Goal: Information Seeking & Learning: Learn about a topic

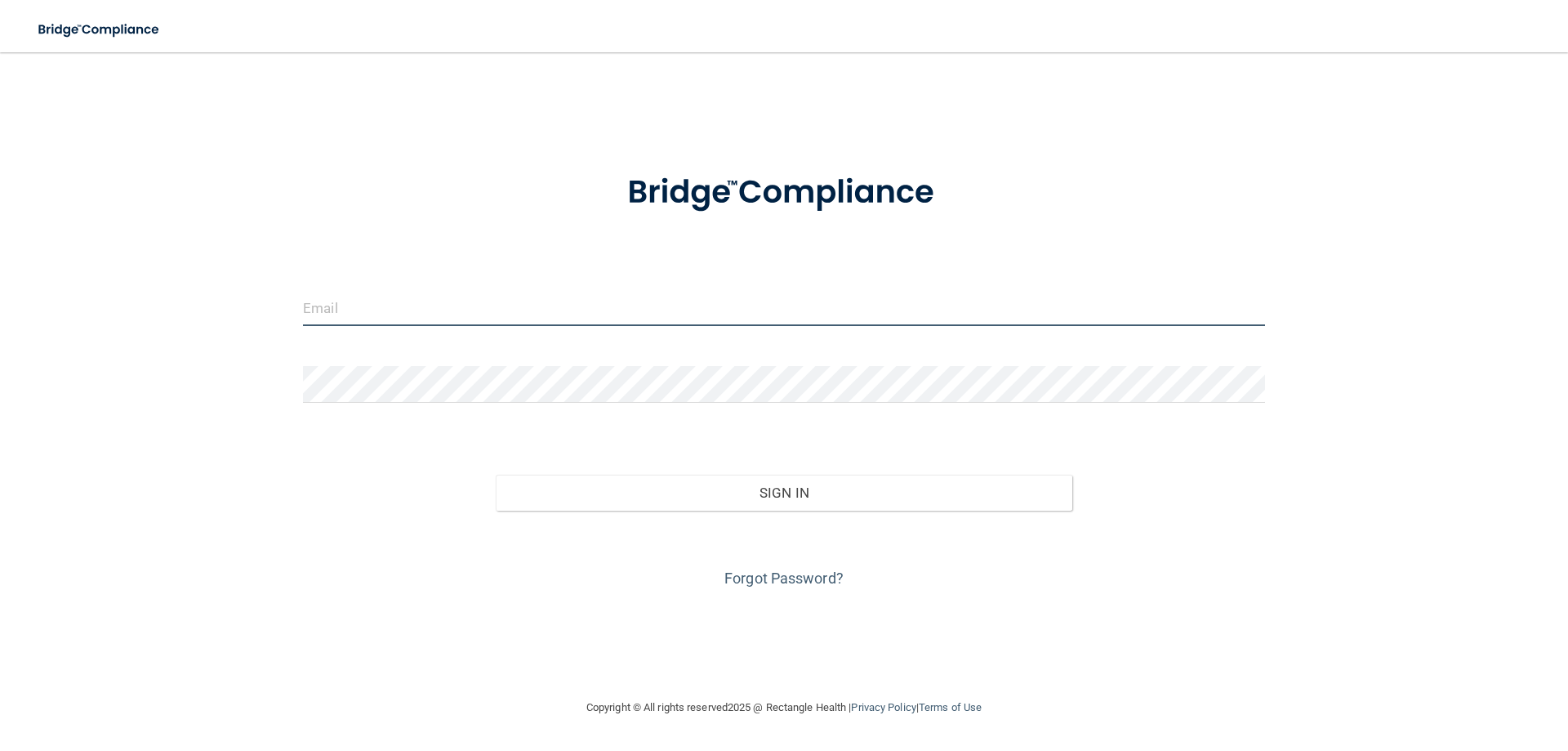
click at [353, 309] on input "email" at bounding box center [784, 307] width 962 height 37
type input "[EMAIL_ADDRESS][DOMAIN_NAME]"
click at [390, 305] on input "email" at bounding box center [784, 307] width 962 height 37
type input "[EMAIL_ADDRESS][DOMAIN_NAME]"
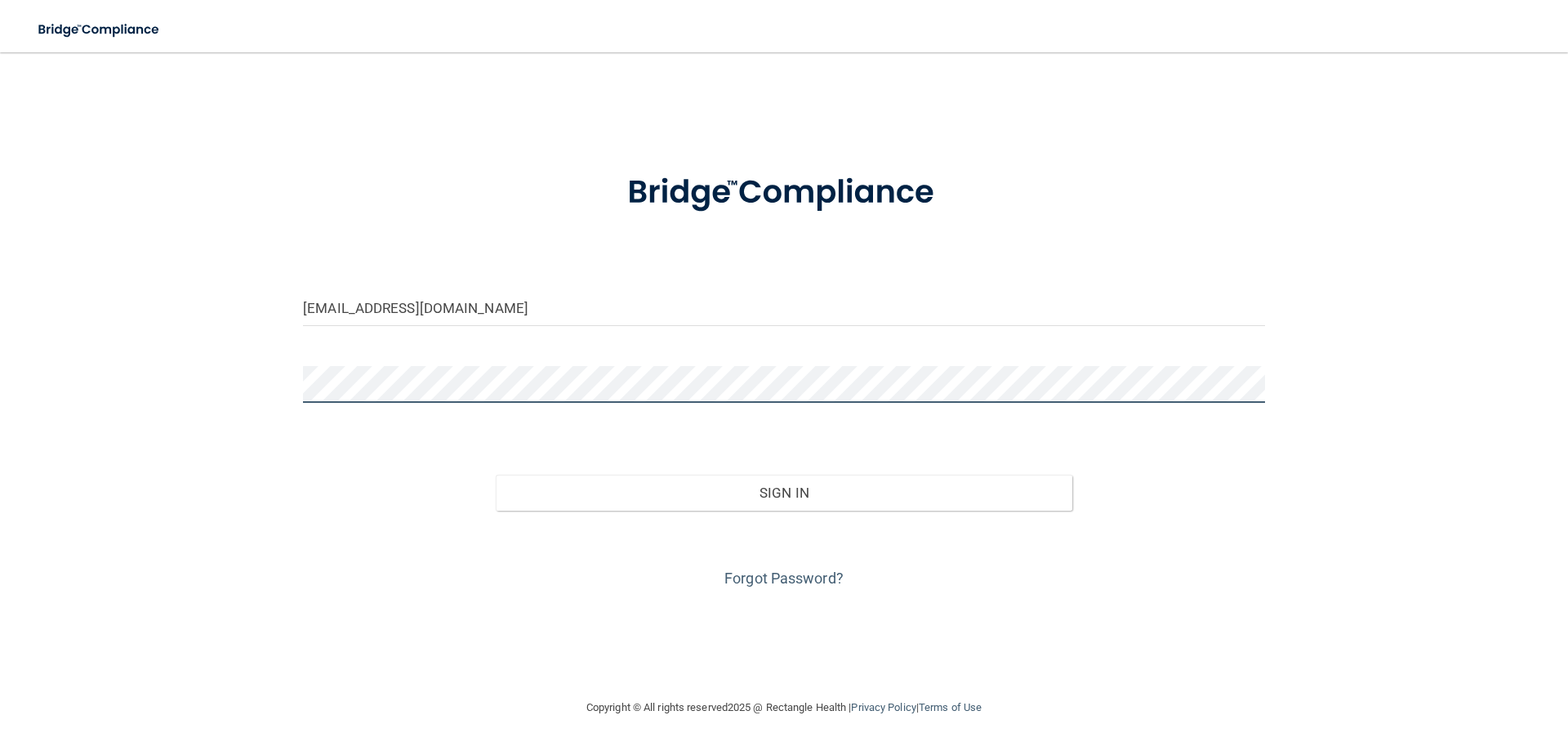
click at [496, 475] on button "Sign In" at bounding box center [784, 492] width 578 height 36
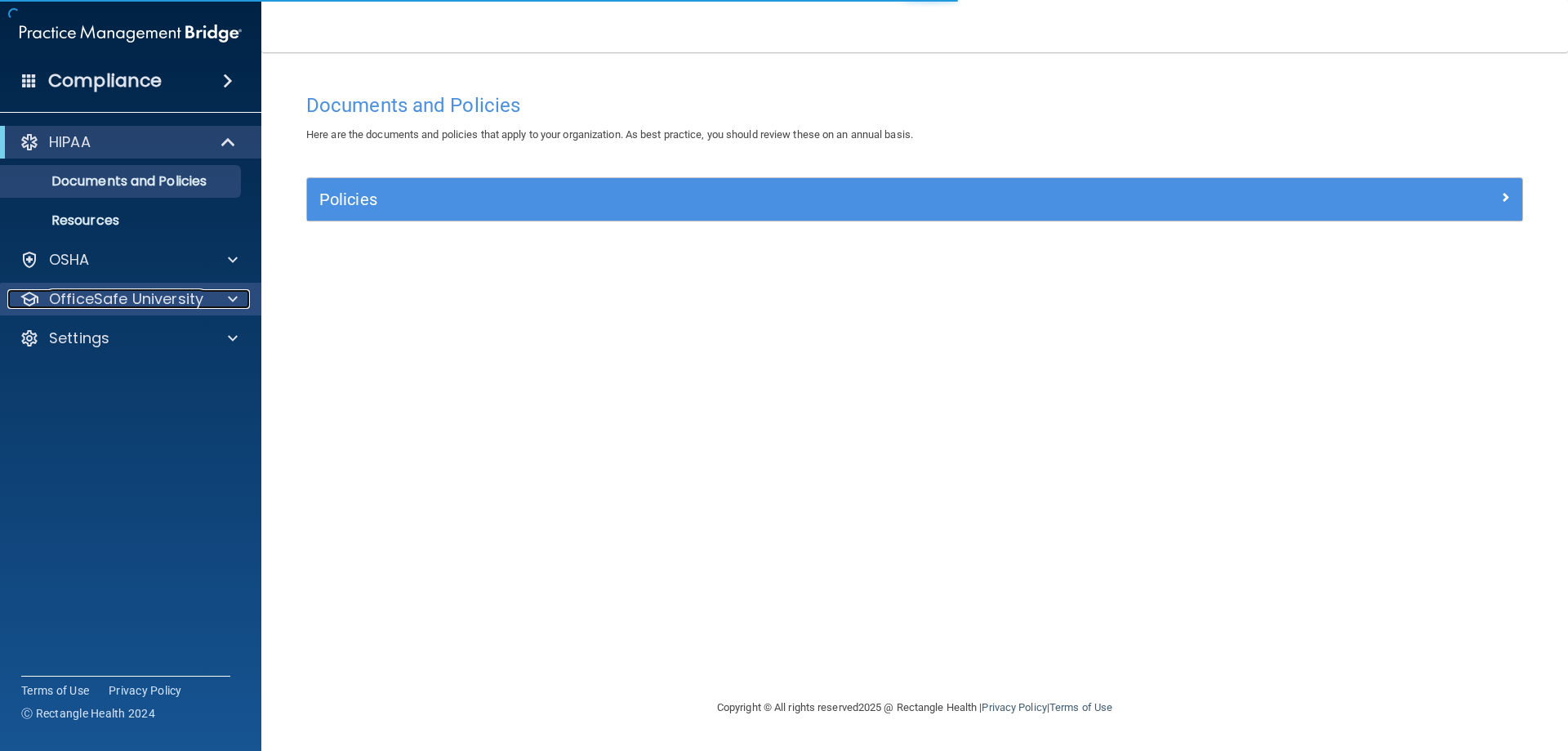
click at [188, 300] on p "OfficeSafe University" at bounding box center [126, 299] width 154 height 20
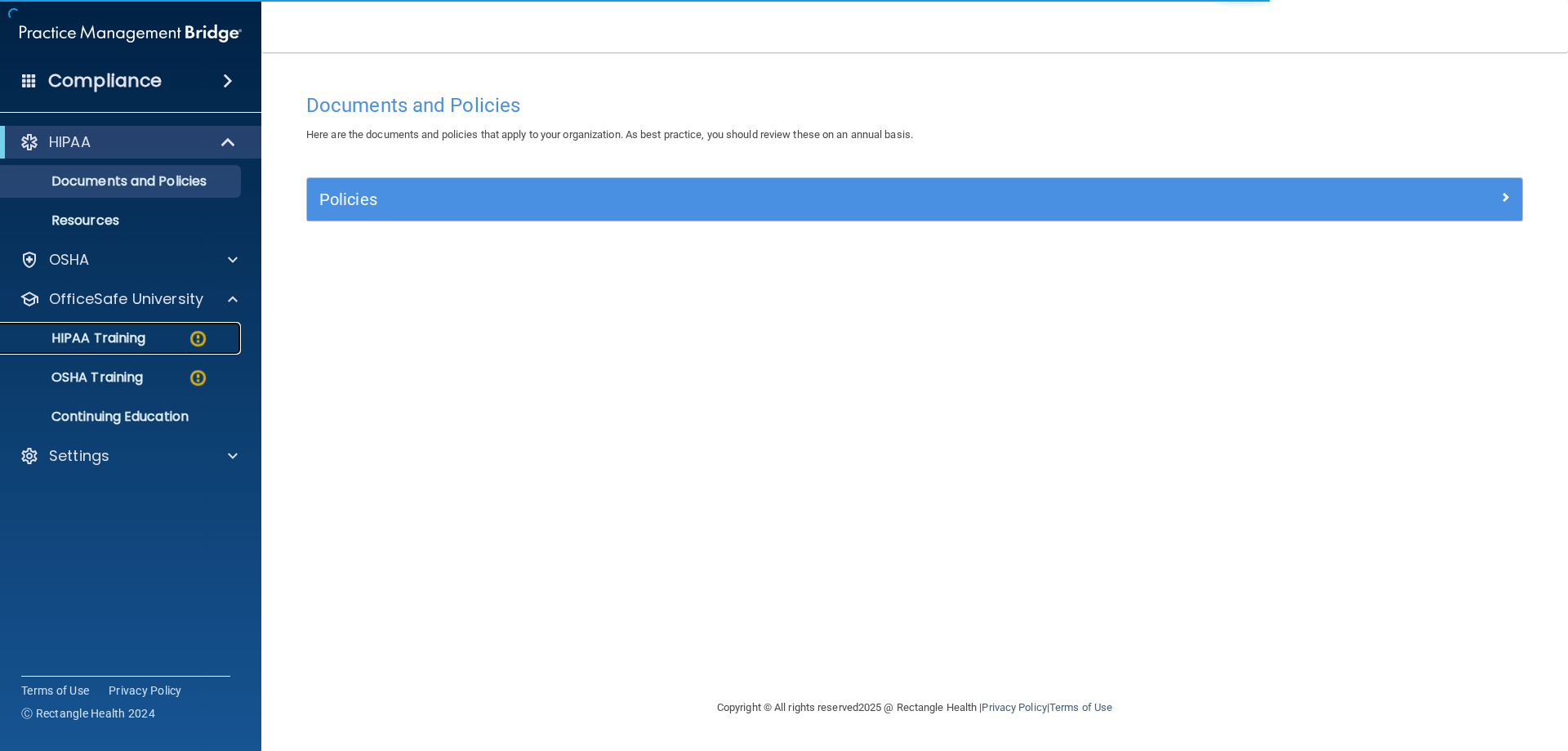
click at [192, 332] on img at bounding box center [198, 338] width 21 height 21
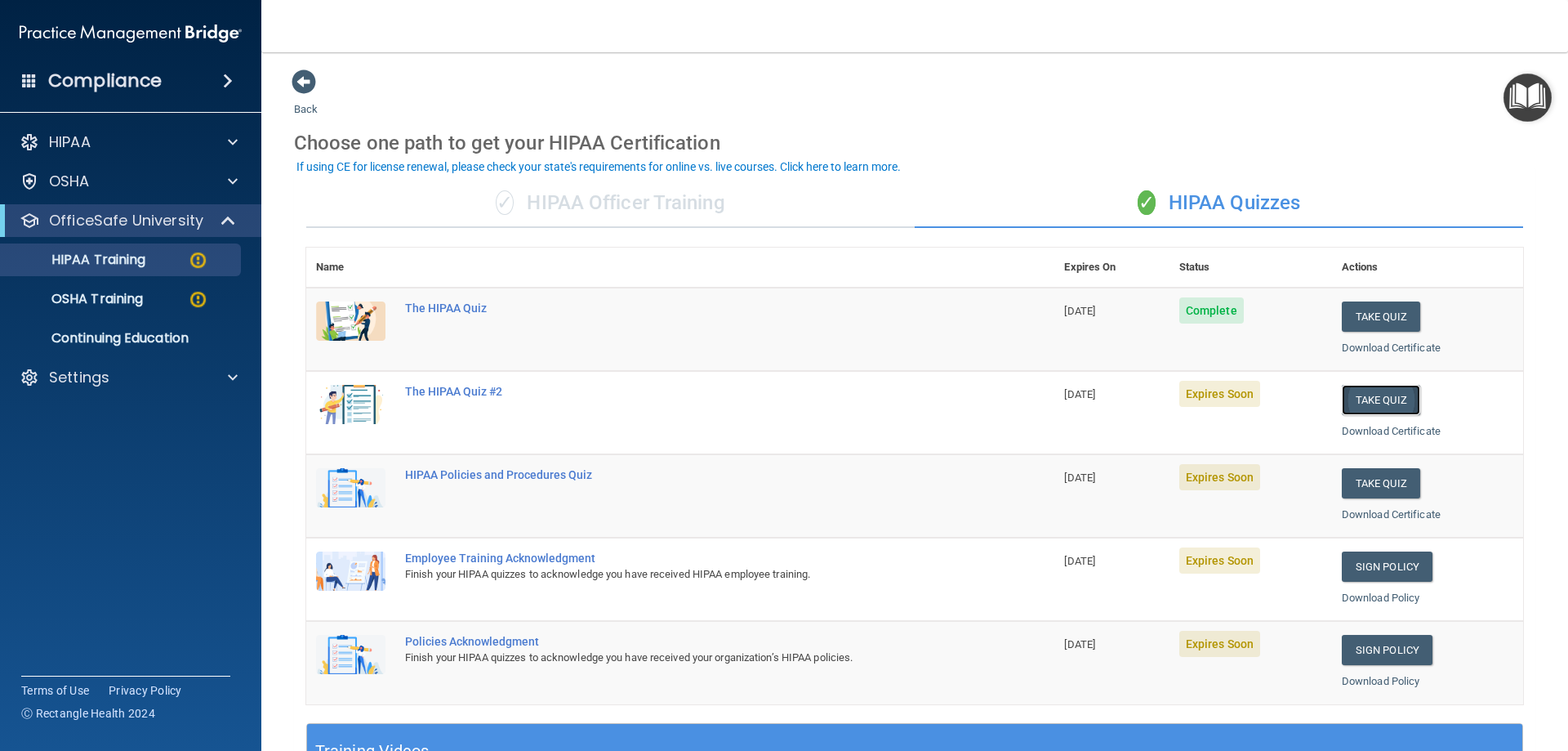
click at [1364, 399] on button "Take Quiz" at bounding box center [1381, 400] width 78 height 30
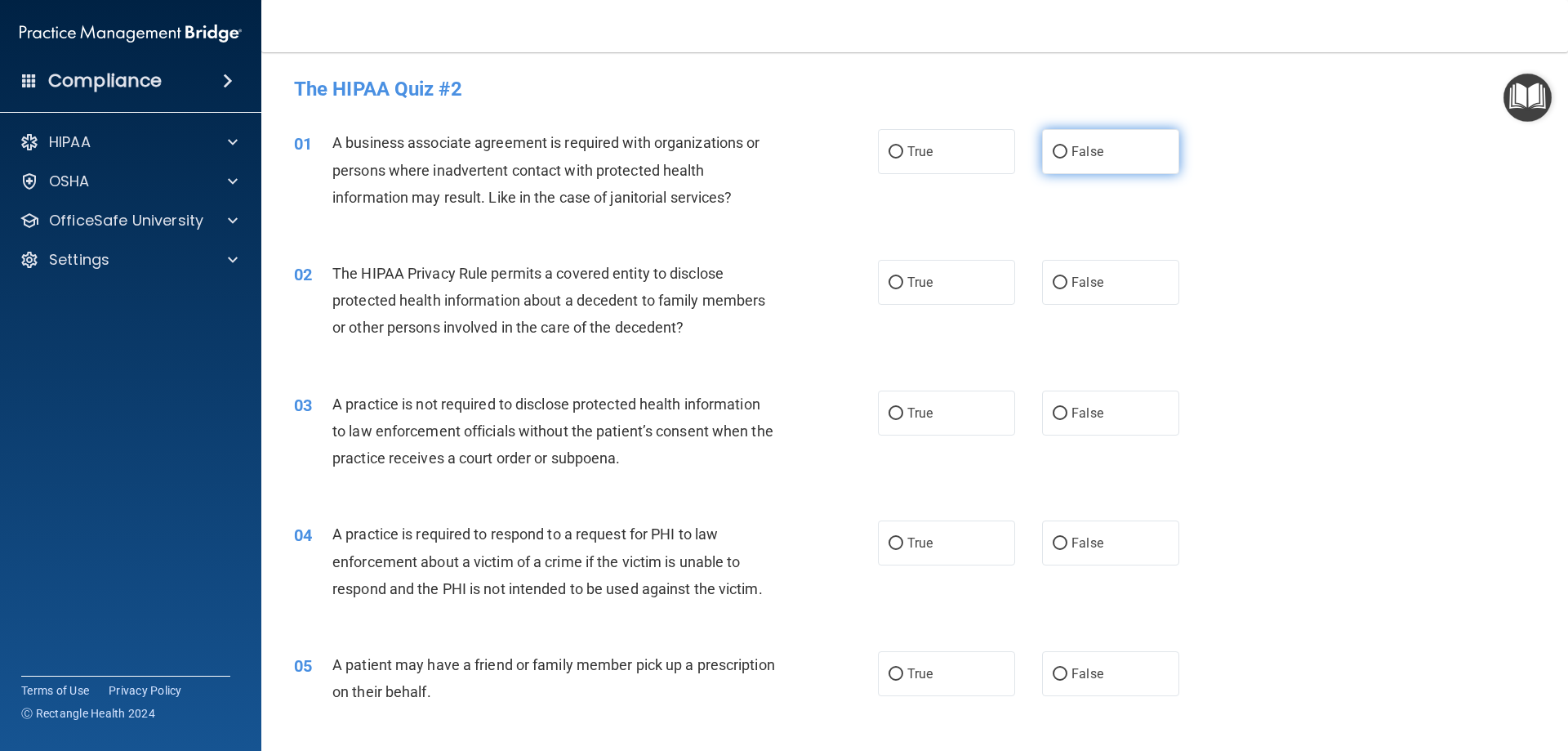
click at [1096, 158] on label "False" at bounding box center [1111, 152] width 137 height 45
click at [1067, 158] on input "False" at bounding box center [1060, 153] width 14 height 12
radio input "true"
click at [961, 268] on label "True" at bounding box center [947, 282] width 137 height 45
click at [903, 277] on input "True" at bounding box center [896, 284] width 14 height 12
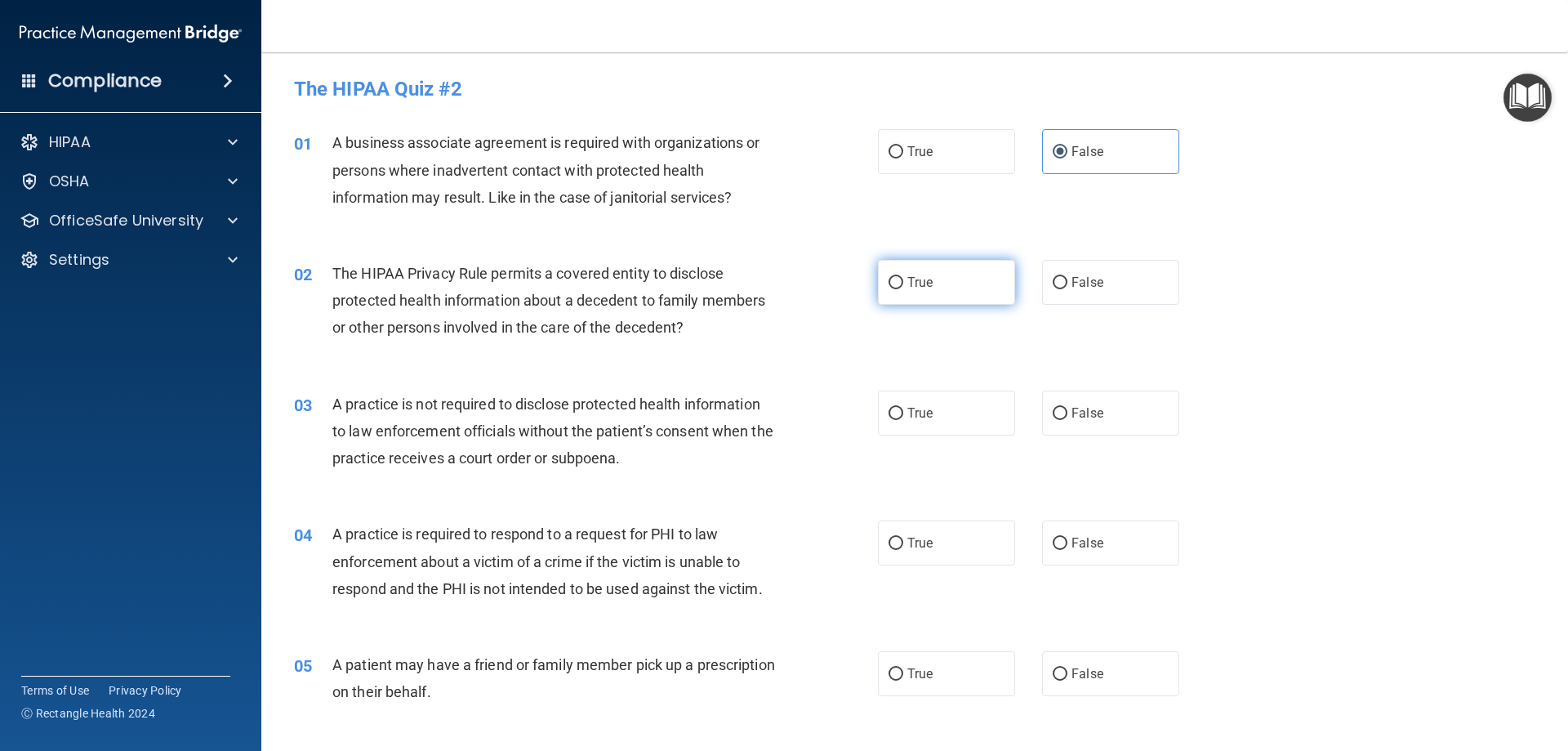
radio input "true"
click at [1099, 425] on label "False" at bounding box center [1111, 413] width 137 height 45
click at [1067, 420] on input "False" at bounding box center [1060, 414] width 14 height 12
radio input "true"
click at [956, 541] on label "True" at bounding box center [947, 543] width 137 height 45
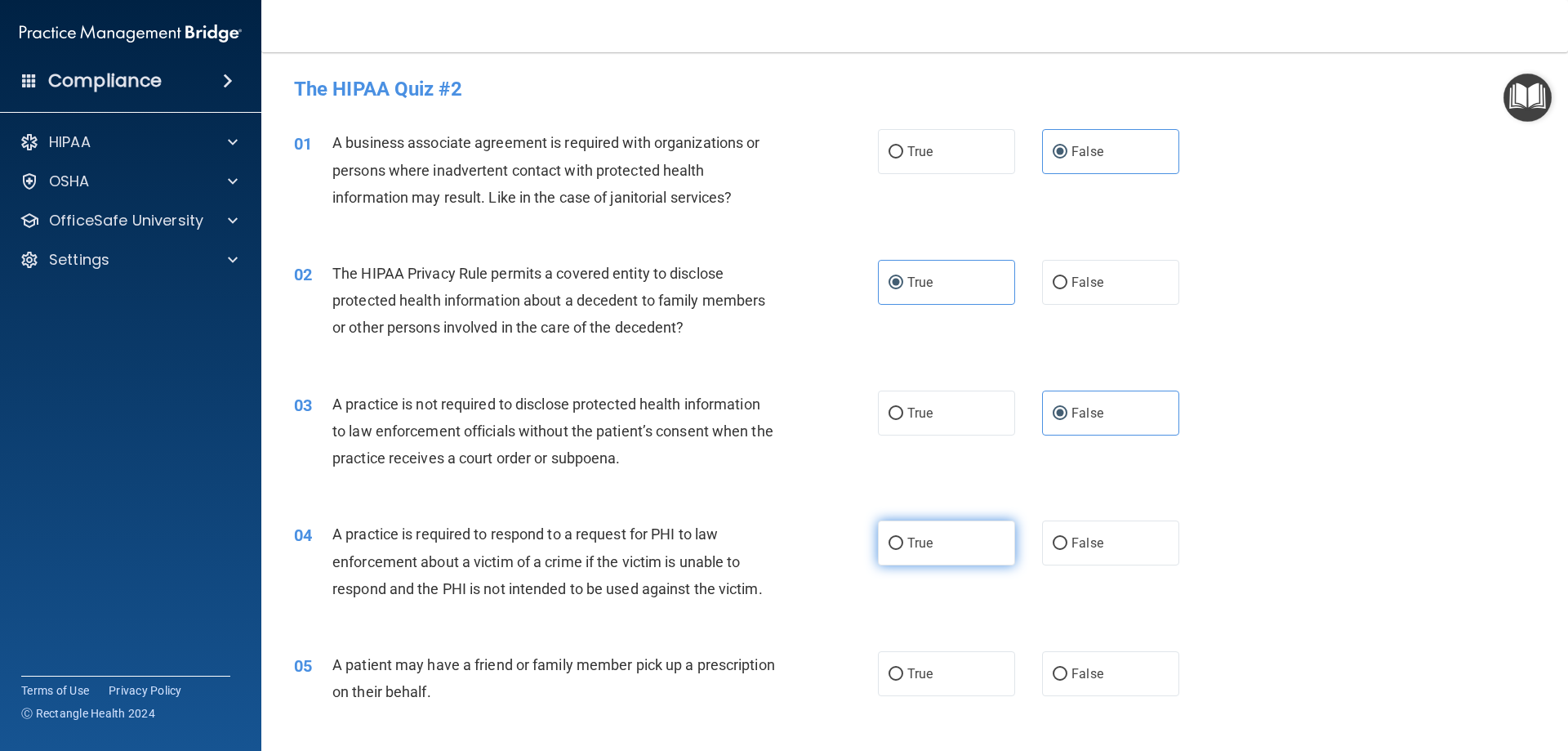
click at [903, 541] on input "True" at bounding box center [896, 544] width 14 height 12
radio input "true"
click at [930, 670] on label "True" at bounding box center [947, 673] width 137 height 45
click at [903, 670] on input "True" at bounding box center [896, 674] width 14 height 12
radio input "true"
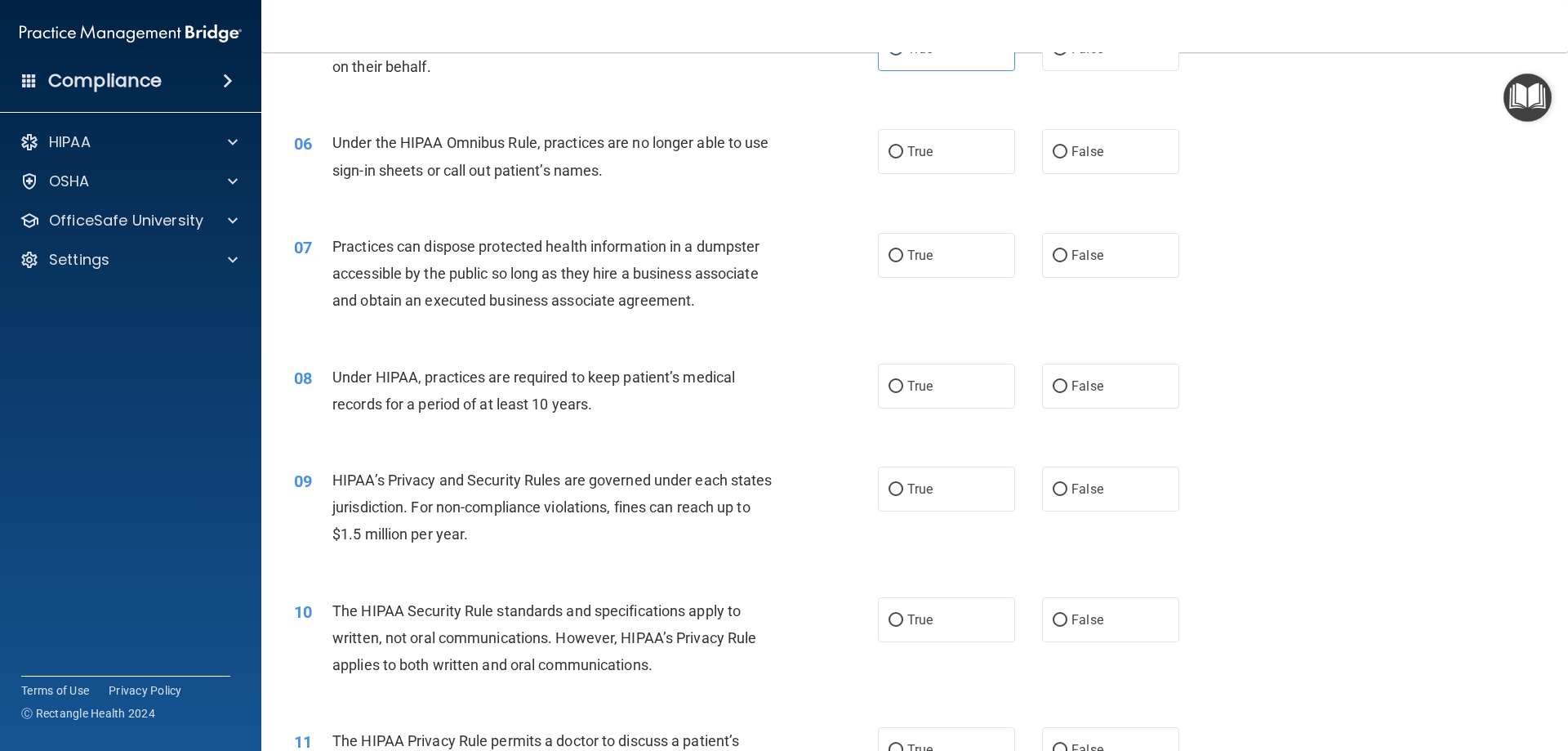
scroll to position [654, 0]
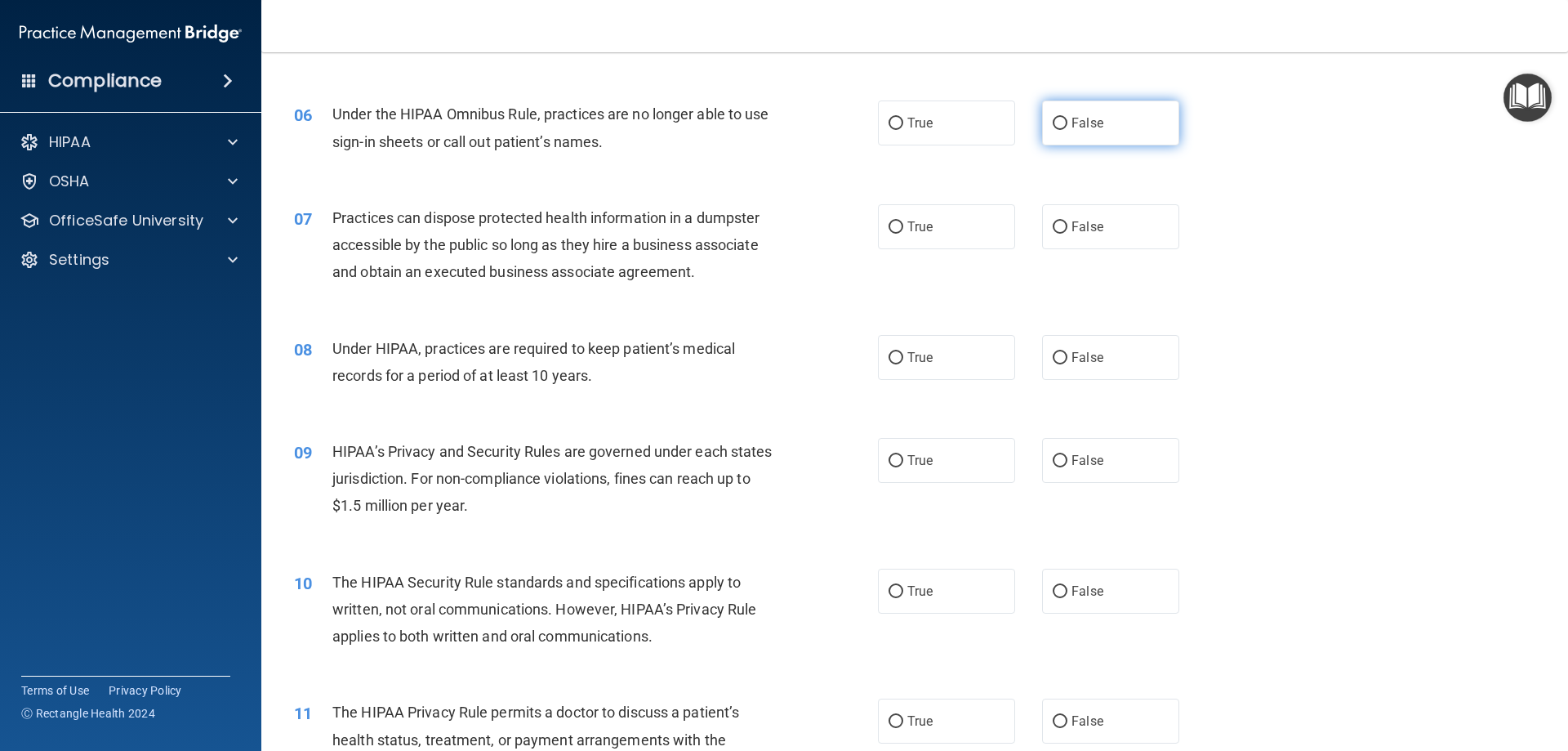
click at [1128, 122] on label "False" at bounding box center [1111, 123] width 137 height 45
click at [1067, 122] on input "False" at bounding box center [1060, 124] width 14 height 12
radio input "true"
click at [1126, 238] on label "False" at bounding box center [1111, 227] width 137 height 45
click at [1067, 234] on input "False" at bounding box center [1060, 227] width 14 height 12
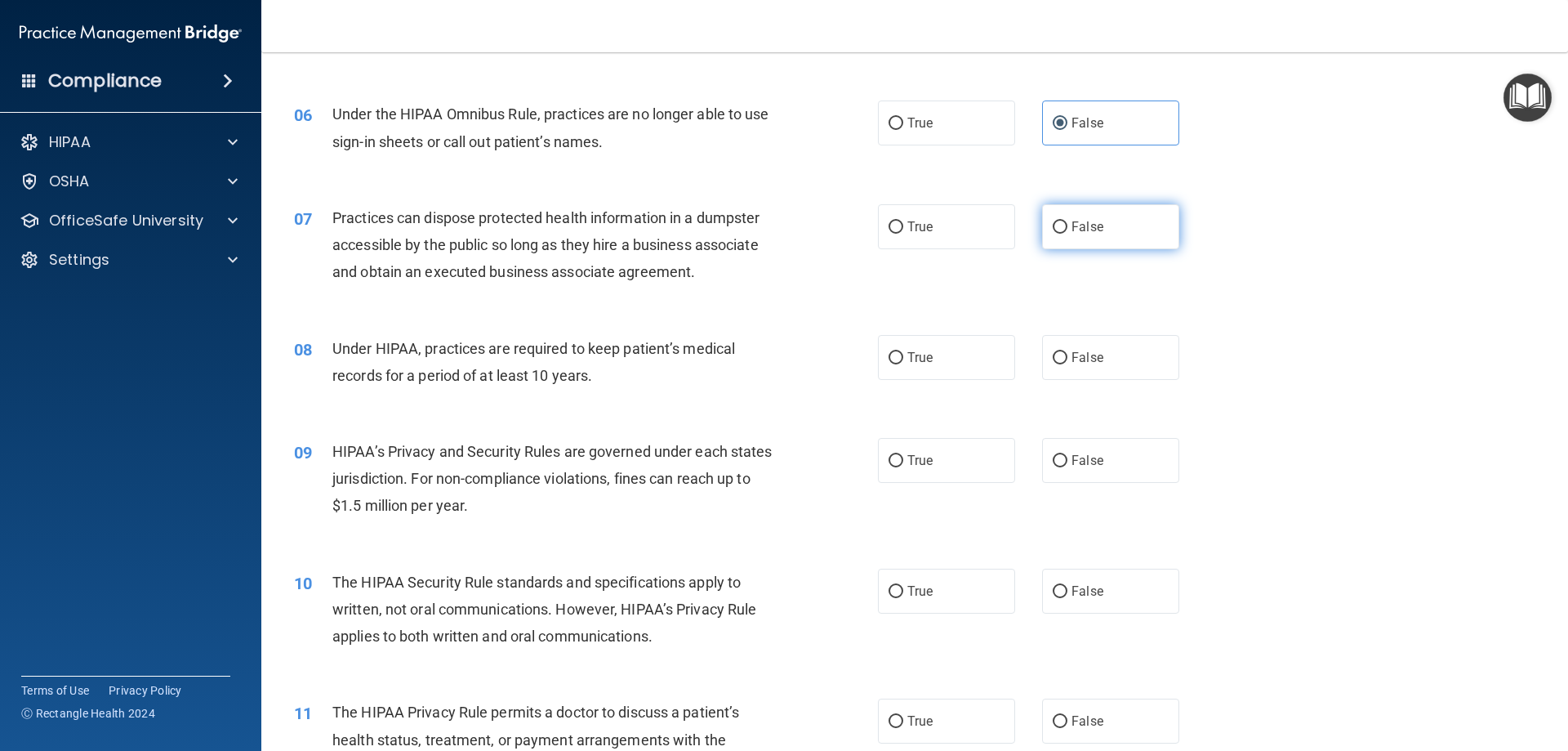
radio input "true"
click at [1123, 368] on label "False" at bounding box center [1111, 358] width 137 height 45
click at [1067, 365] on input "False" at bounding box center [1060, 359] width 14 height 12
radio input "true"
click at [1107, 469] on label "False" at bounding box center [1111, 460] width 137 height 45
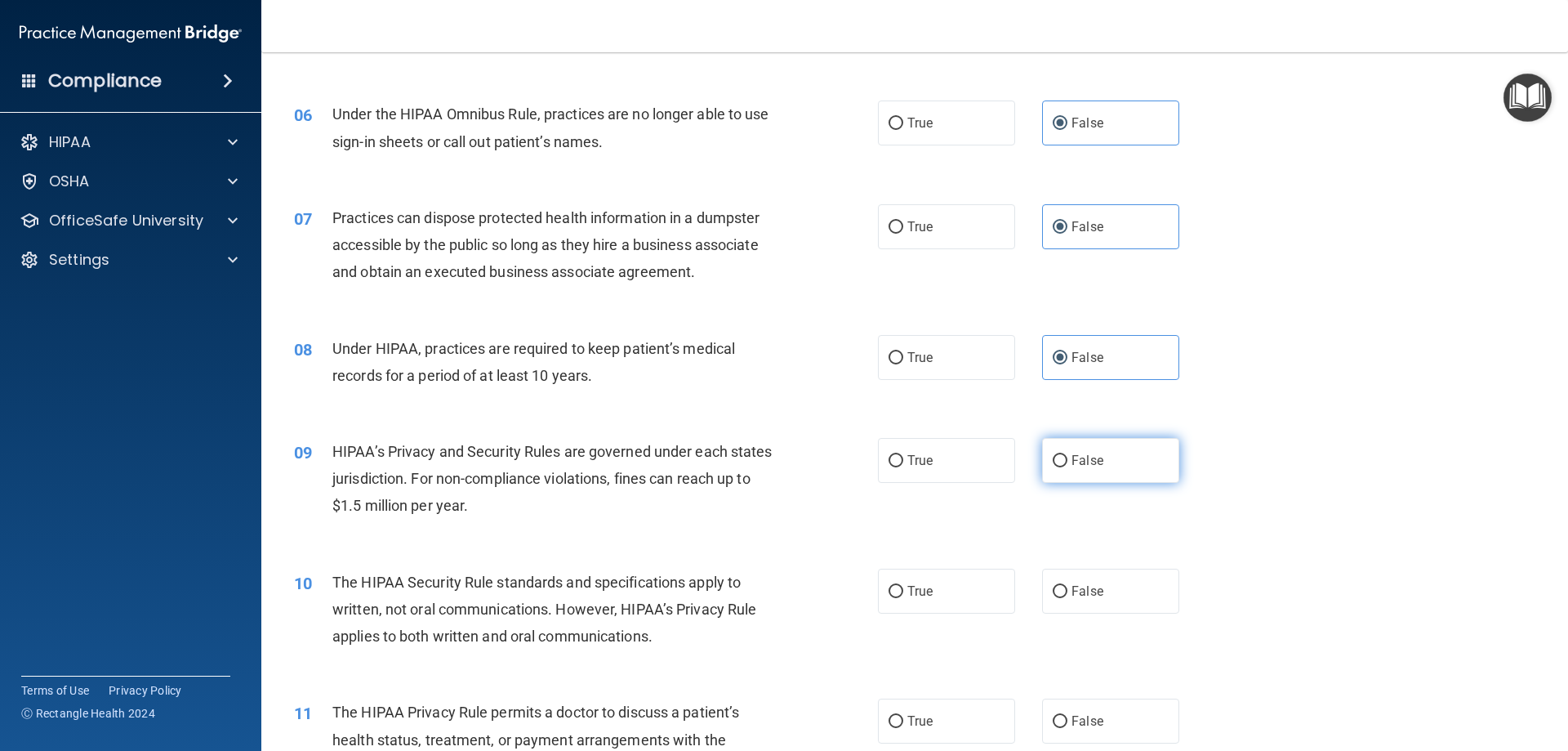
click at [1067, 467] on input "False" at bounding box center [1060, 461] width 14 height 12
radio input "true"
click at [1120, 592] on label "False" at bounding box center [1111, 591] width 137 height 45
click at [1067, 592] on input "False" at bounding box center [1060, 592] width 14 height 12
radio input "true"
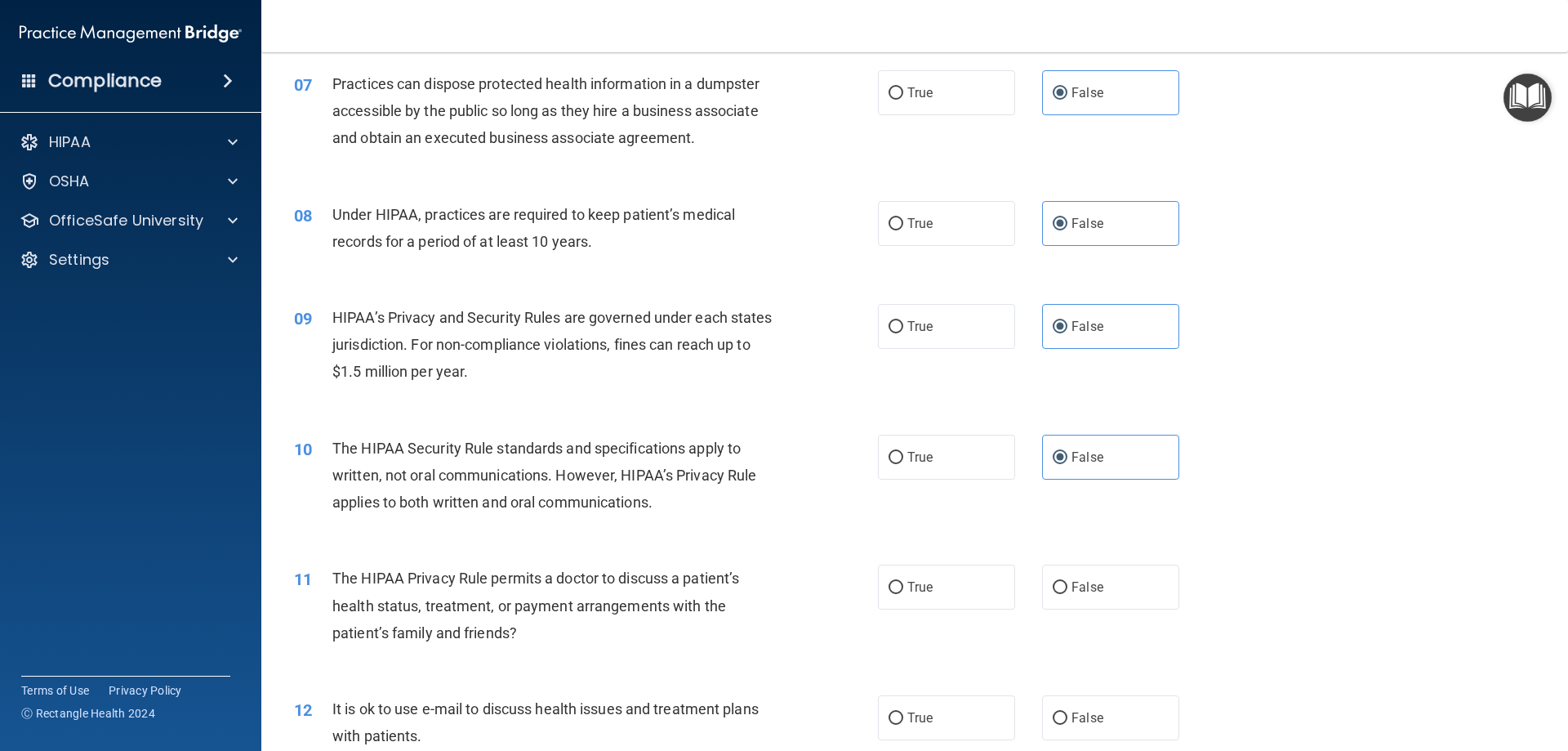
scroll to position [817, 0]
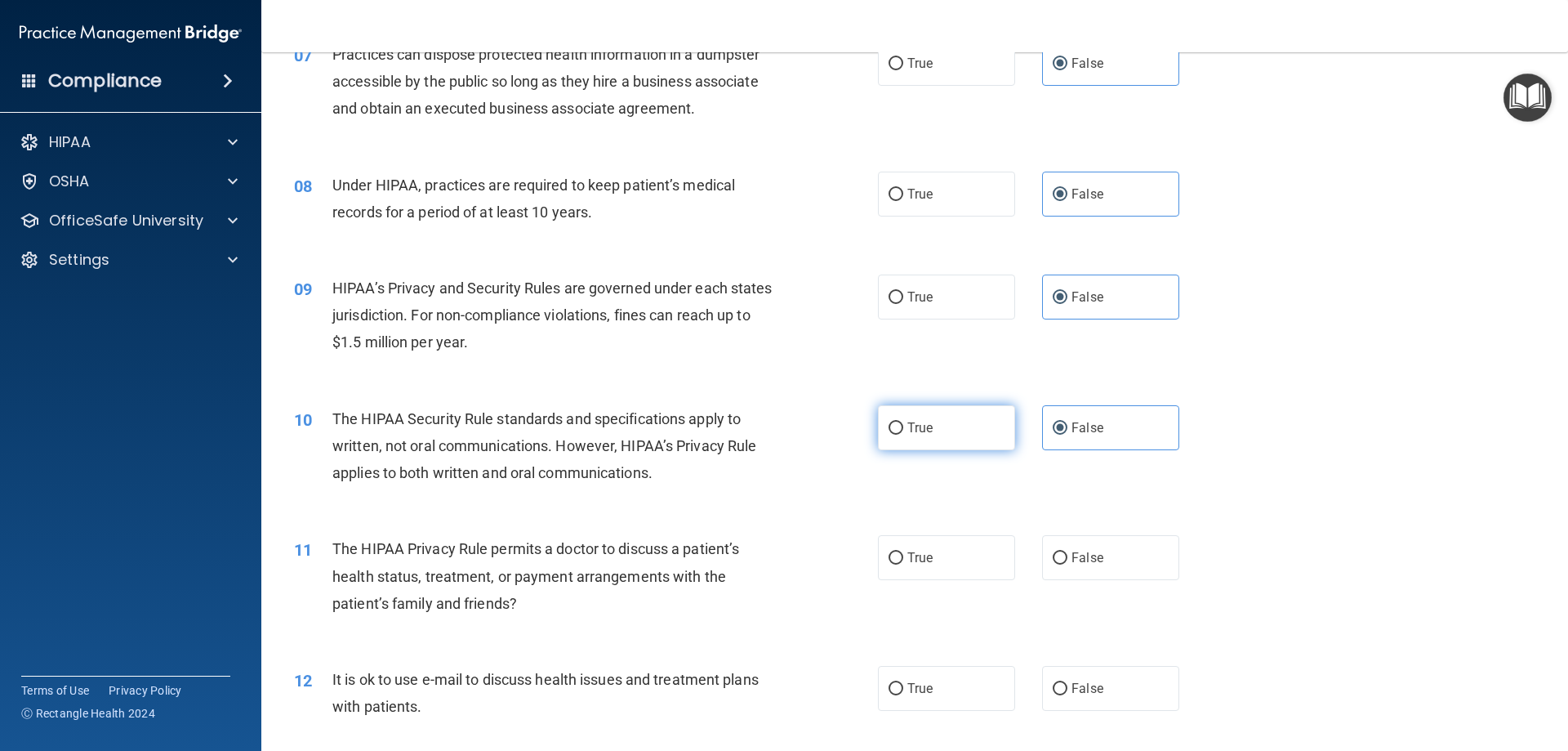
click at [950, 417] on label "True" at bounding box center [947, 427] width 137 height 45
click at [903, 423] on input "True" at bounding box center [896, 429] width 14 height 12
radio input "true"
radio input "false"
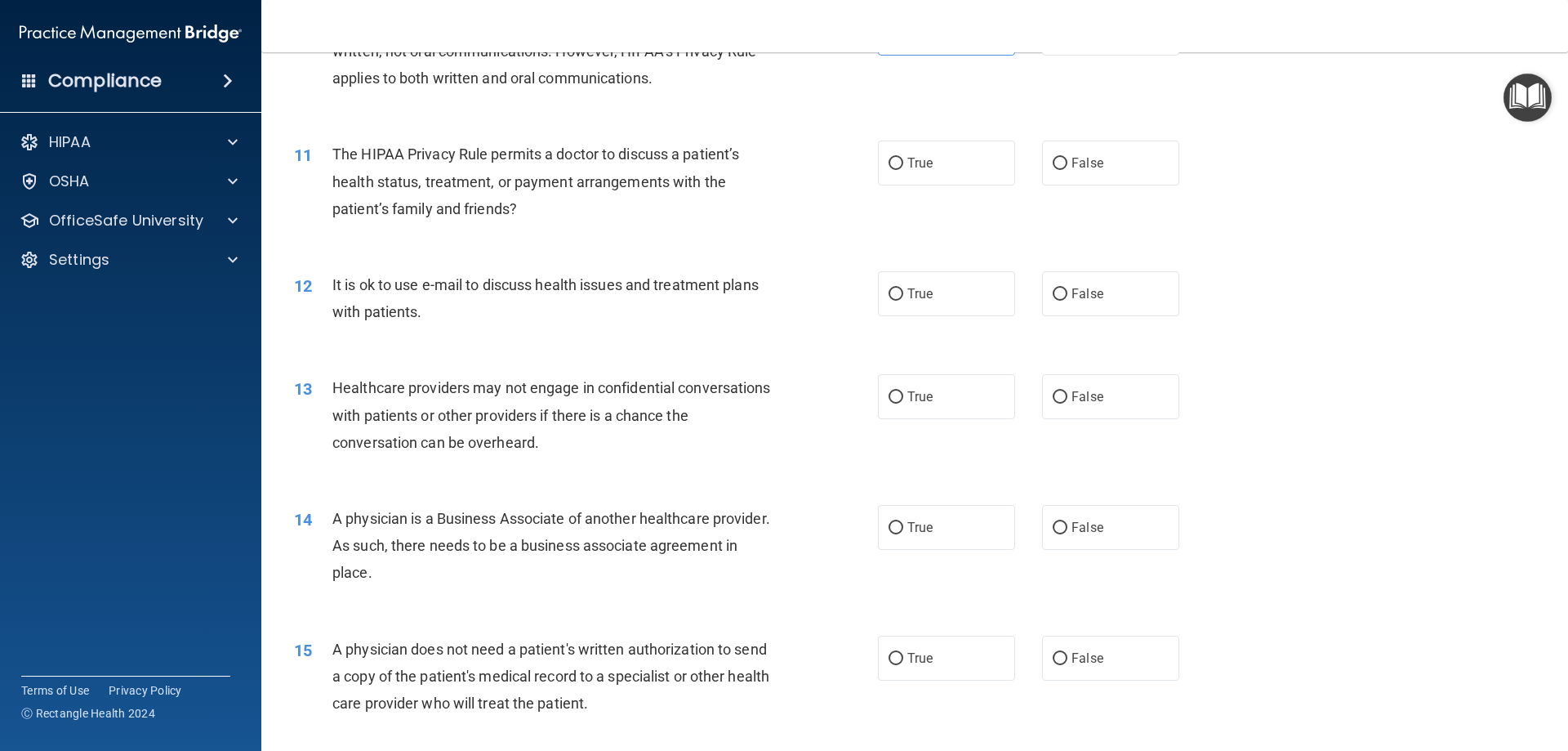
scroll to position [1226, 0]
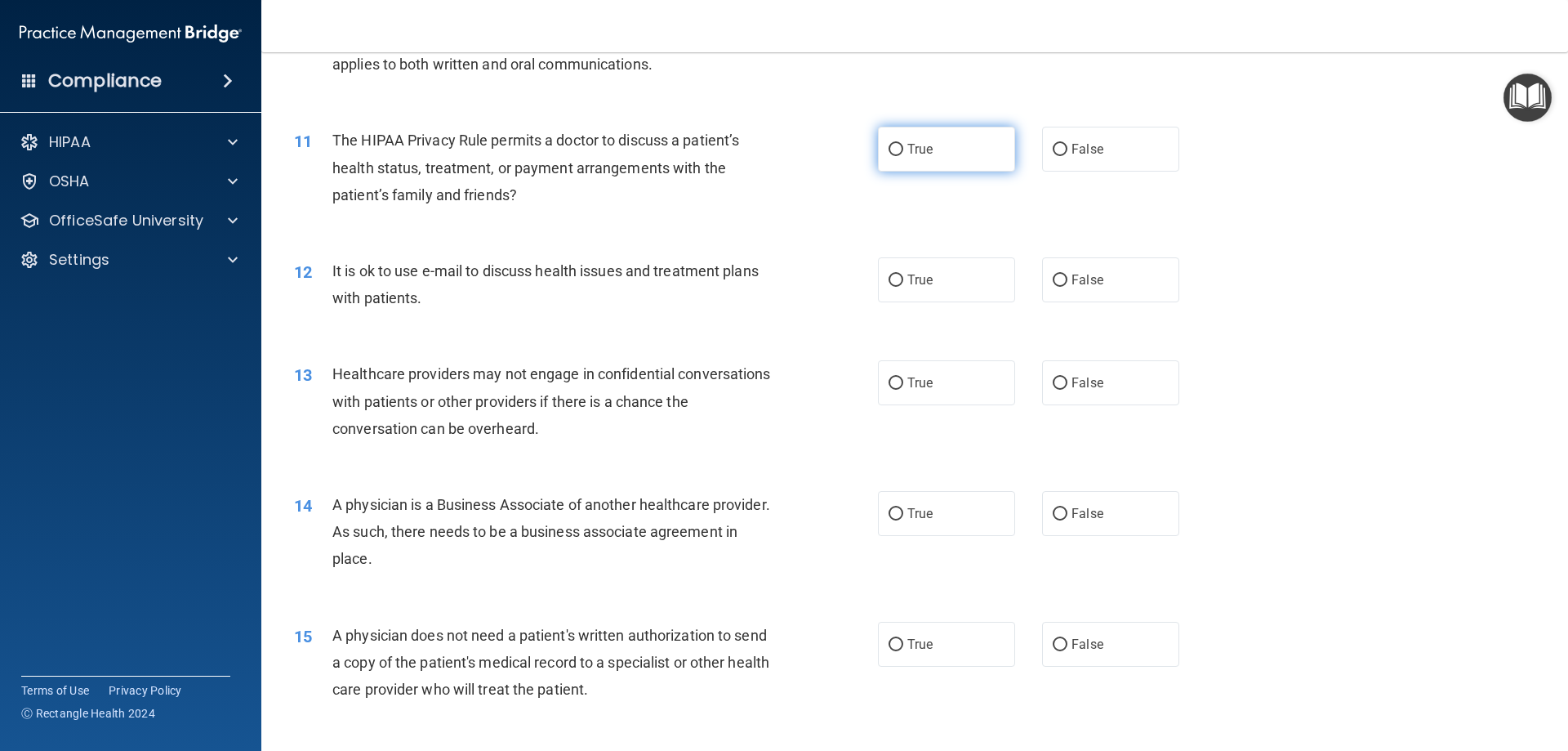
click at [965, 145] on label "True" at bounding box center [947, 149] width 137 height 45
click at [903, 145] on input "True" at bounding box center [896, 150] width 14 height 12
radio input "true"
click at [943, 287] on label "True" at bounding box center [947, 280] width 137 height 45
click at [903, 287] on input "True" at bounding box center [896, 281] width 14 height 12
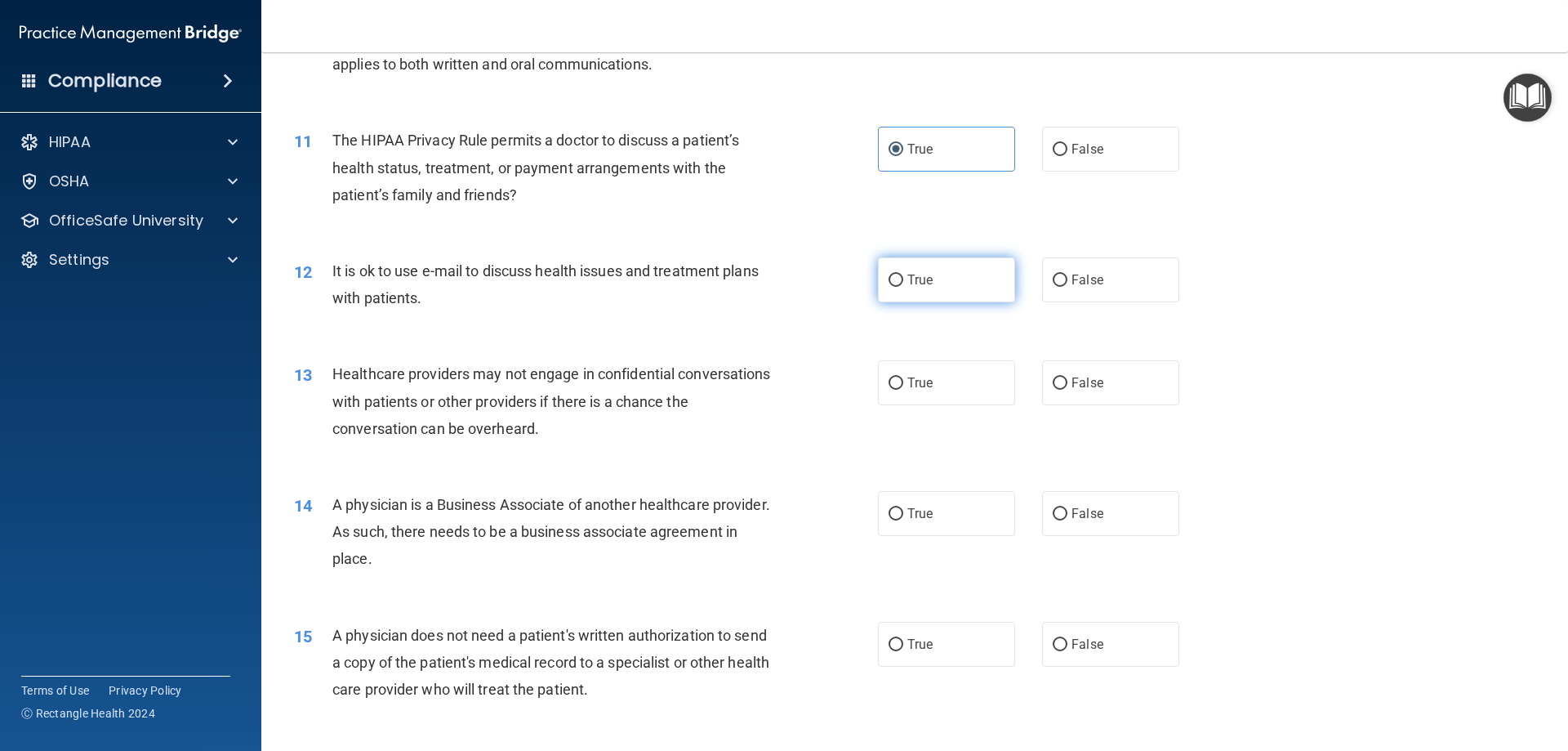
radio input "true"
drag, startPoint x: 1071, startPoint y: 384, endPoint x: 1105, endPoint y: 517, distance: 137.3
click at [1078, 439] on div "13 Healthcare providers may not engage in confidential conversations with patie…" at bounding box center [915, 405] width 1266 height 131
click at [1105, 528] on label "False" at bounding box center [1111, 514] width 137 height 45
click at [1067, 521] on input "False" at bounding box center [1060, 515] width 14 height 12
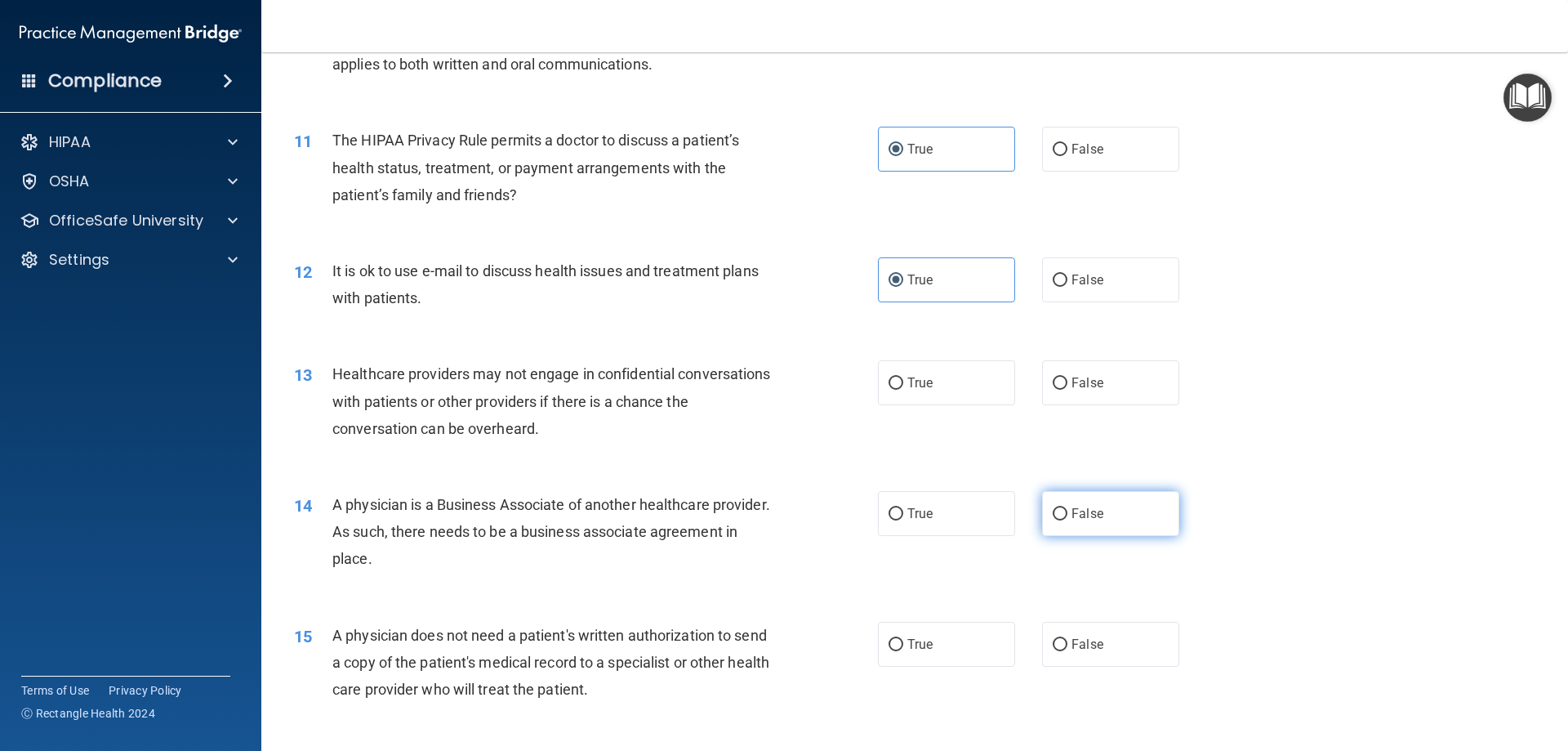
radio input "true"
click at [1088, 379] on span "False" at bounding box center [1088, 383] width 32 height 15
click at [1067, 379] on input "False" at bounding box center [1060, 384] width 14 height 12
radio input "true"
click at [927, 643] on span "True" at bounding box center [920, 644] width 25 height 15
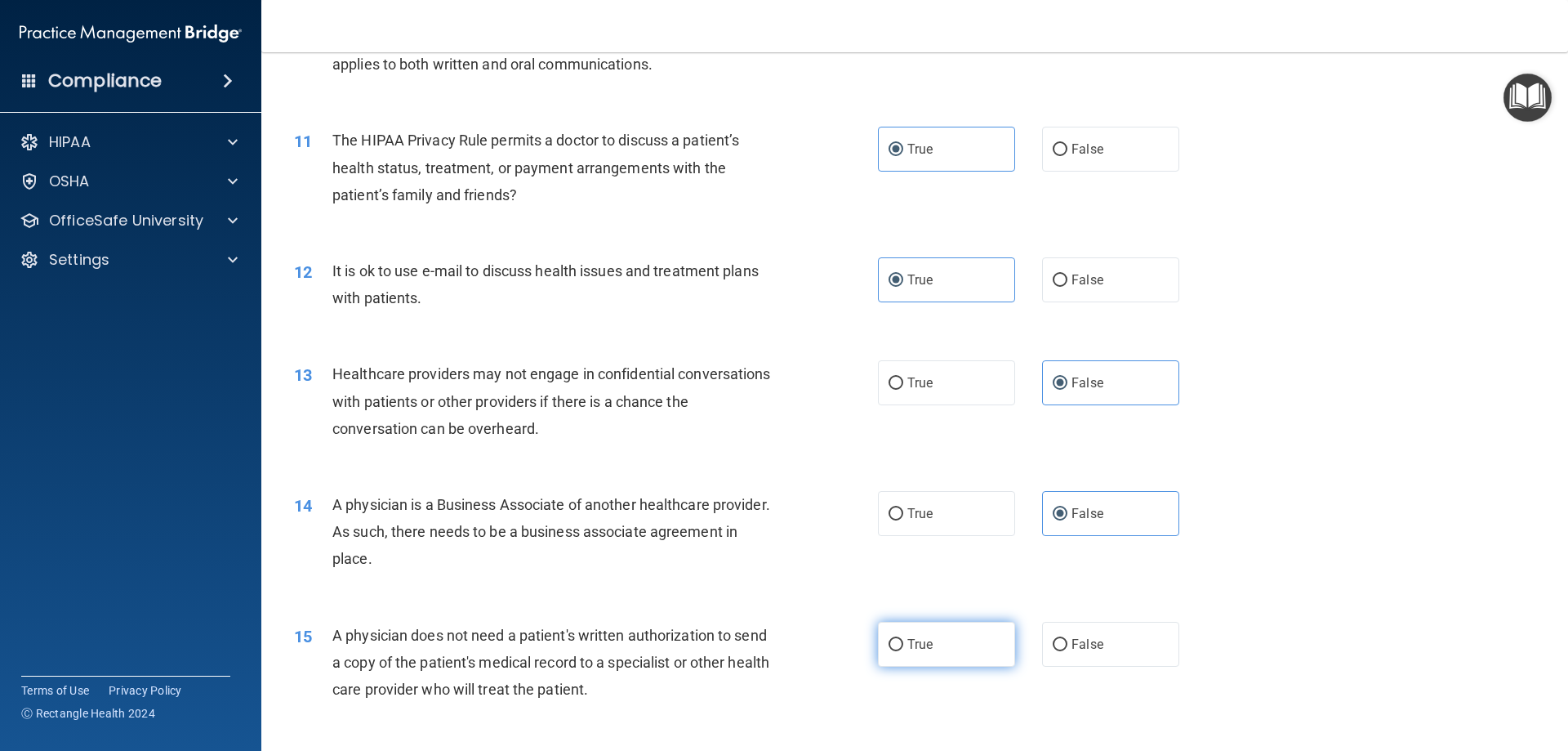
click at [903, 643] on input "True" at bounding box center [896, 645] width 14 height 12
radio input "true"
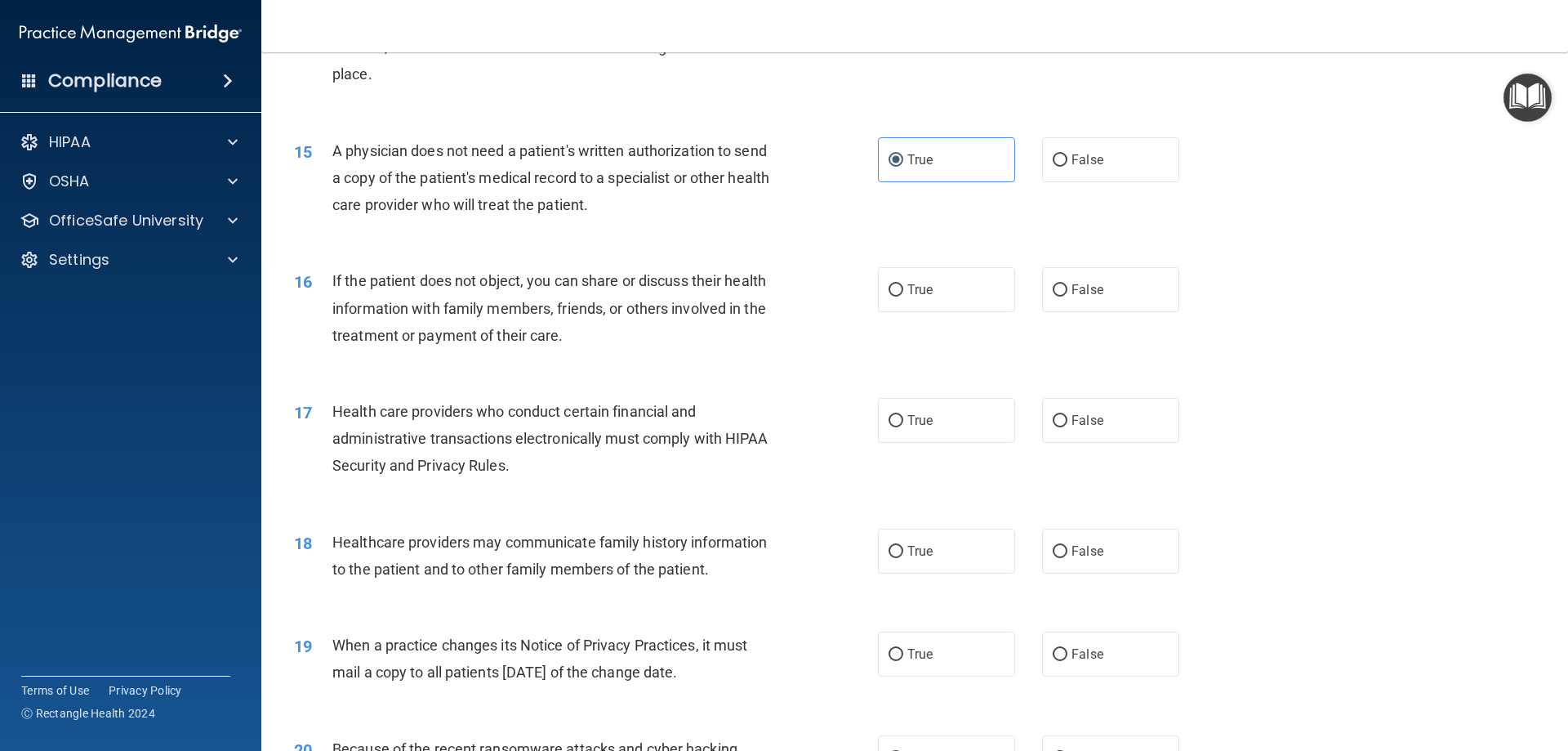
scroll to position [1716, 0]
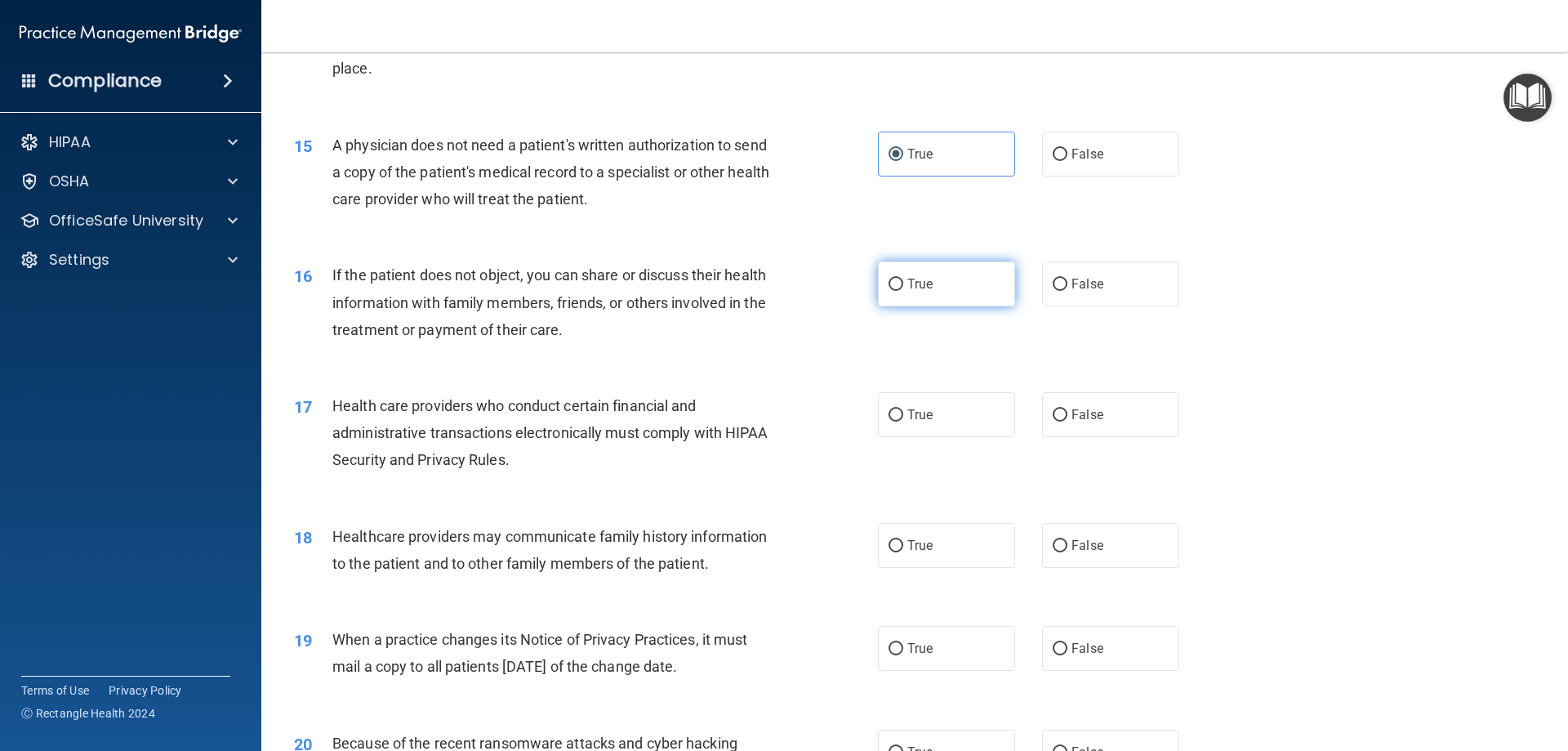
click at [917, 297] on label "True" at bounding box center [947, 284] width 137 height 45
click at [903, 291] on input "True" at bounding box center [896, 285] width 14 height 12
radio input "true"
click at [924, 433] on label "True" at bounding box center [947, 415] width 137 height 45
click at [903, 422] on input "True" at bounding box center [896, 416] width 14 height 12
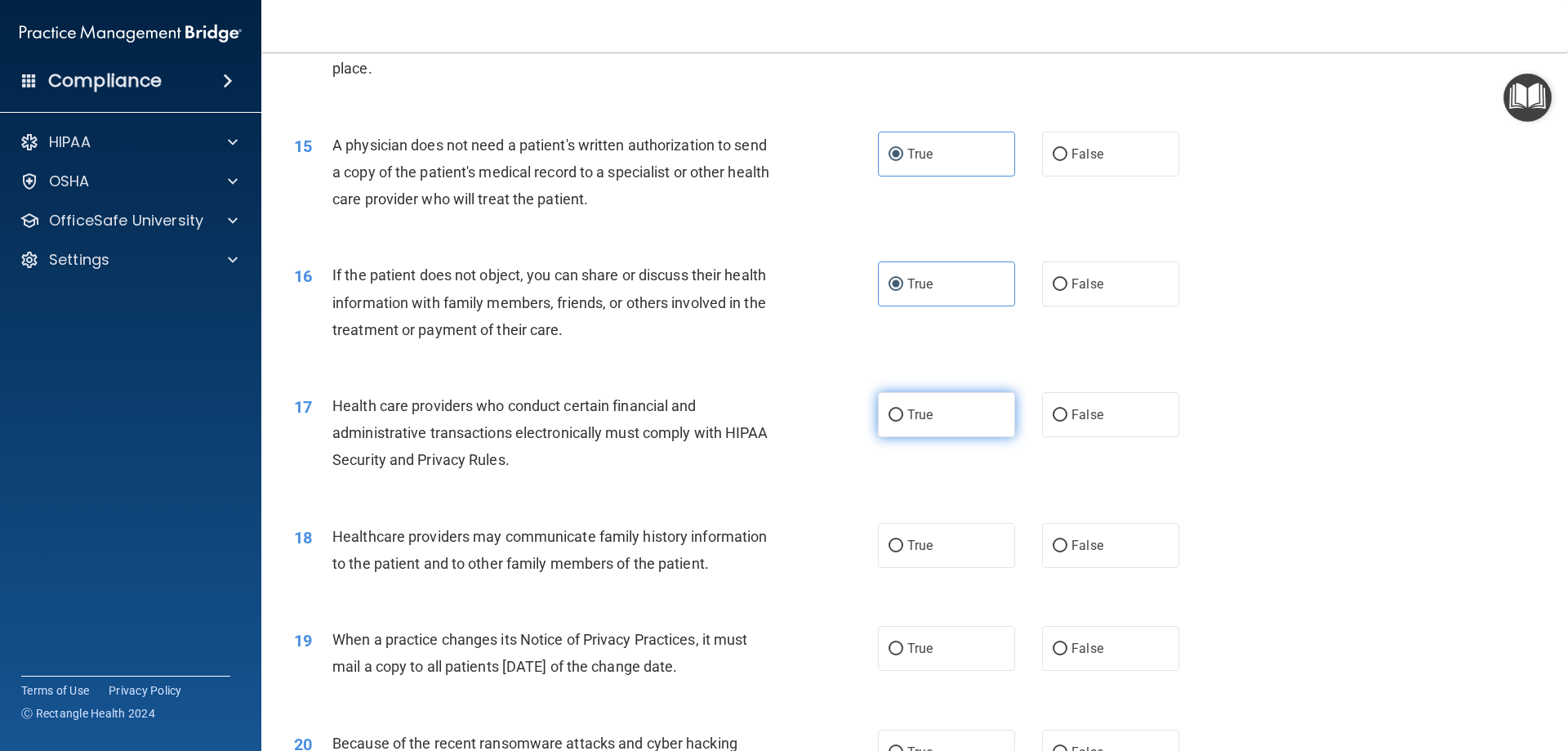
radio input "true"
click at [1042, 536] on label "False" at bounding box center [1111, 545] width 137 height 45
click at [1053, 541] on input "False" at bounding box center [1060, 547] width 14 height 12
radio input "true"
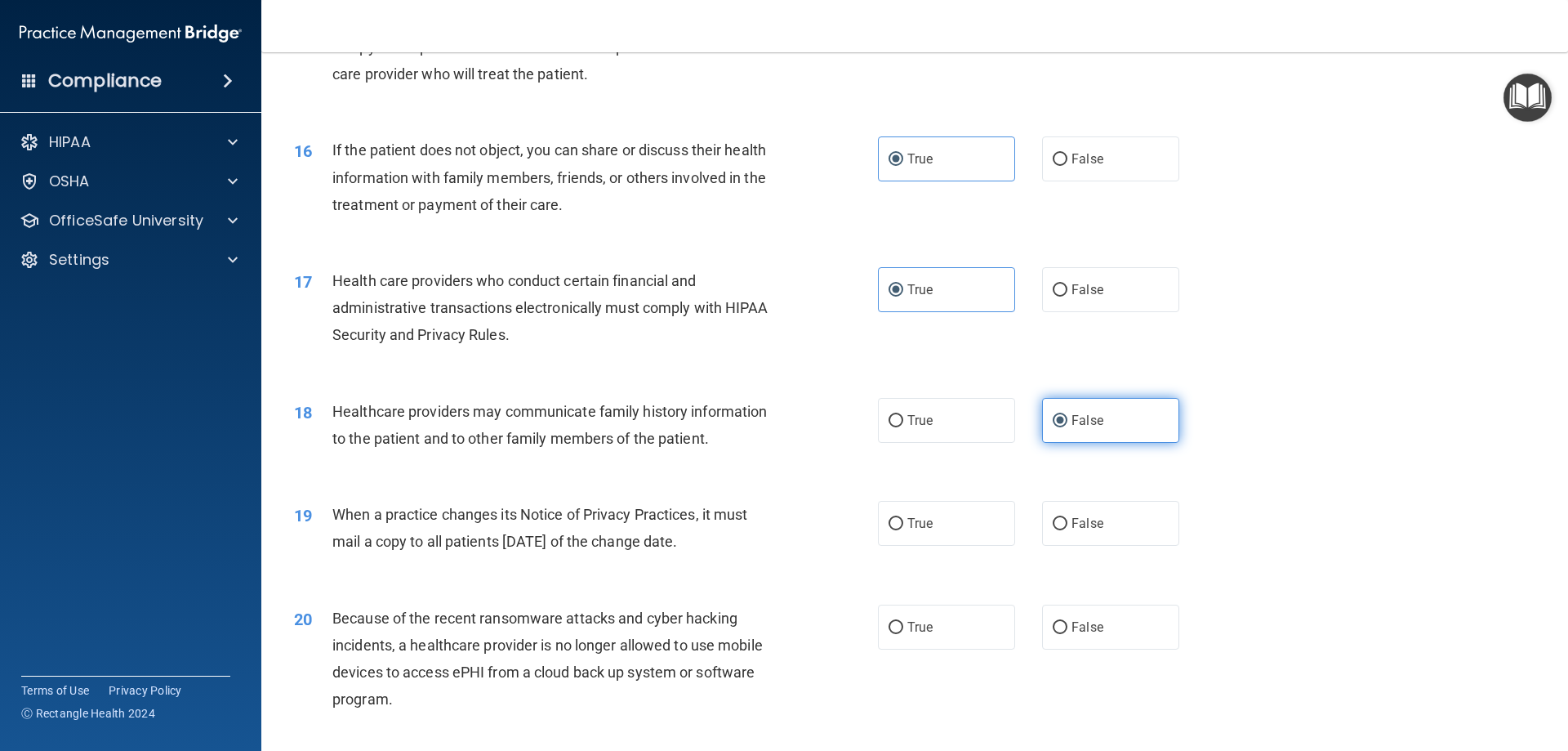
scroll to position [1879, 0]
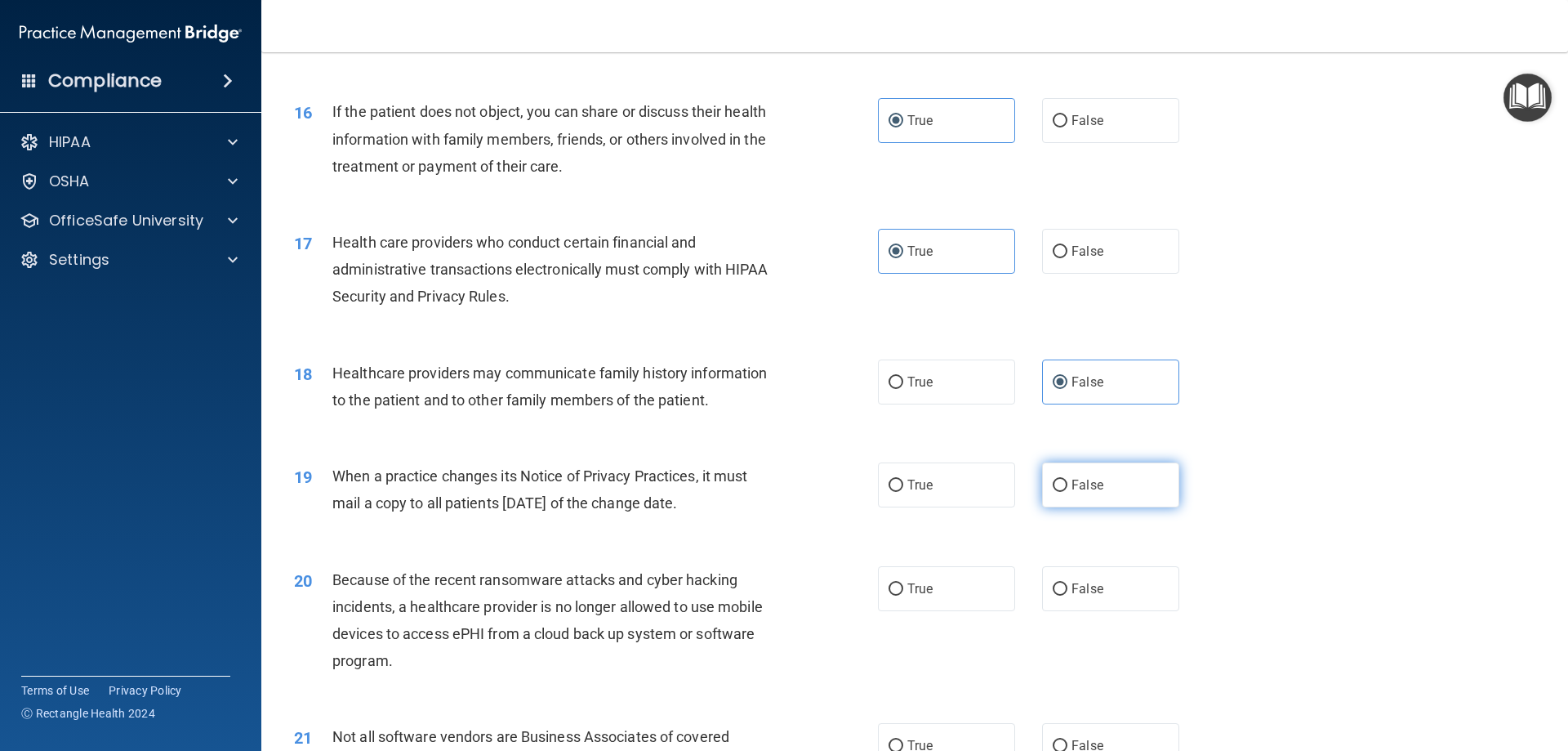
click at [1082, 491] on span "False" at bounding box center [1088, 484] width 32 height 15
click at [1067, 491] on input "False" at bounding box center [1060, 486] width 14 height 12
radio input "true"
click at [1111, 593] on label "False" at bounding box center [1111, 589] width 137 height 45
click at [1067, 593] on input "False" at bounding box center [1060, 590] width 14 height 12
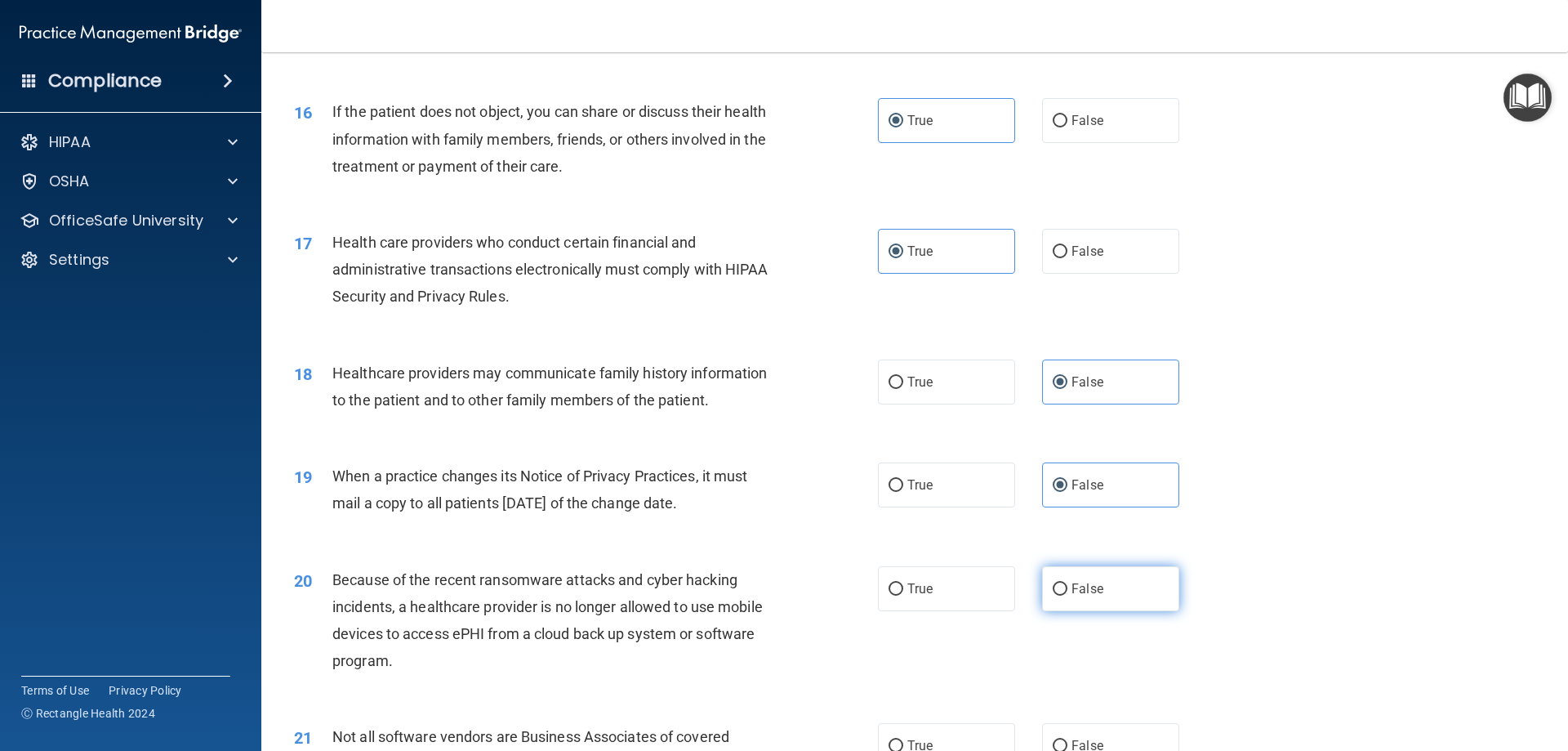
radio input "true"
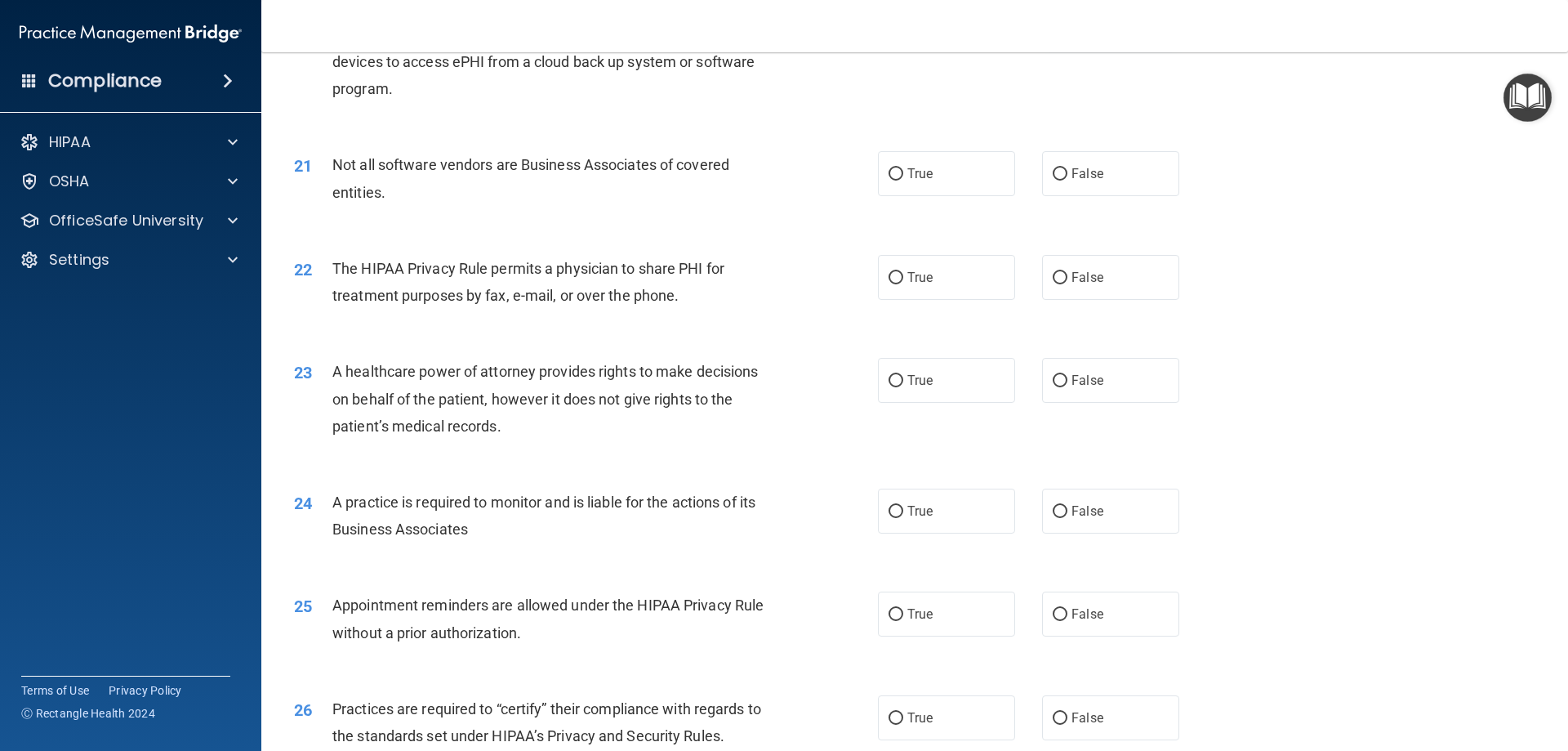
scroll to position [2533, 0]
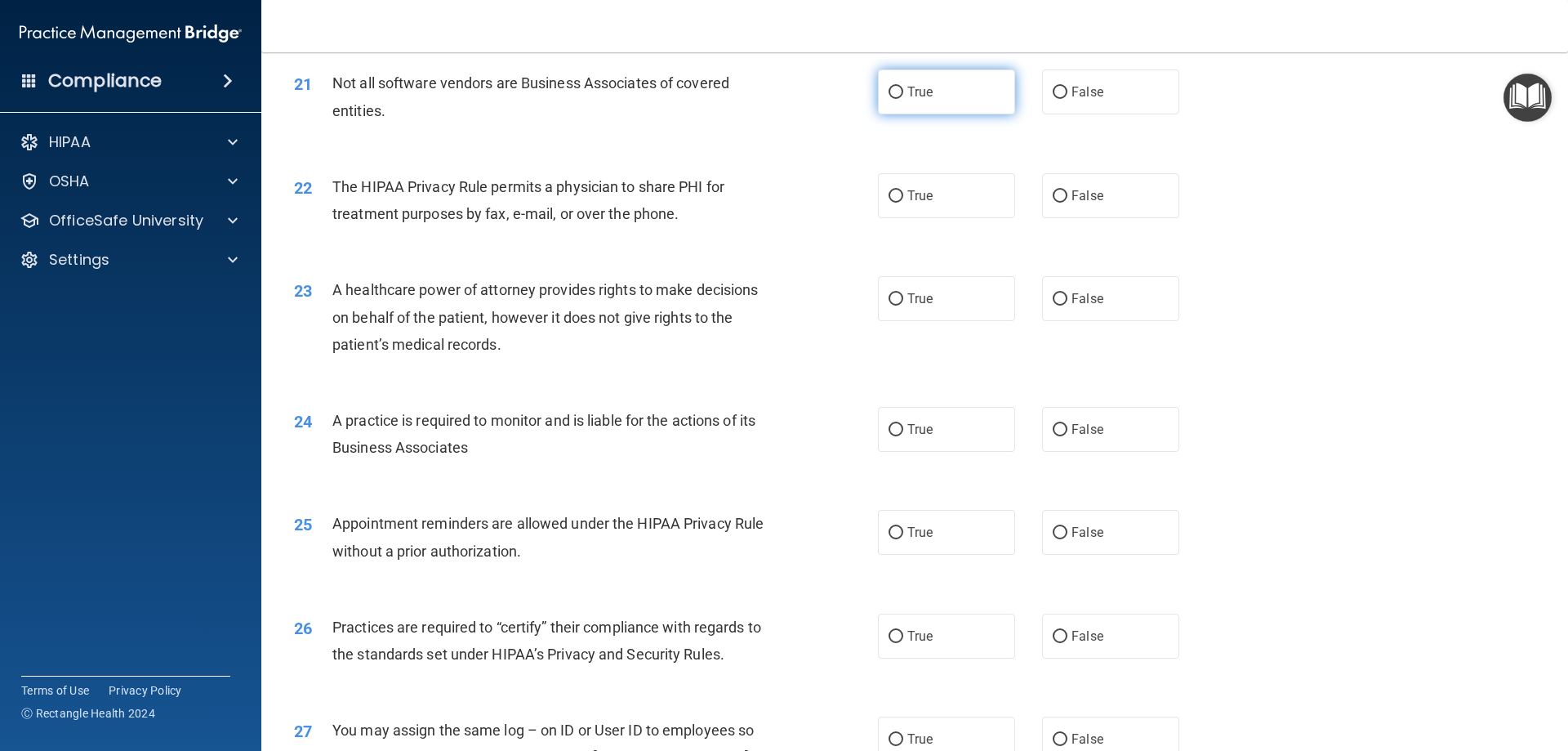
click at [979, 96] on label "True" at bounding box center [947, 92] width 137 height 45
click at [903, 96] on input "True" at bounding box center [896, 93] width 14 height 12
radio input "true"
click at [951, 198] on label "True" at bounding box center [947, 195] width 137 height 45
click at [903, 198] on input "True" at bounding box center [896, 196] width 14 height 12
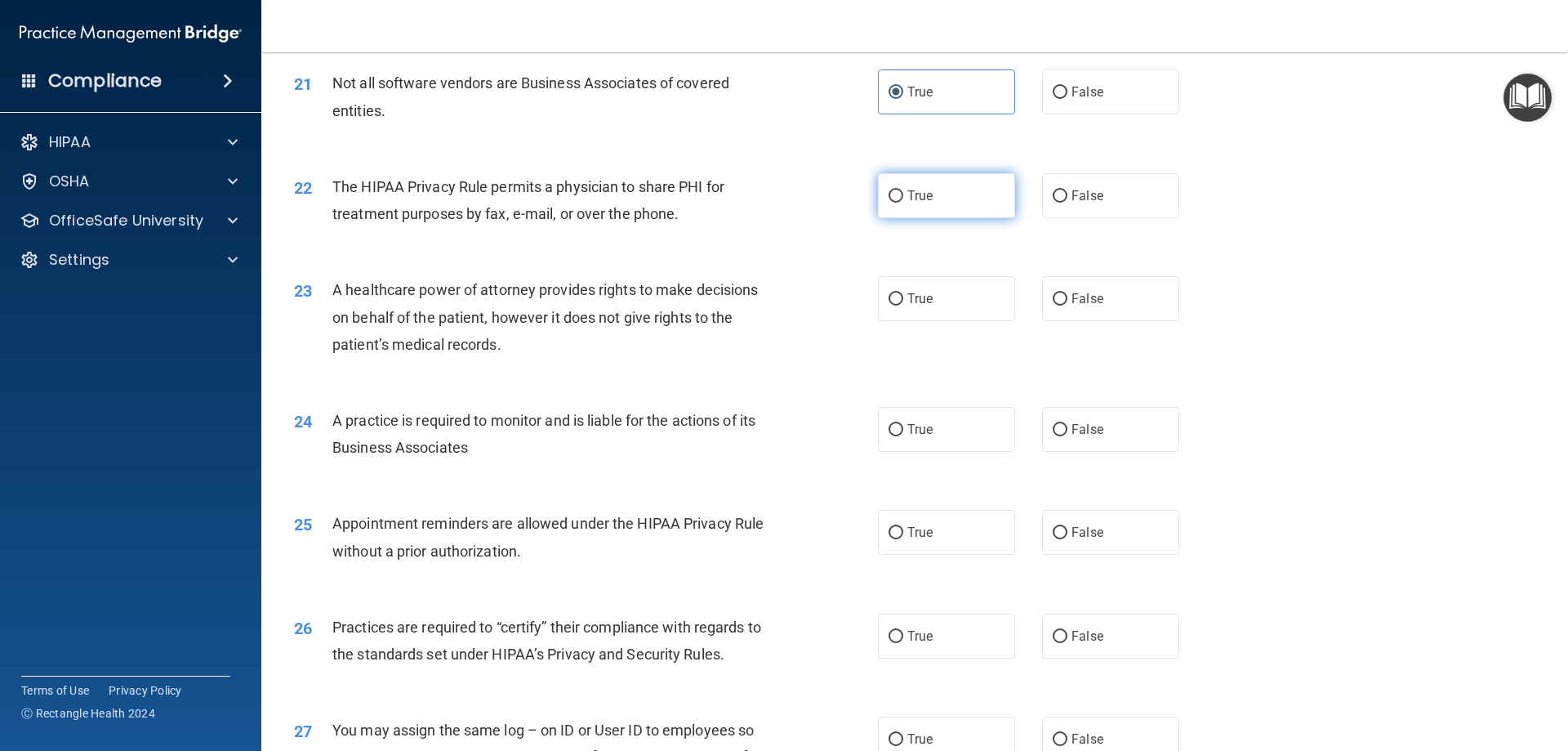
radio input "true"
click at [1114, 326] on div "23 A healthcare power of attorney provides rights to make decisions on behalf o…" at bounding box center [915, 321] width 1266 height 131
click at [1104, 307] on label "False" at bounding box center [1111, 299] width 137 height 45
click at [1067, 306] on input "False" at bounding box center [1060, 300] width 14 height 12
radio input "true"
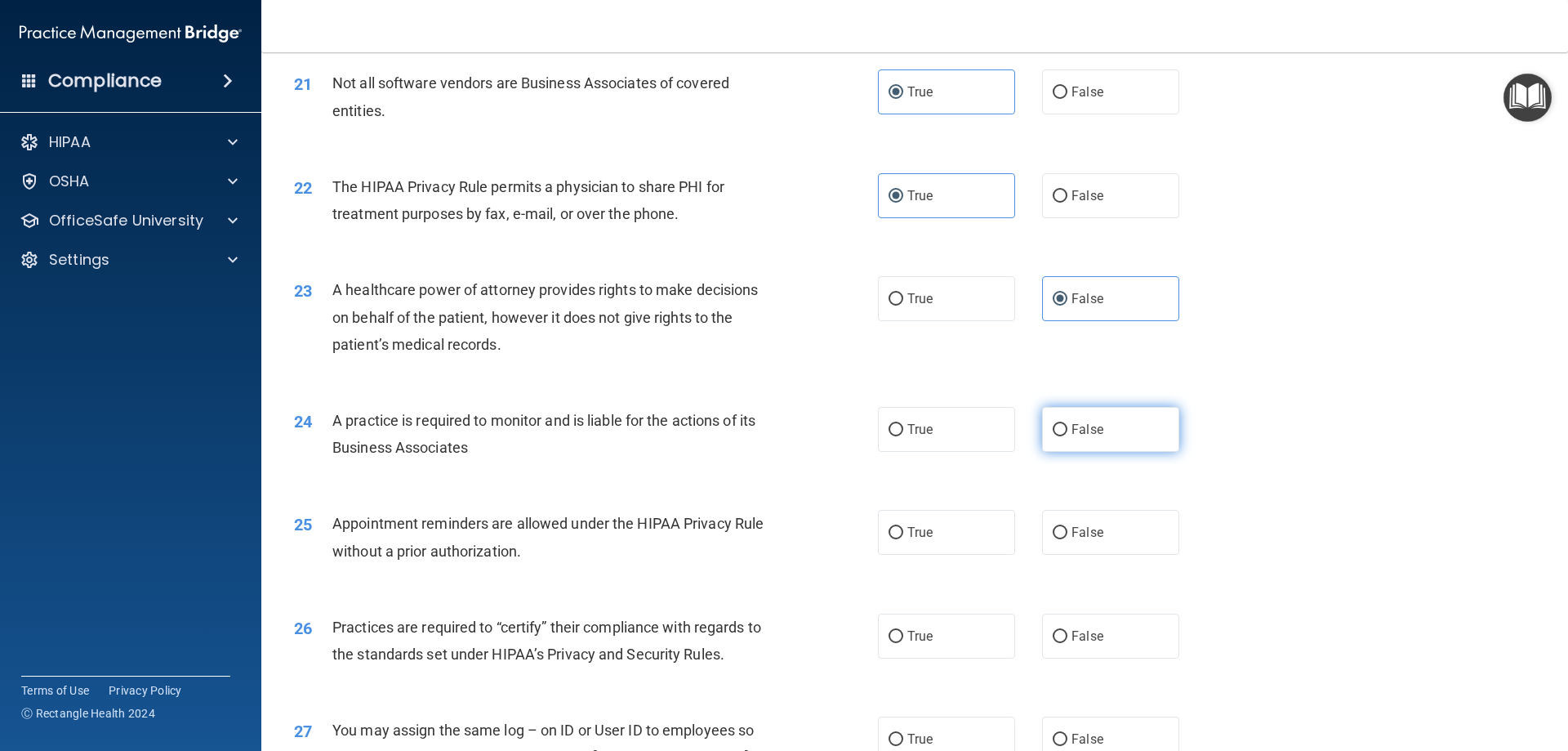
click at [1108, 422] on label "False" at bounding box center [1111, 429] width 137 height 45
click at [1067, 424] on input "False" at bounding box center [1060, 430] width 14 height 12
radio input "true"
click at [955, 541] on label "True" at bounding box center [947, 532] width 137 height 45
click at [903, 540] on input "True" at bounding box center [896, 533] width 14 height 12
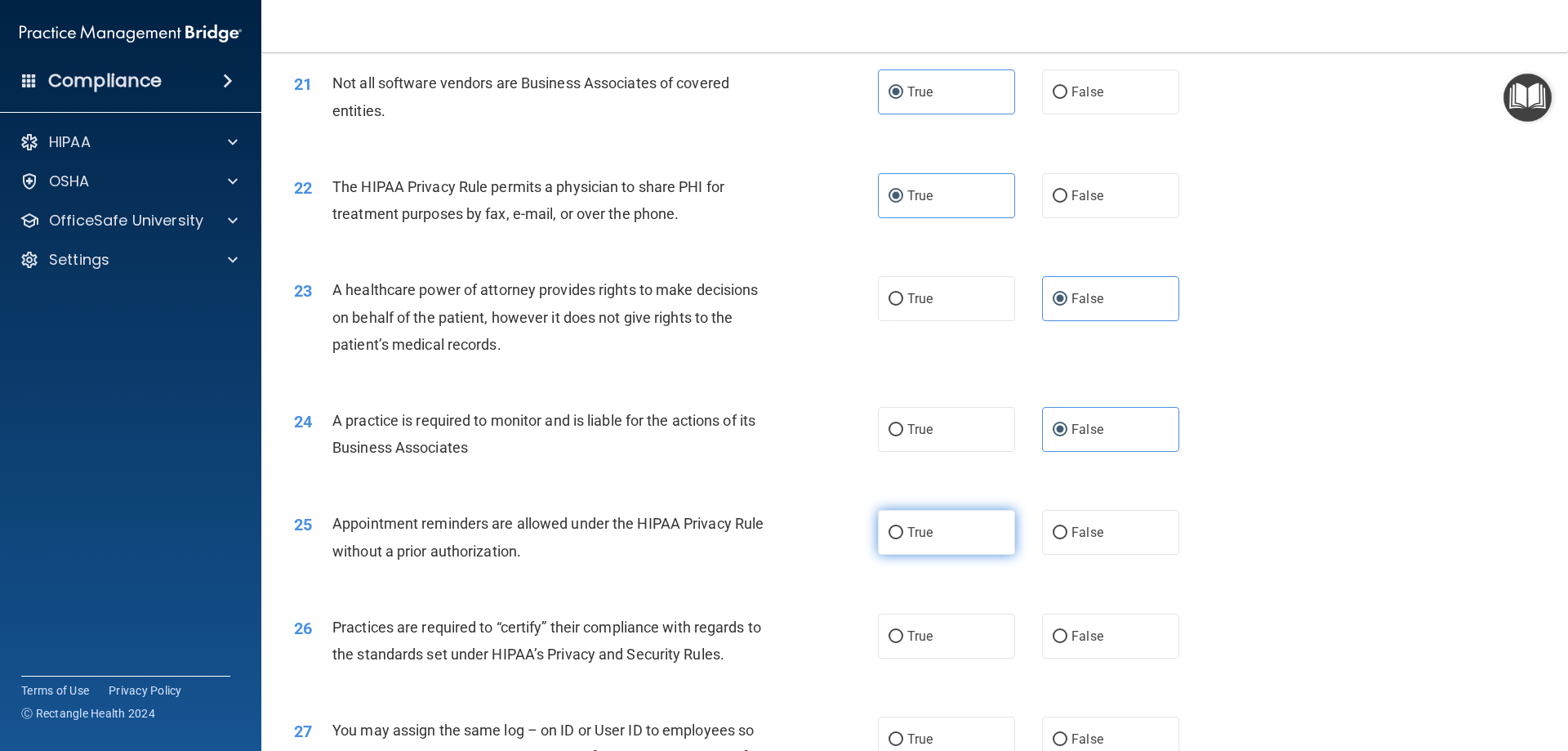
radio input "true"
click at [1096, 639] on label "False" at bounding box center [1111, 636] width 137 height 45
click at [1067, 639] on input "False" at bounding box center [1060, 637] width 14 height 12
radio input "true"
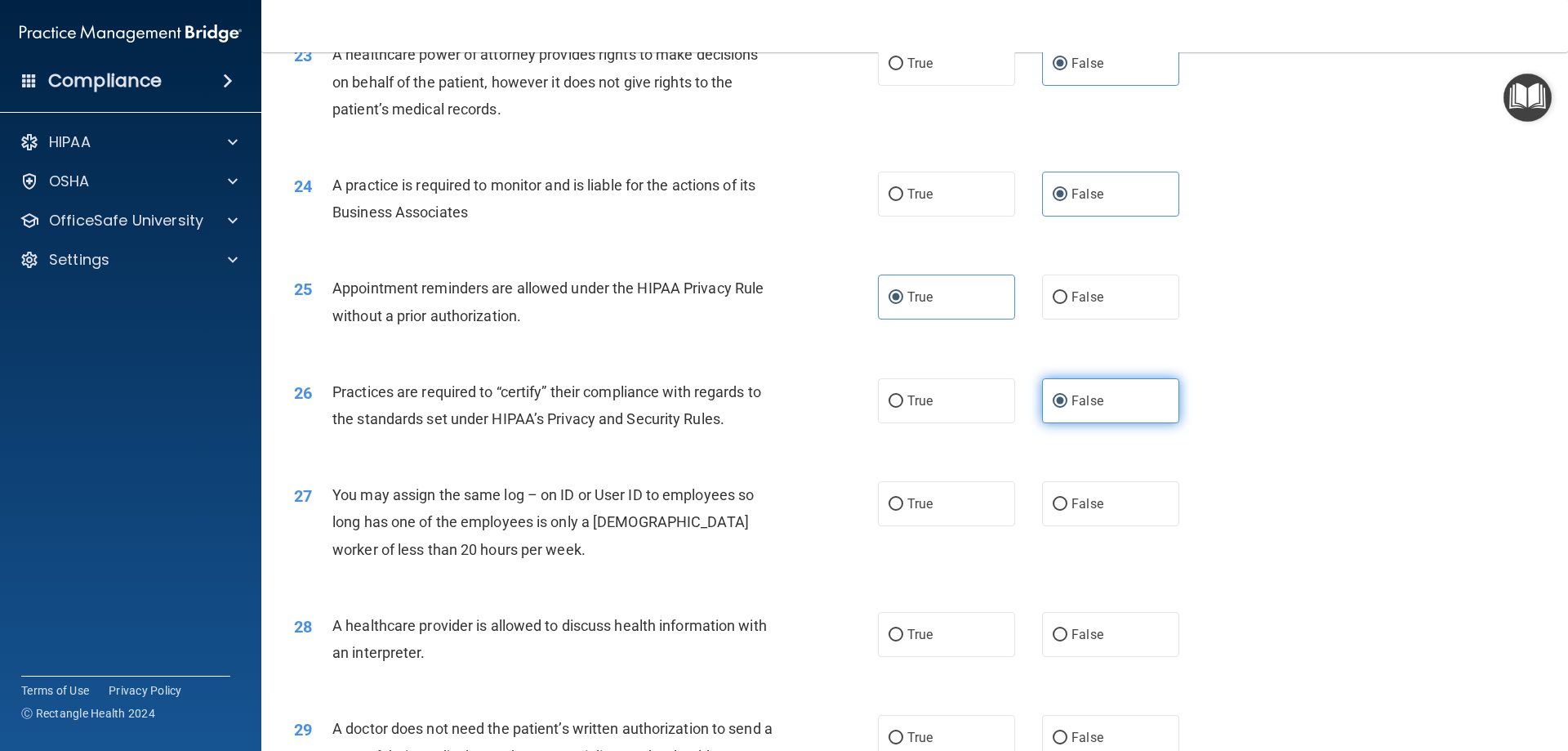
scroll to position [2860, 0]
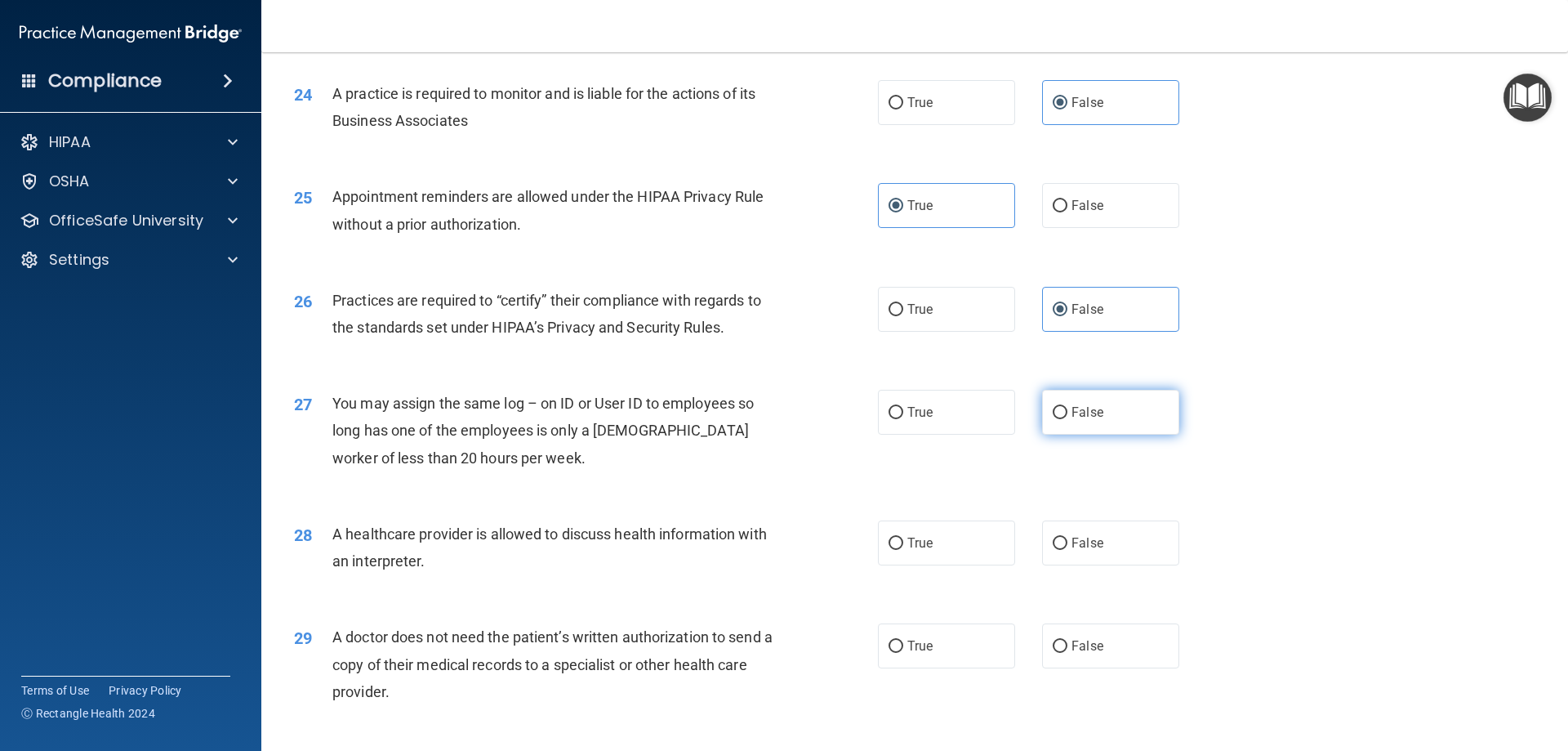
click at [1077, 414] on span "False" at bounding box center [1088, 412] width 32 height 15
click at [1067, 414] on input "False" at bounding box center [1060, 413] width 14 height 12
radio input "true"
click at [969, 534] on label "True" at bounding box center [947, 543] width 137 height 45
click at [903, 538] on input "True" at bounding box center [896, 544] width 14 height 12
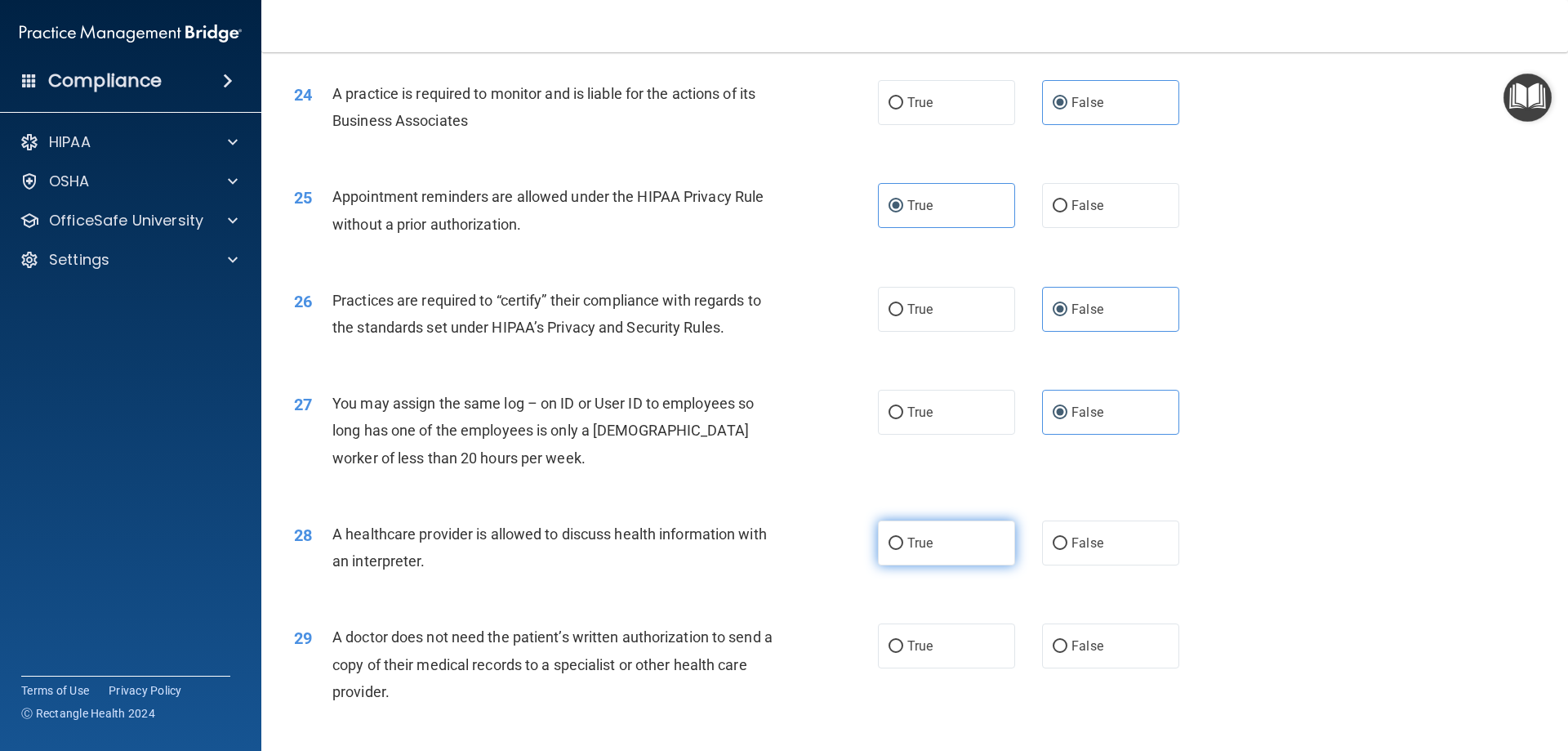
radio input "true"
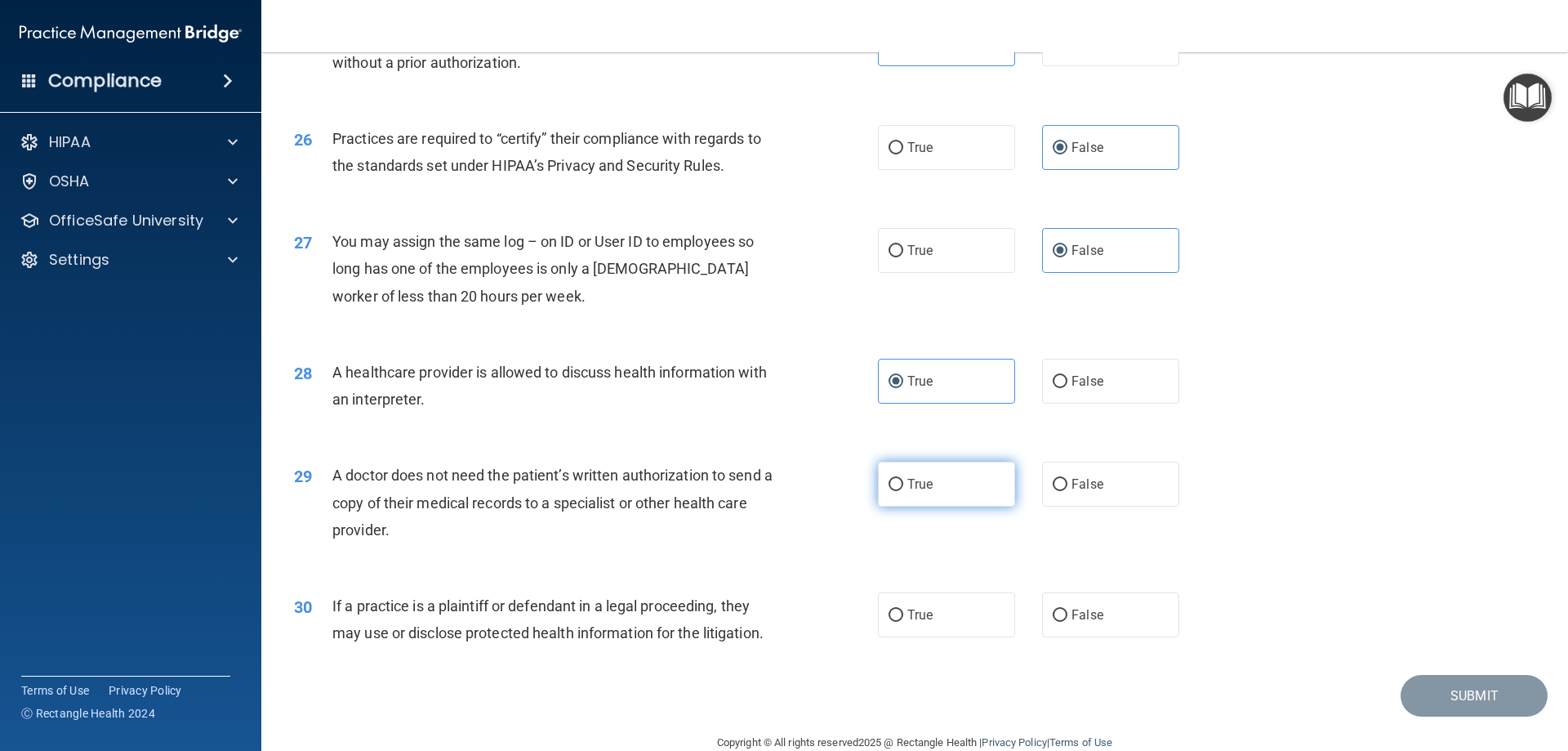
scroll to position [3024, 0]
click at [960, 490] on label "True" at bounding box center [947, 483] width 137 height 45
click at [903, 490] on input "True" at bounding box center [896, 483] width 14 height 12
radio input "true"
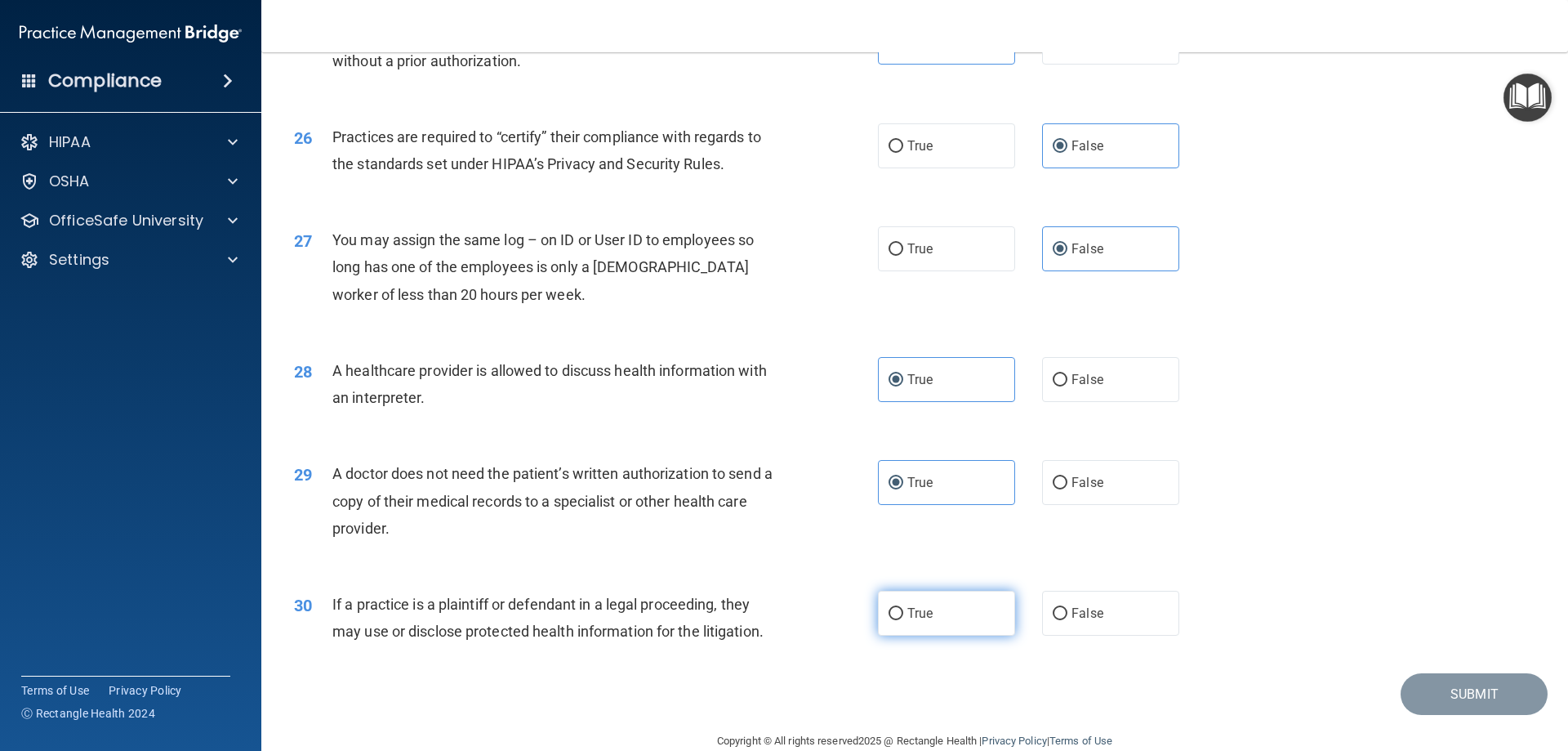
click at [941, 611] on label "True" at bounding box center [947, 613] width 137 height 45
click at [903, 611] on input "True" at bounding box center [896, 615] width 14 height 12
radio input "true"
click at [1478, 691] on button "Submit" at bounding box center [1474, 694] width 147 height 42
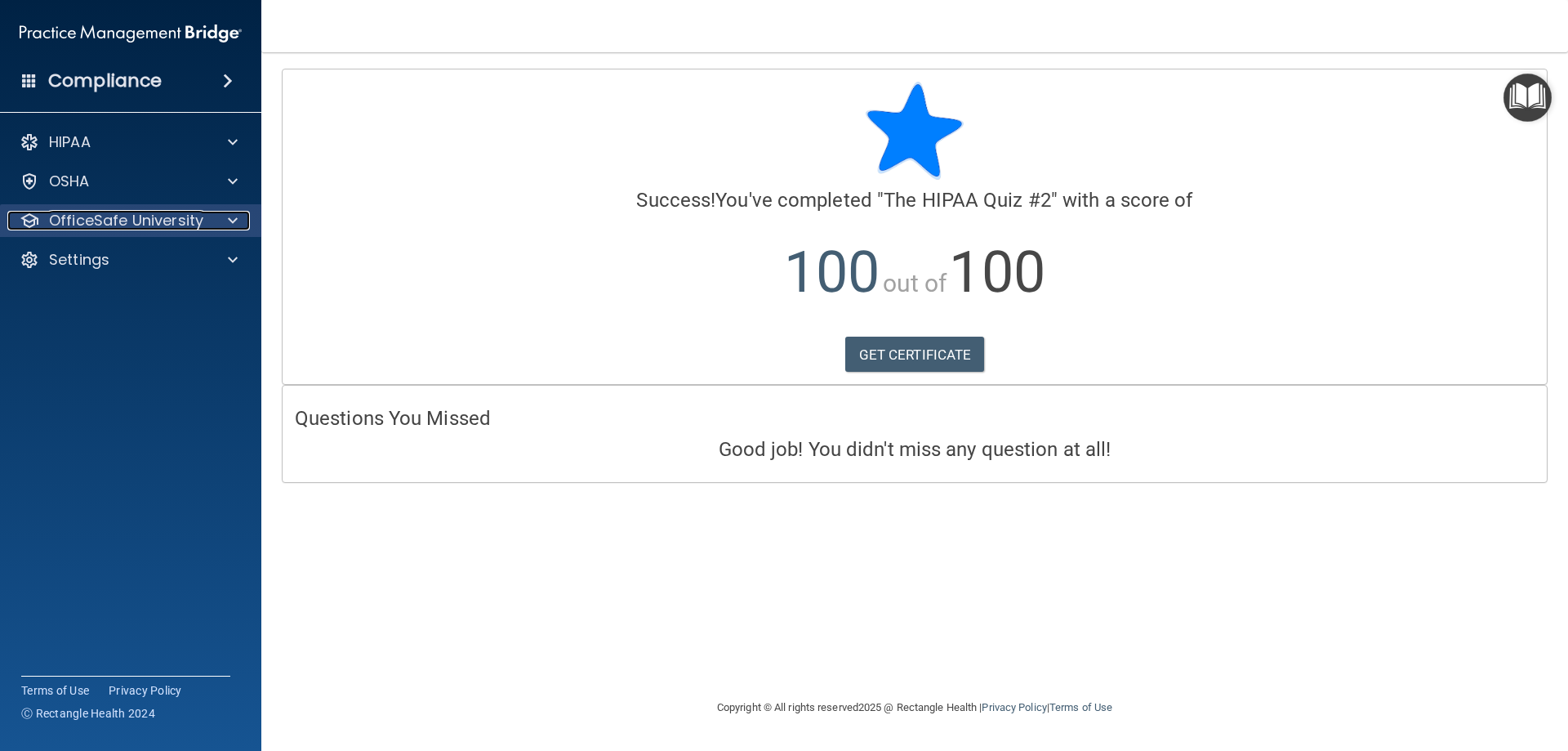
click at [132, 219] on p "OfficeSafe University" at bounding box center [126, 220] width 154 height 20
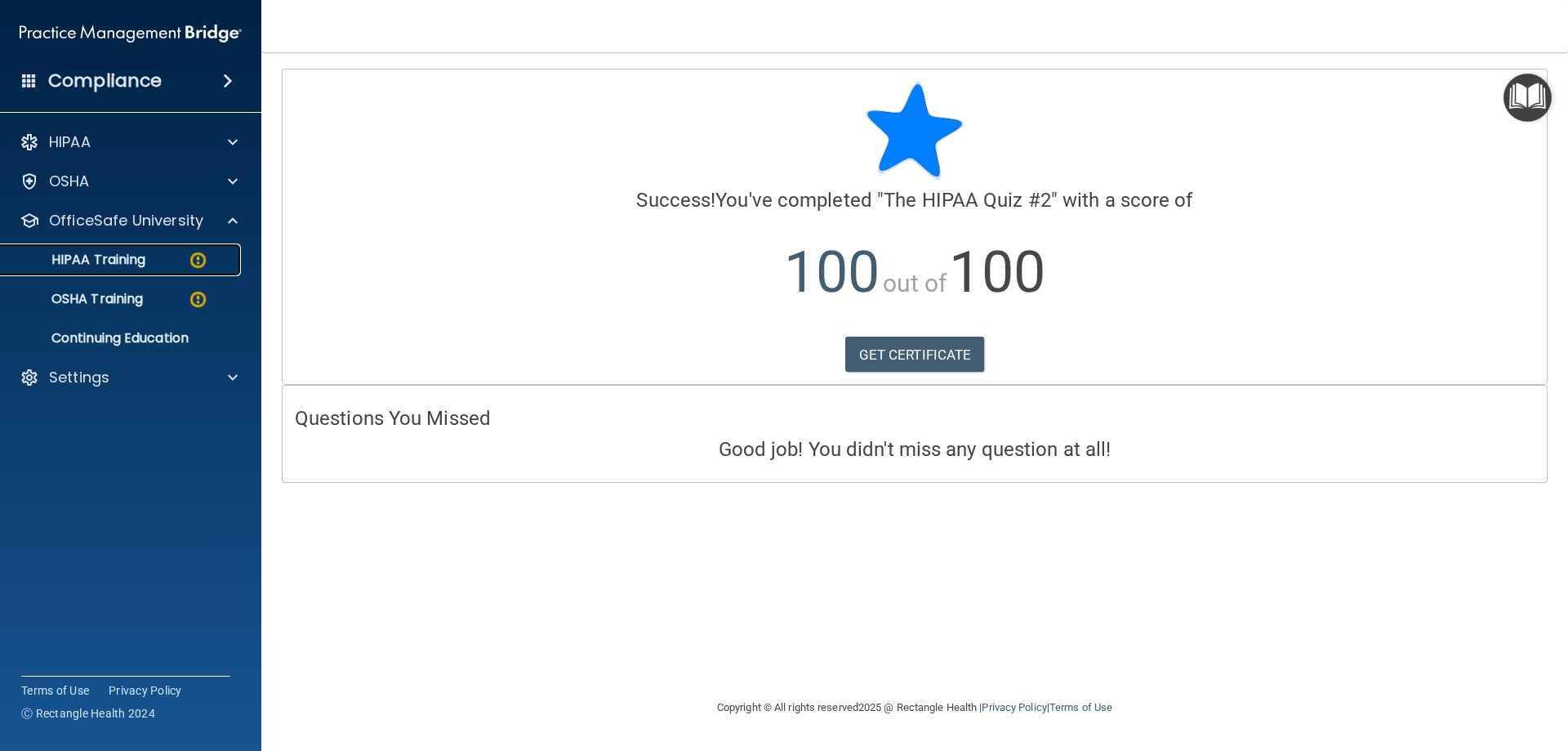
click at [142, 261] on p "HIPAA Training" at bounding box center [78, 260] width 135 height 16
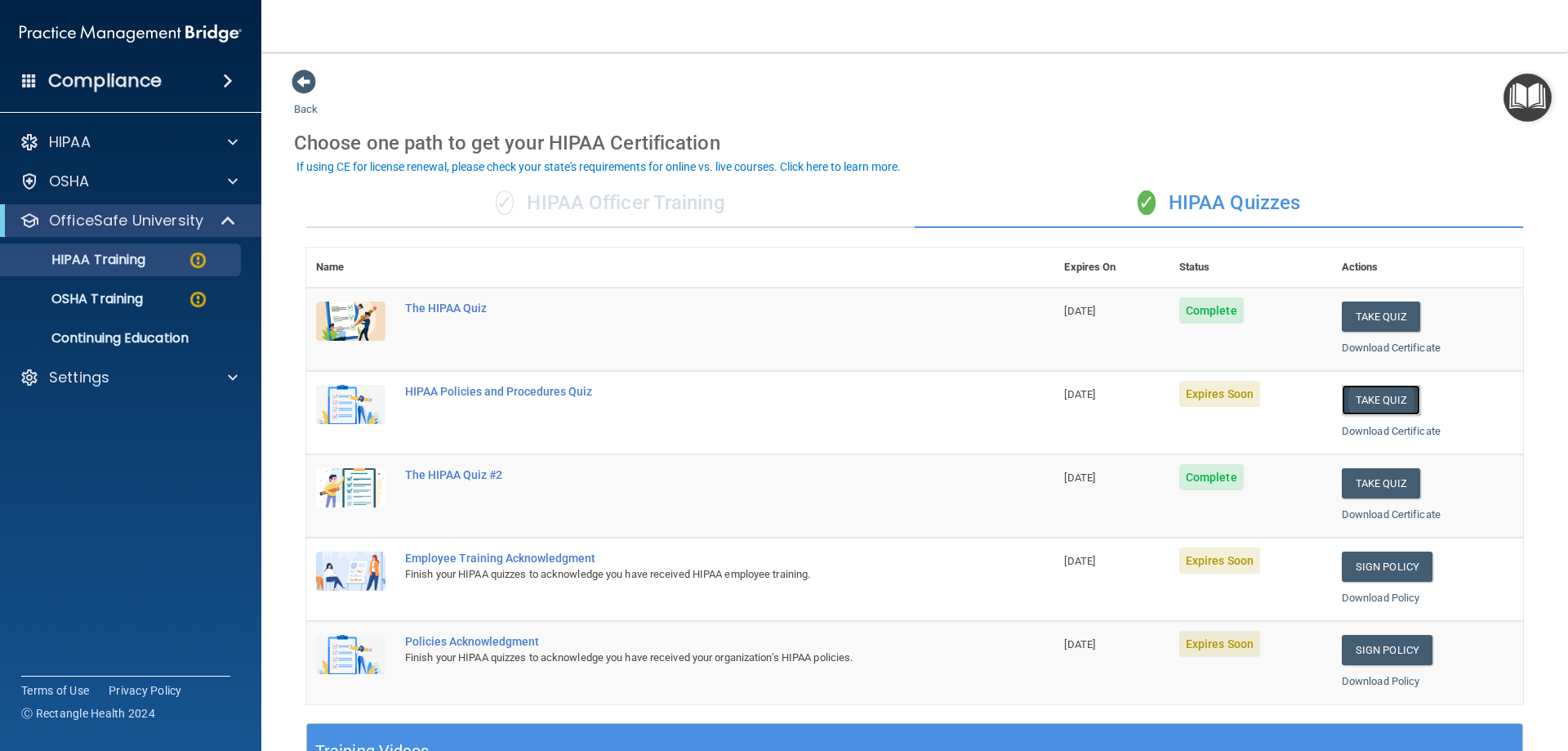
click at [1384, 398] on button "Take Quiz" at bounding box center [1381, 400] width 78 height 30
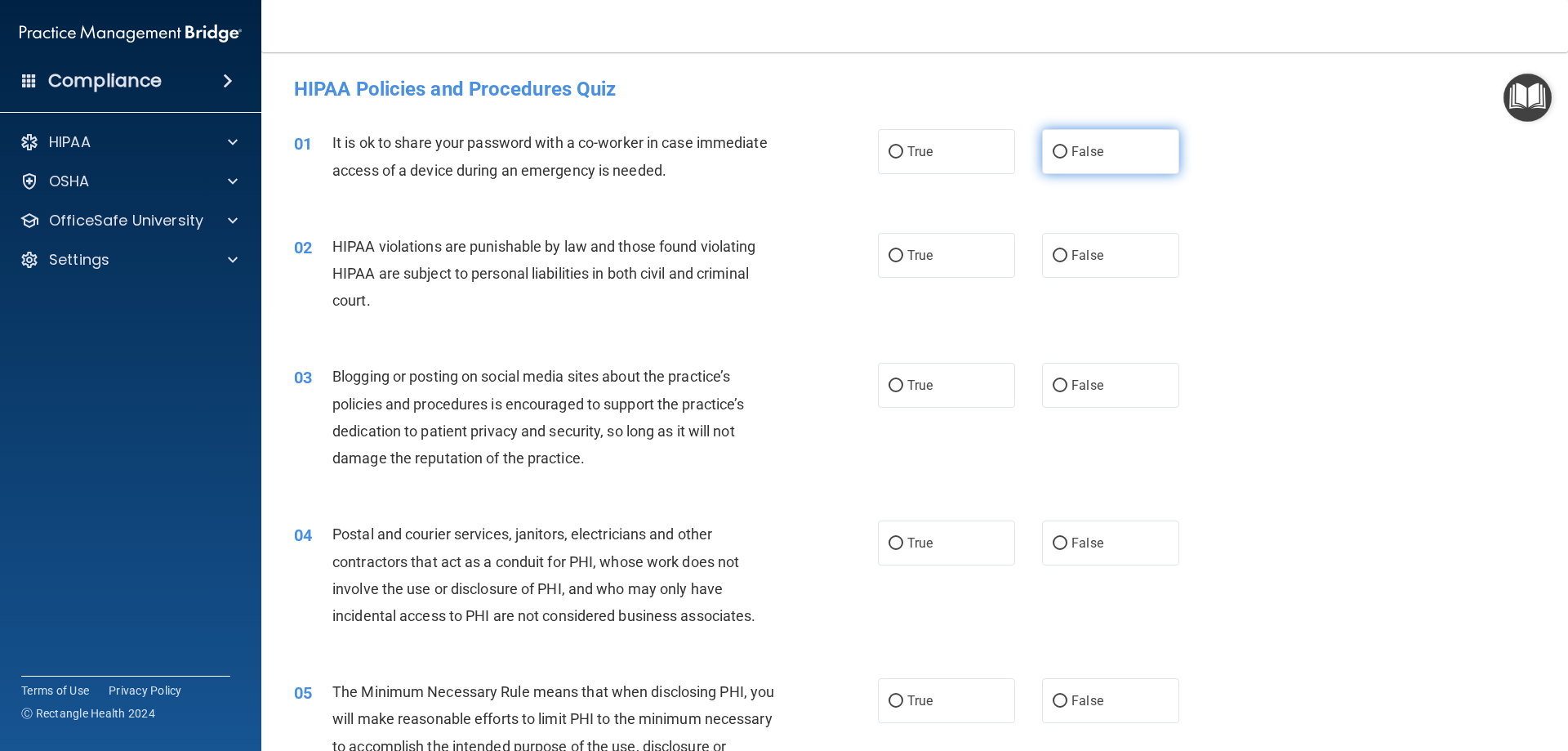
click at [1087, 156] on span "False" at bounding box center [1088, 151] width 32 height 15
click at [1067, 156] on input "False" at bounding box center [1060, 153] width 14 height 12
radio input "true"
click at [959, 257] on label "True" at bounding box center [947, 255] width 137 height 45
click at [903, 257] on input "True" at bounding box center [896, 256] width 14 height 12
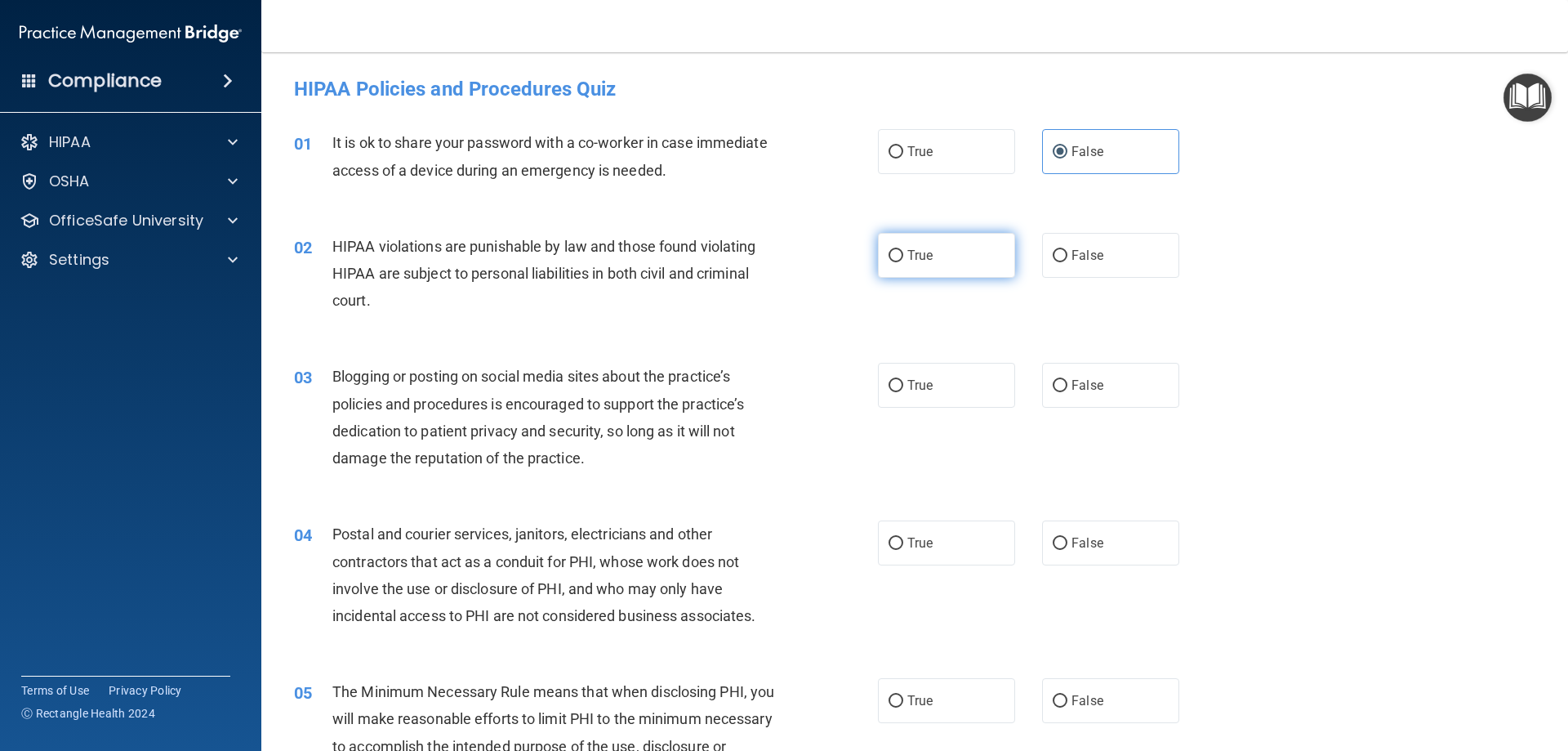
radio input "true"
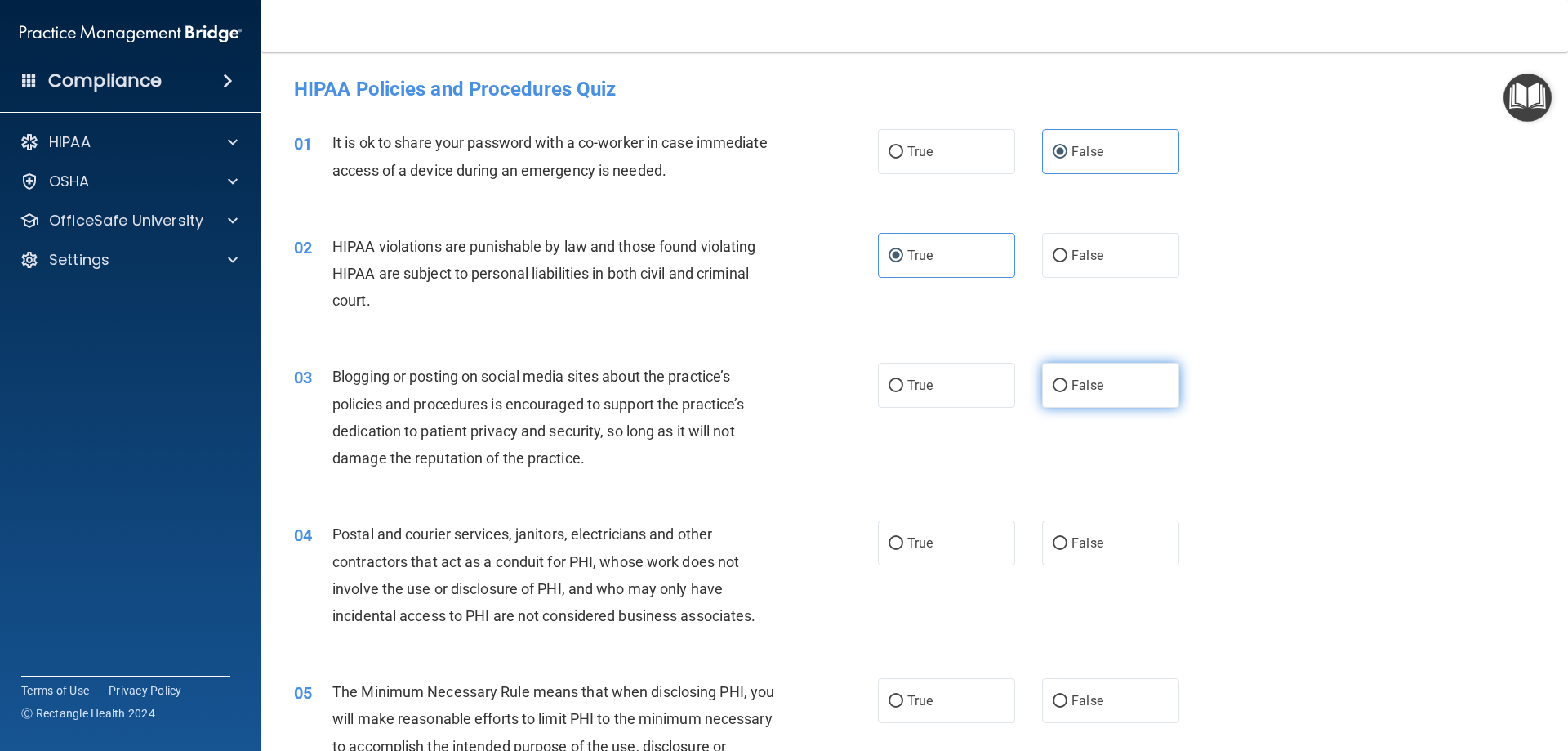
click at [1125, 389] on label "False" at bounding box center [1111, 385] width 137 height 45
click at [1067, 389] on input "False" at bounding box center [1060, 386] width 14 height 12
radio input "true"
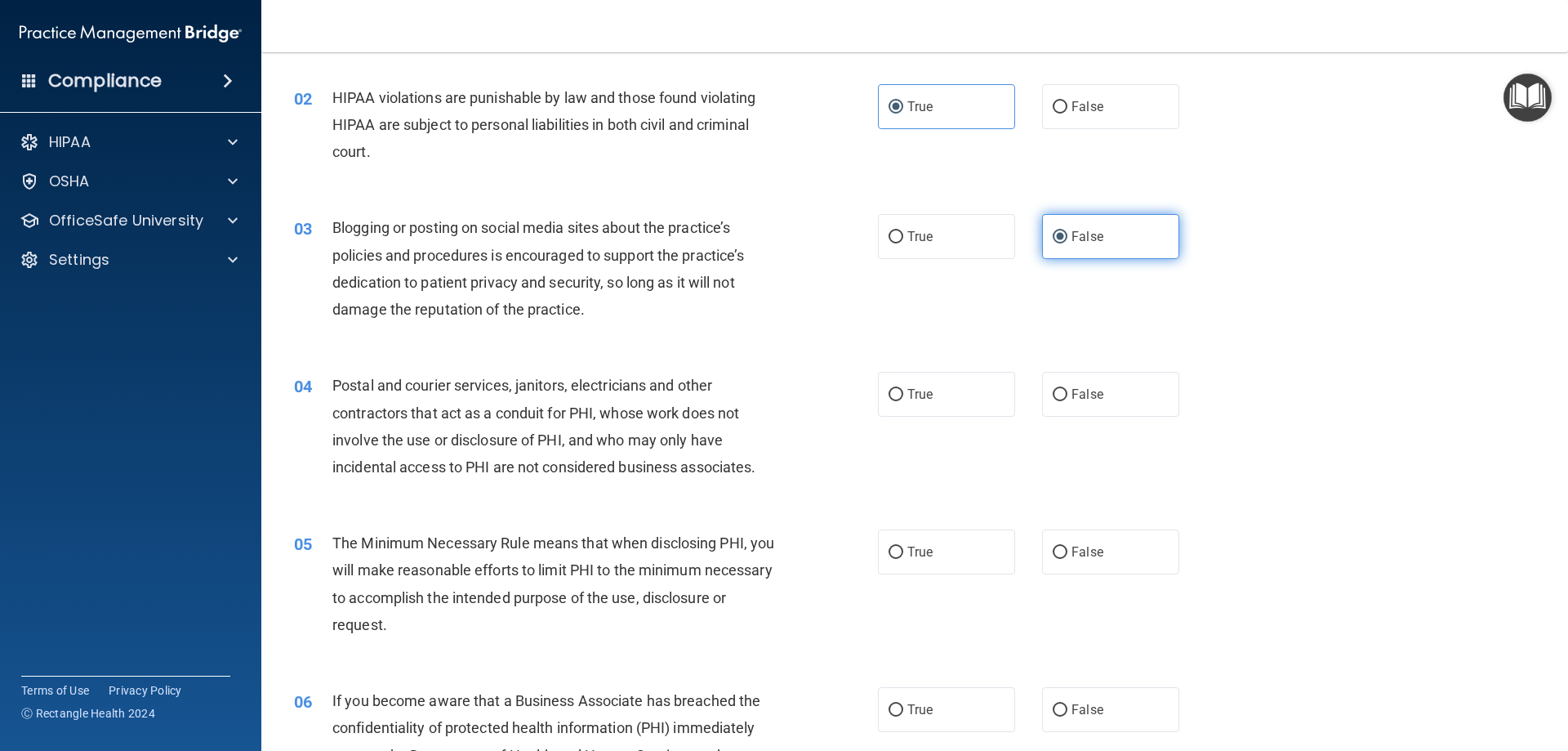
scroll to position [163, 0]
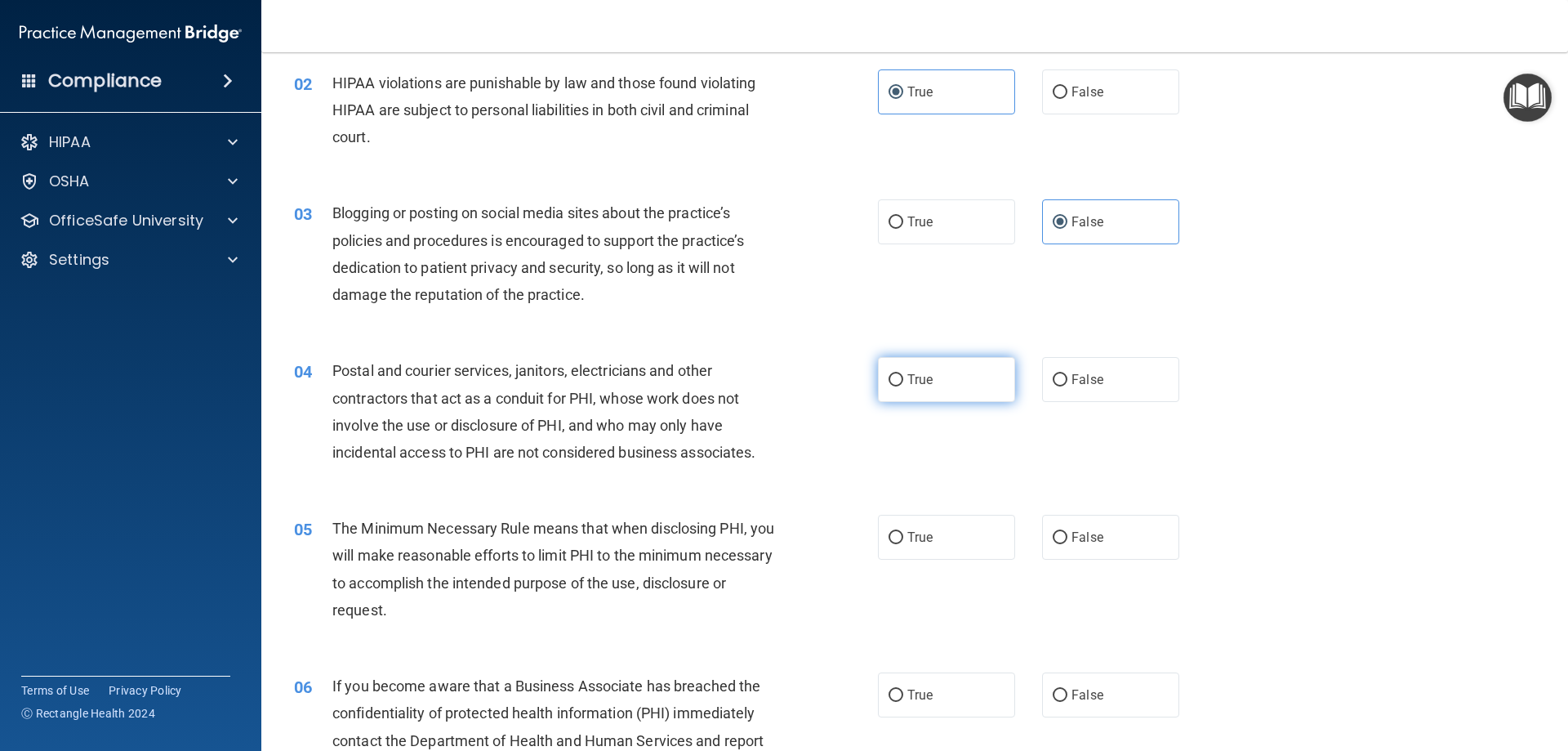
click at [969, 381] on label "True" at bounding box center [947, 379] width 137 height 45
click at [903, 381] on input "True" at bounding box center [896, 381] width 14 height 12
radio input "true"
click at [950, 535] on label "True" at bounding box center [947, 537] width 137 height 45
click at [903, 535] on input "True" at bounding box center [896, 538] width 14 height 12
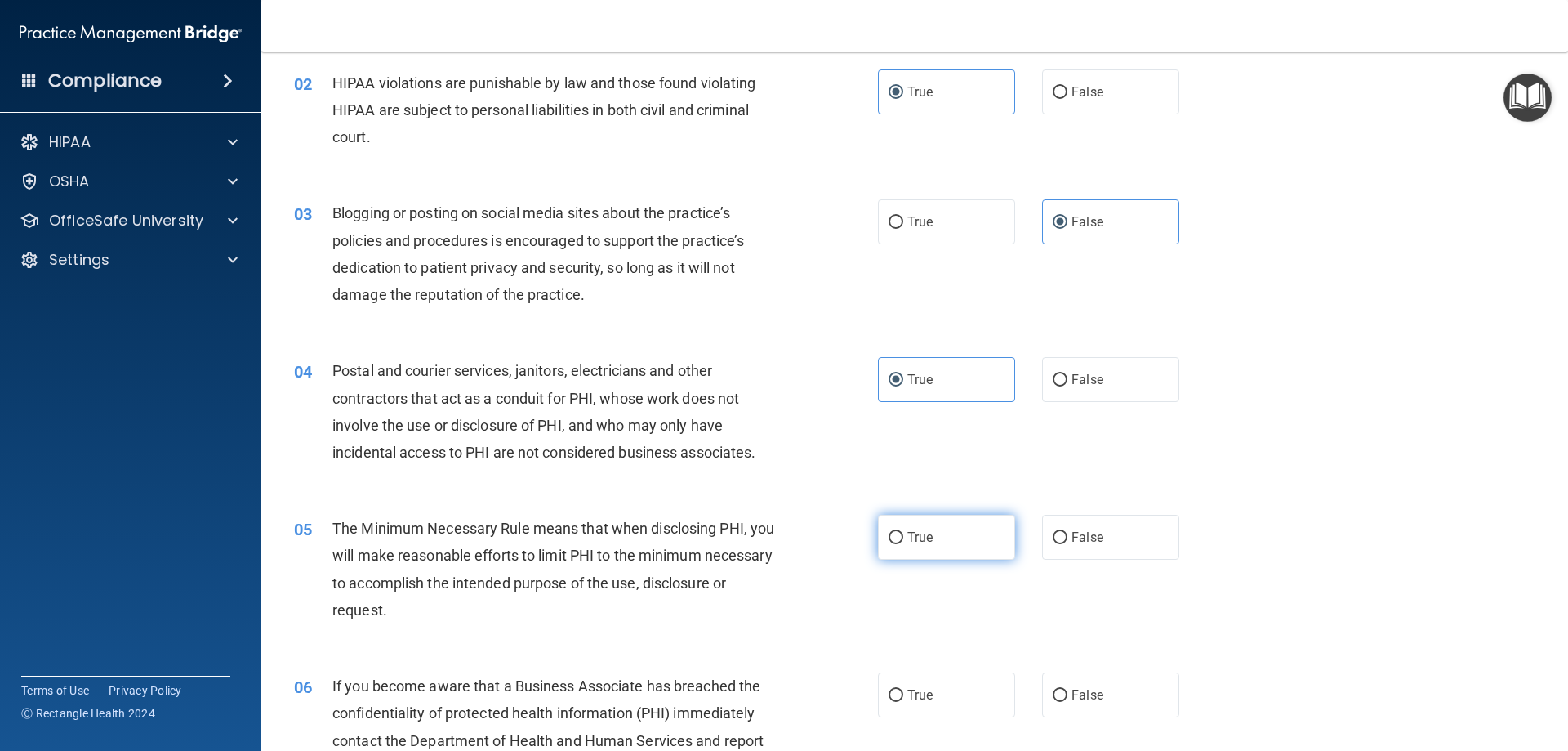
radio input "true"
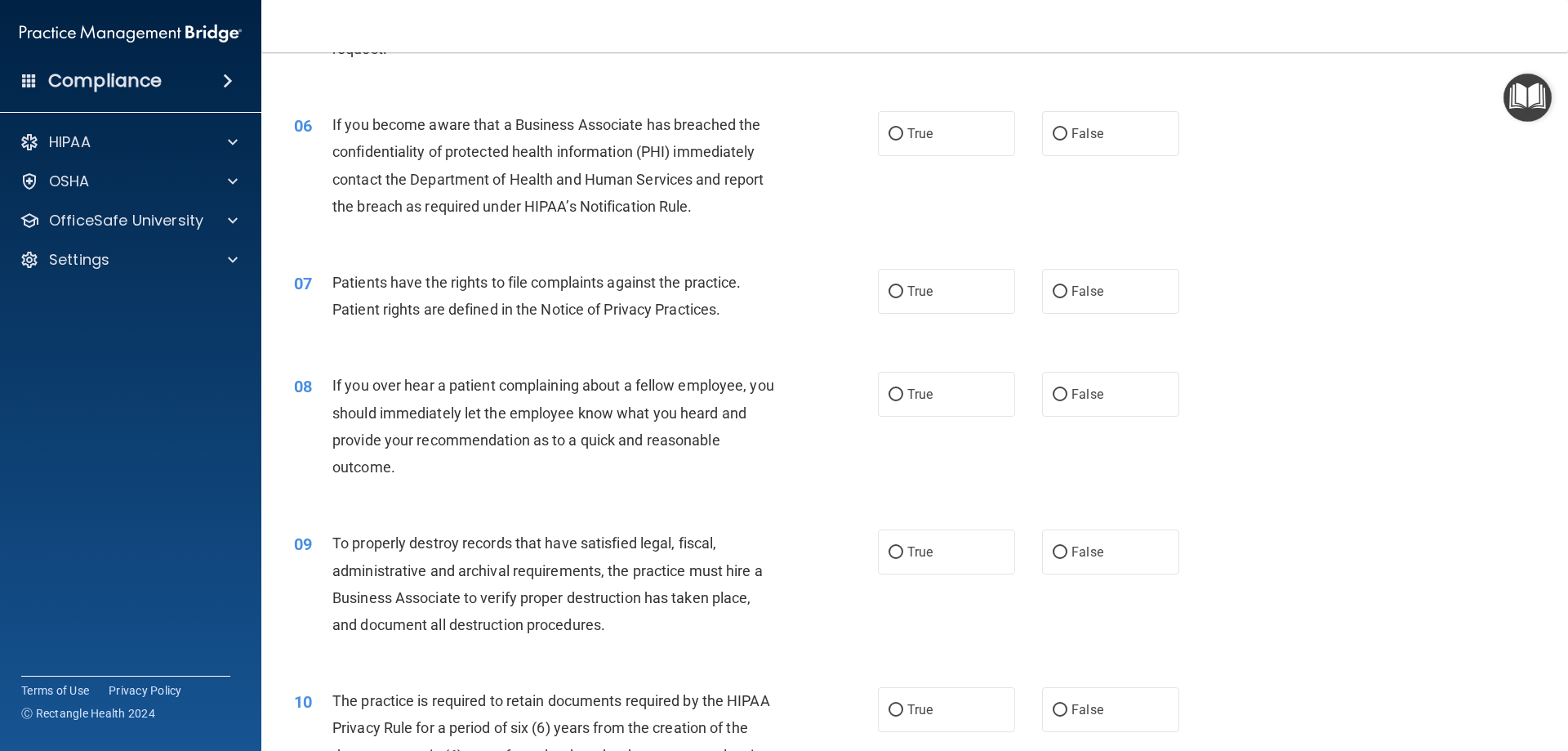
scroll to position [736, 0]
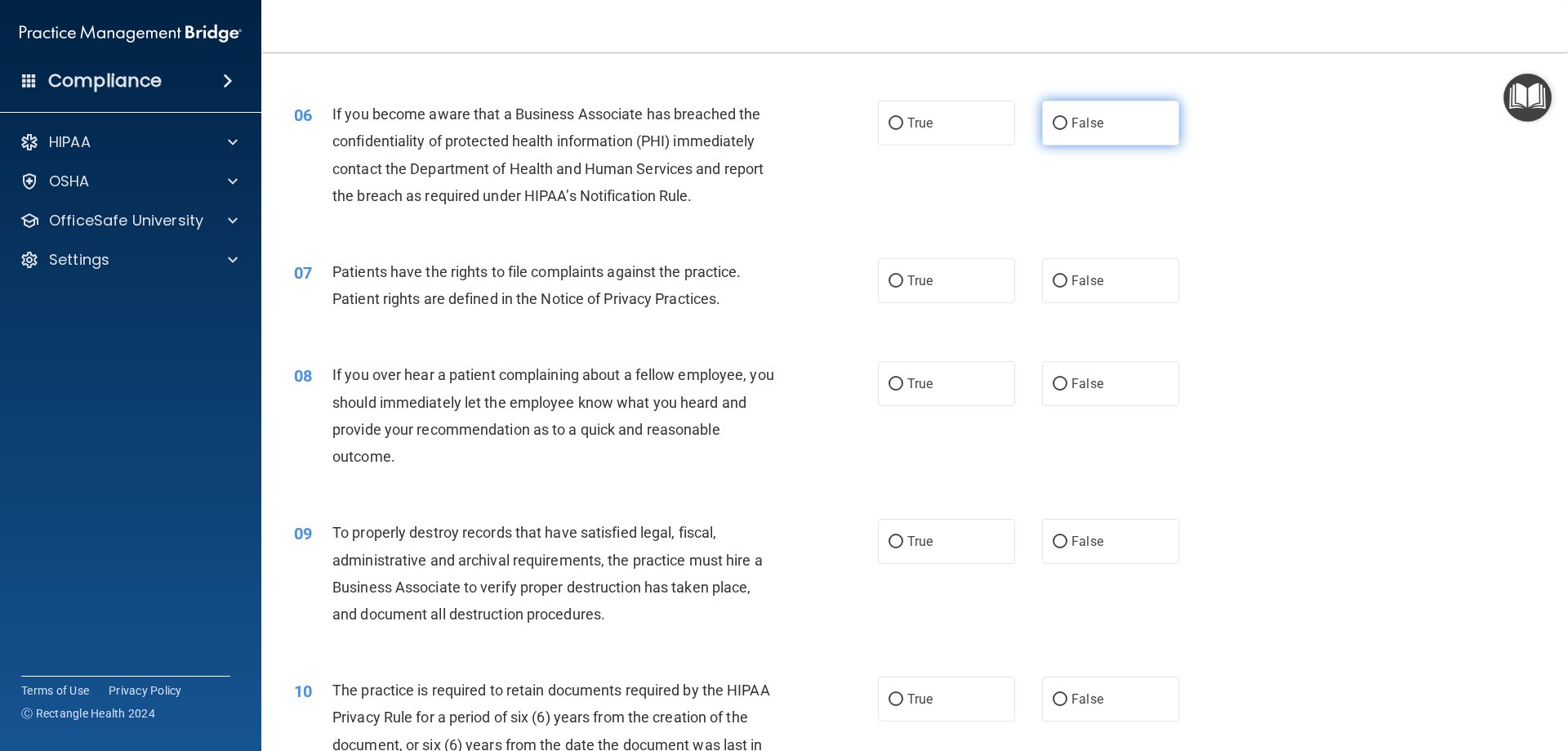
click at [1115, 115] on label "False" at bounding box center [1111, 123] width 137 height 45
click at [1067, 118] on input "False" at bounding box center [1060, 124] width 14 height 12
radio input "true"
click at [927, 290] on label "True" at bounding box center [947, 281] width 137 height 45
click at [903, 287] on input "True" at bounding box center [896, 282] width 14 height 12
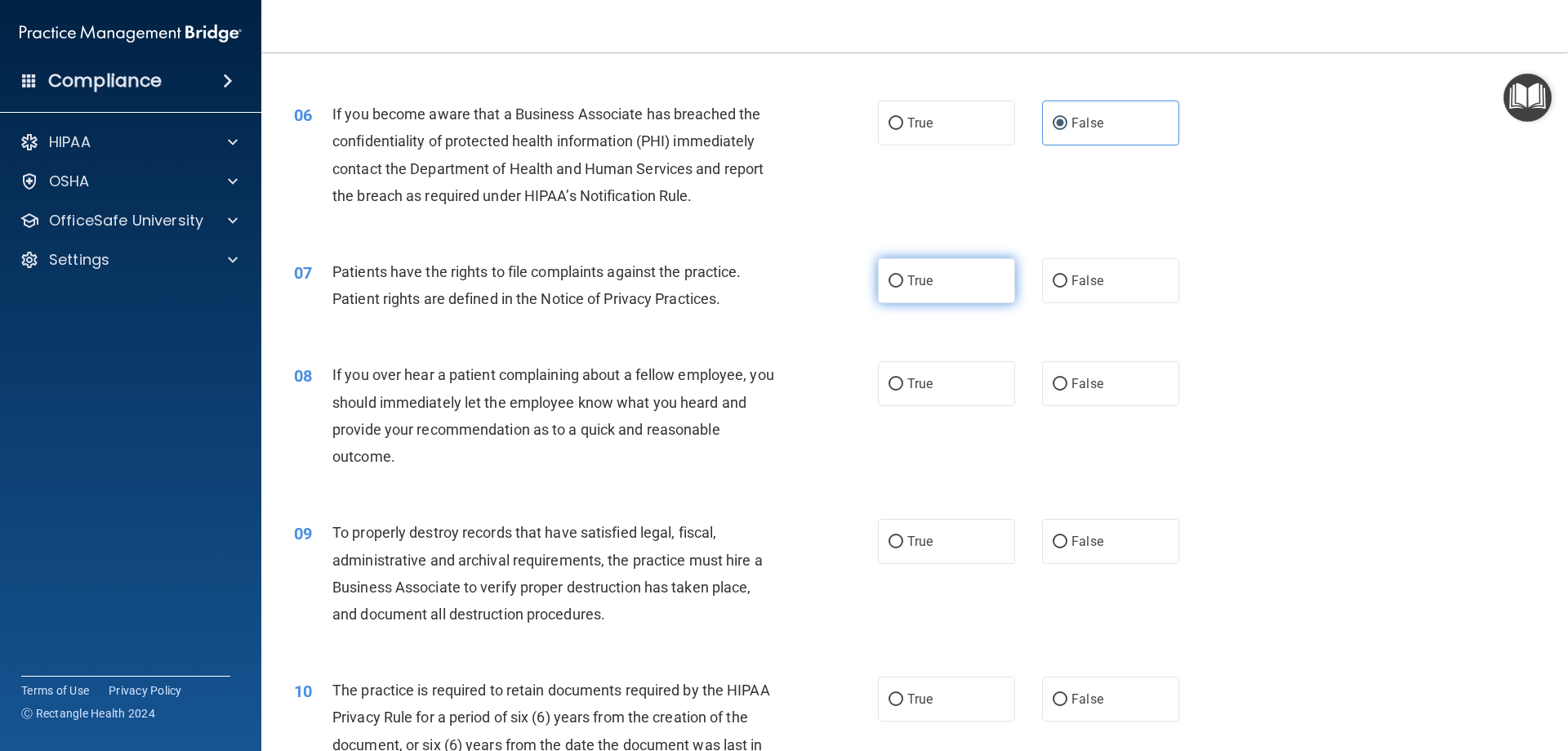
radio input "true"
click at [1107, 405] on label "False" at bounding box center [1111, 384] width 137 height 45
click at [1067, 391] on input "False" at bounding box center [1060, 384] width 14 height 12
radio input "true"
click at [1107, 530] on label "False" at bounding box center [1111, 541] width 137 height 45
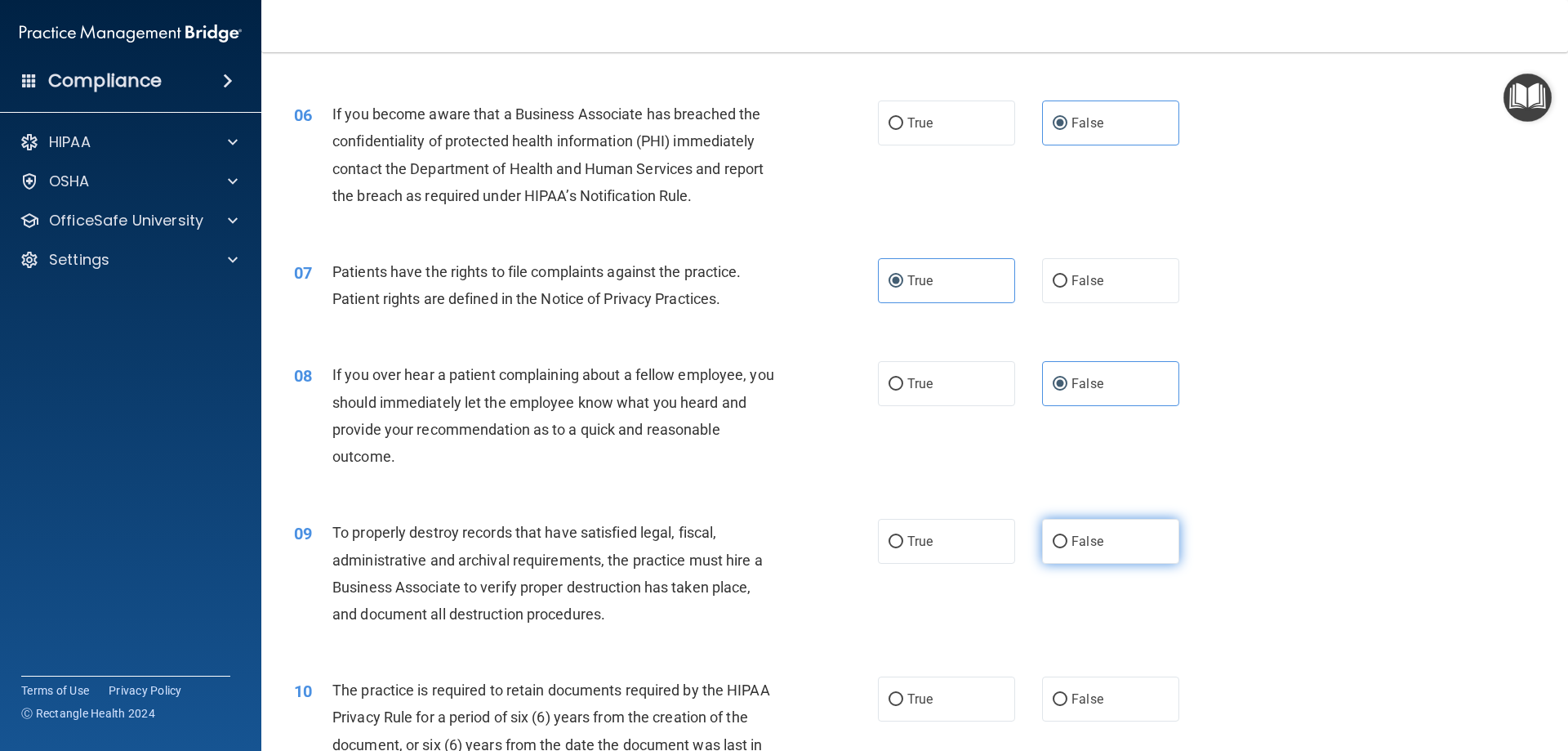
click at [1067, 536] on input "False" at bounding box center [1060, 542] width 14 height 12
radio input "true"
click at [923, 698] on span "True" at bounding box center [920, 698] width 25 height 15
click at [903, 698] on input "True" at bounding box center [896, 700] width 14 height 12
radio input "true"
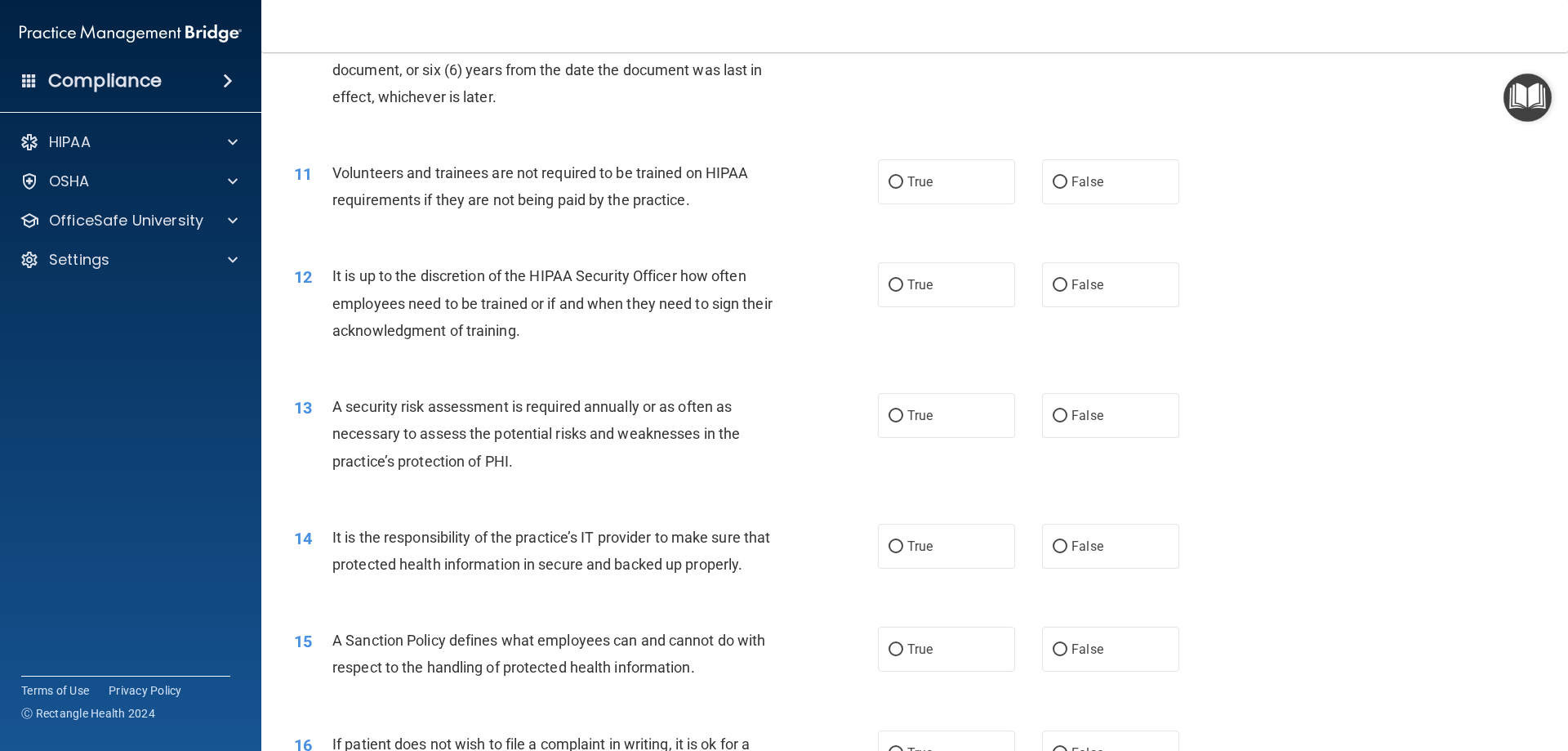
scroll to position [1471, 0]
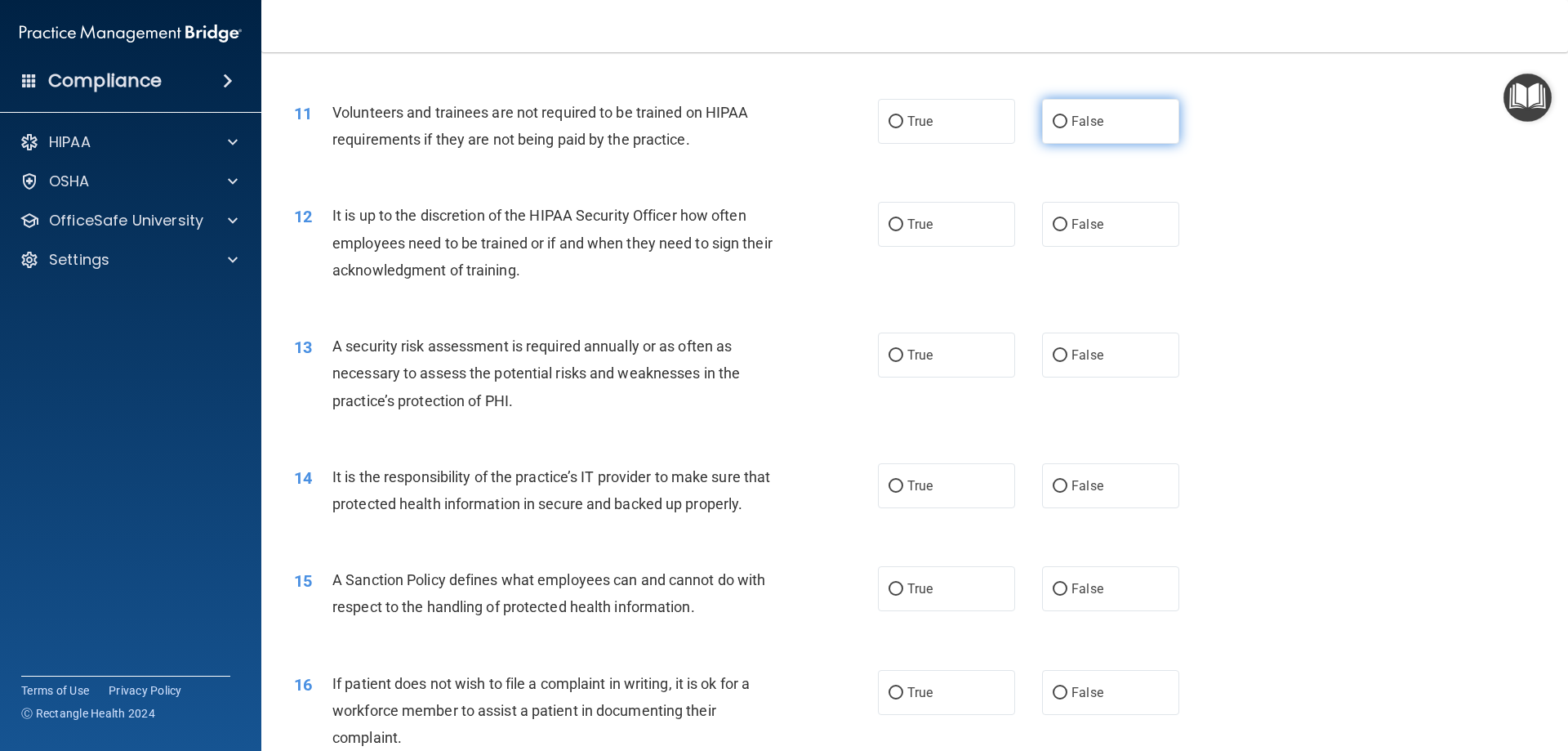
click at [1058, 122] on input "False" at bounding box center [1060, 122] width 14 height 12
radio input "true"
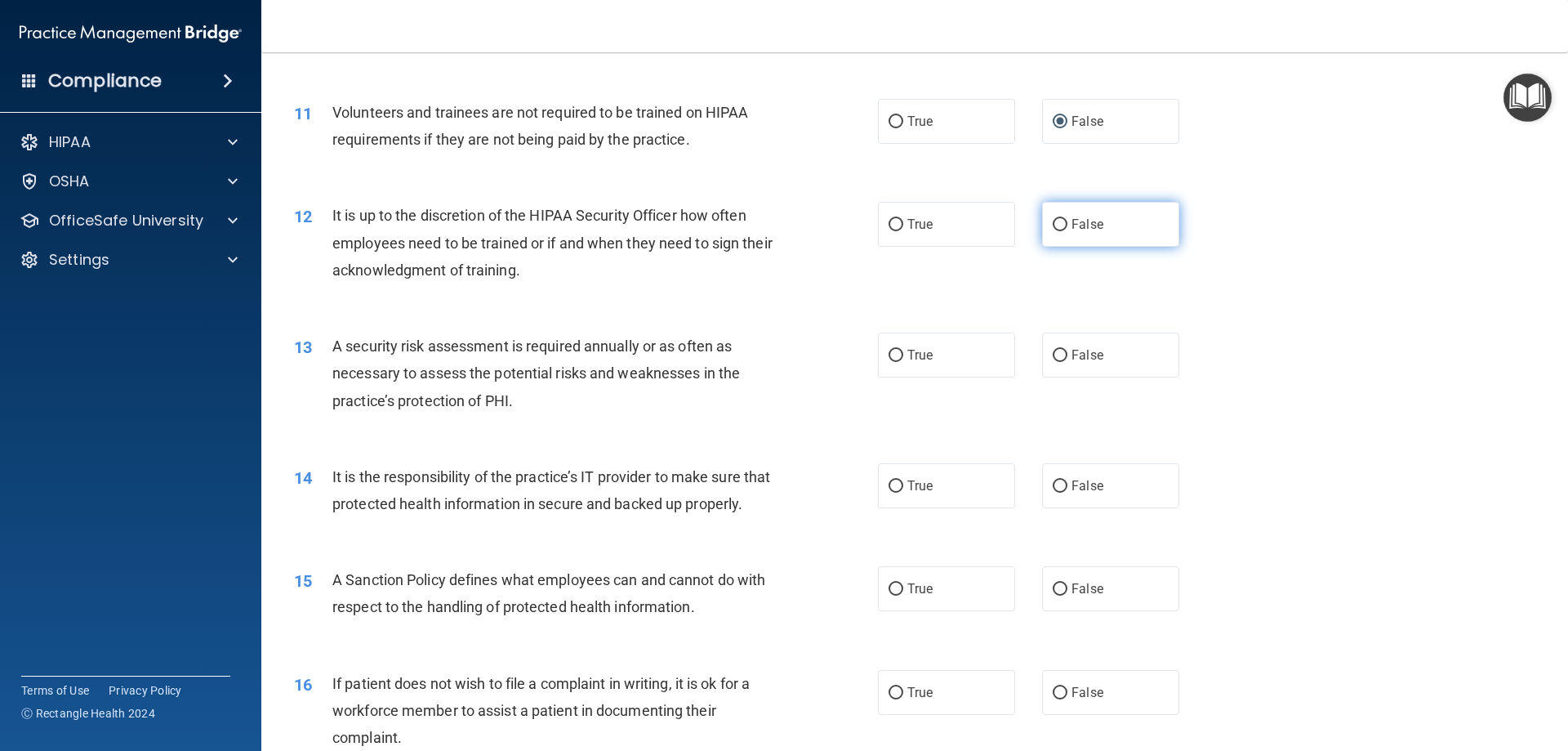
click at [1072, 231] on span "False" at bounding box center [1088, 224] width 32 height 15
click at [1067, 231] on input "False" at bounding box center [1060, 226] width 14 height 12
radio input "true"
click at [946, 353] on label "True" at bounding box center [947, 355] width 137 height 45
click at [903, 353] on input "True" at bounding box center [896, 356] width 14 height 12
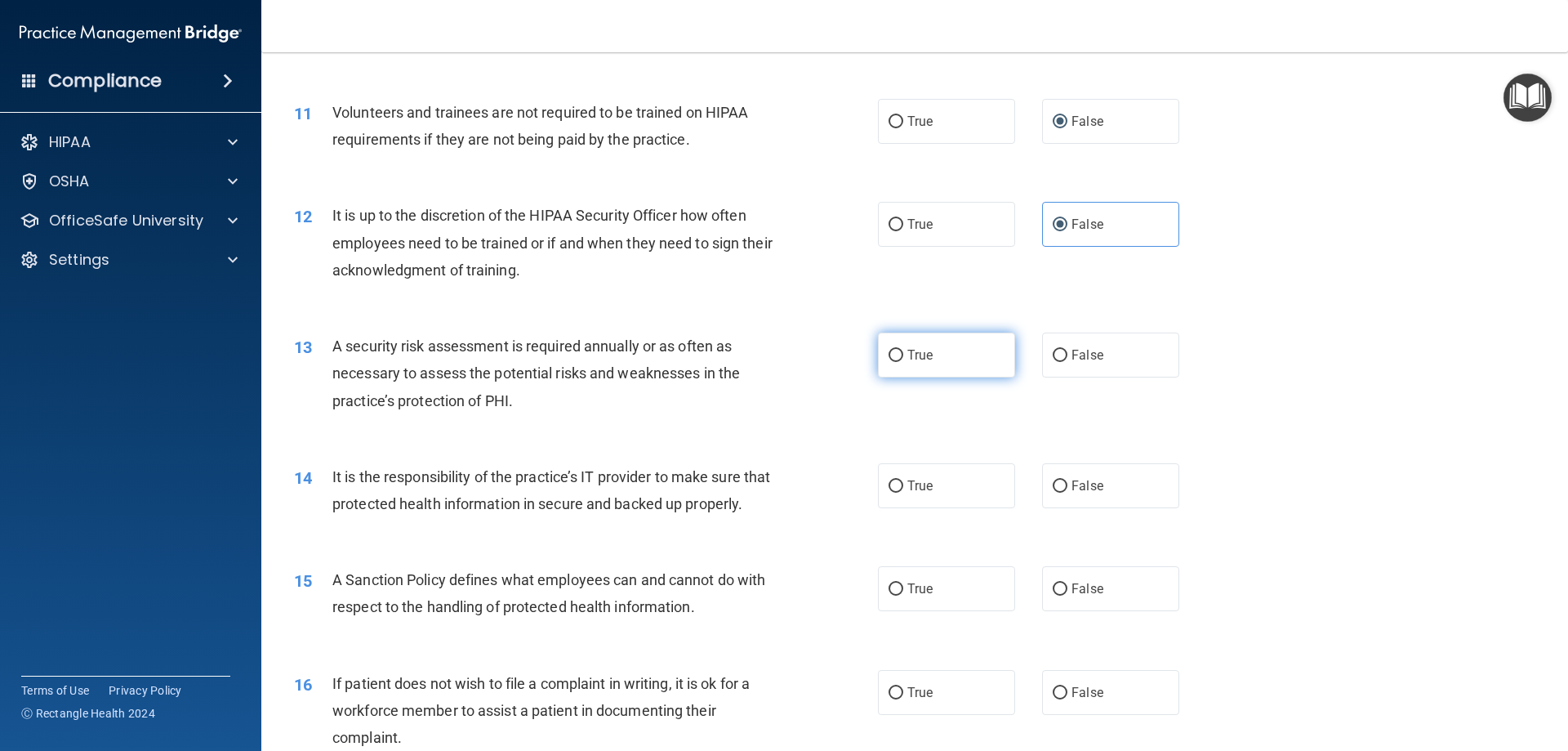
radio input "true"
click at [1109, 500] on label "False" at bounding box center [1111, 485] width 137 height 45
click at [1067, 492] on input "False" at bounding box center [1060, 487] width 14 height 12
radio input "true"
click at [1095, 597] on span "False" at bounding box center [1088, 588] width 32 height 15
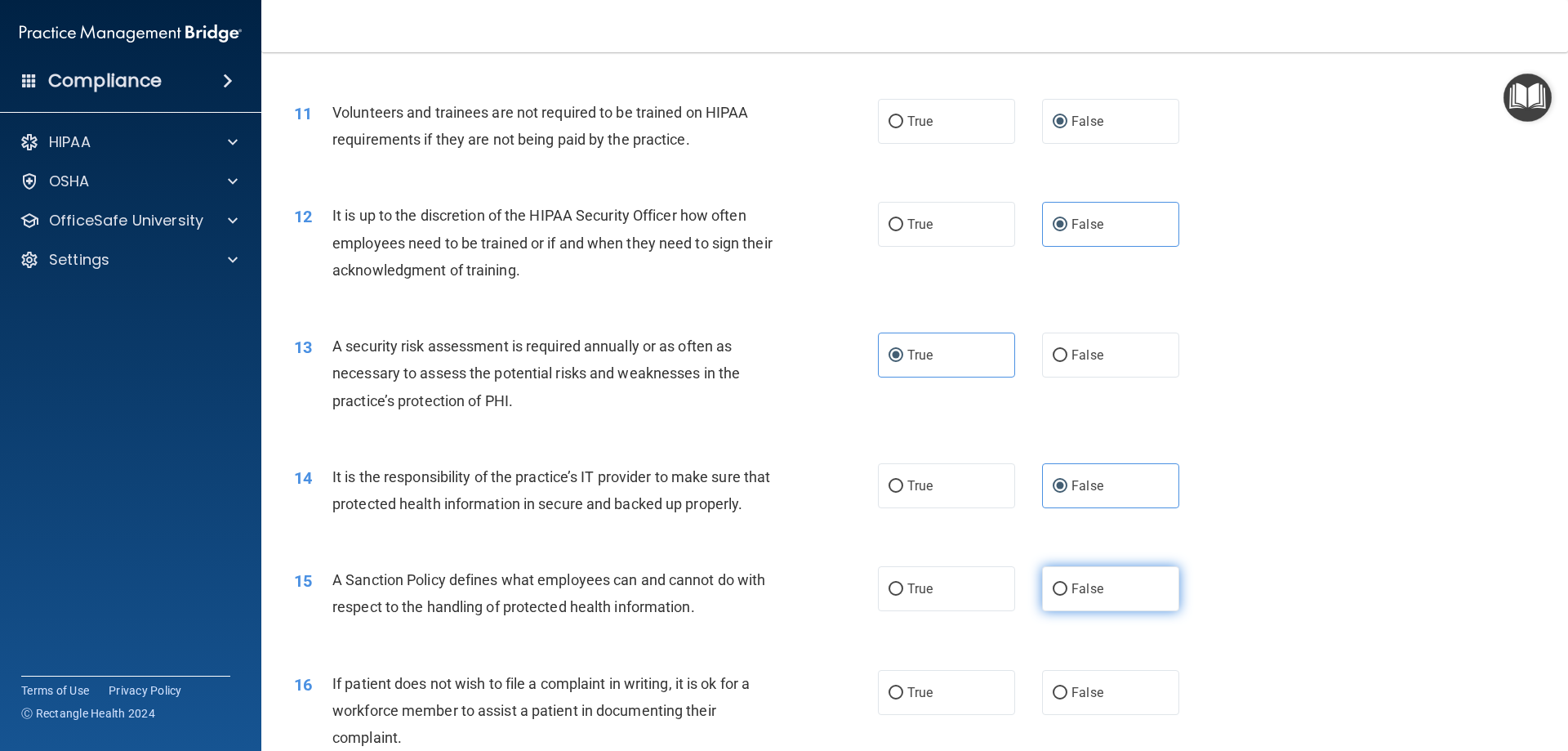
click at [1067, 596] on input "False" at bounding box center [1060, 590] width 14 height 12
radio input "true"
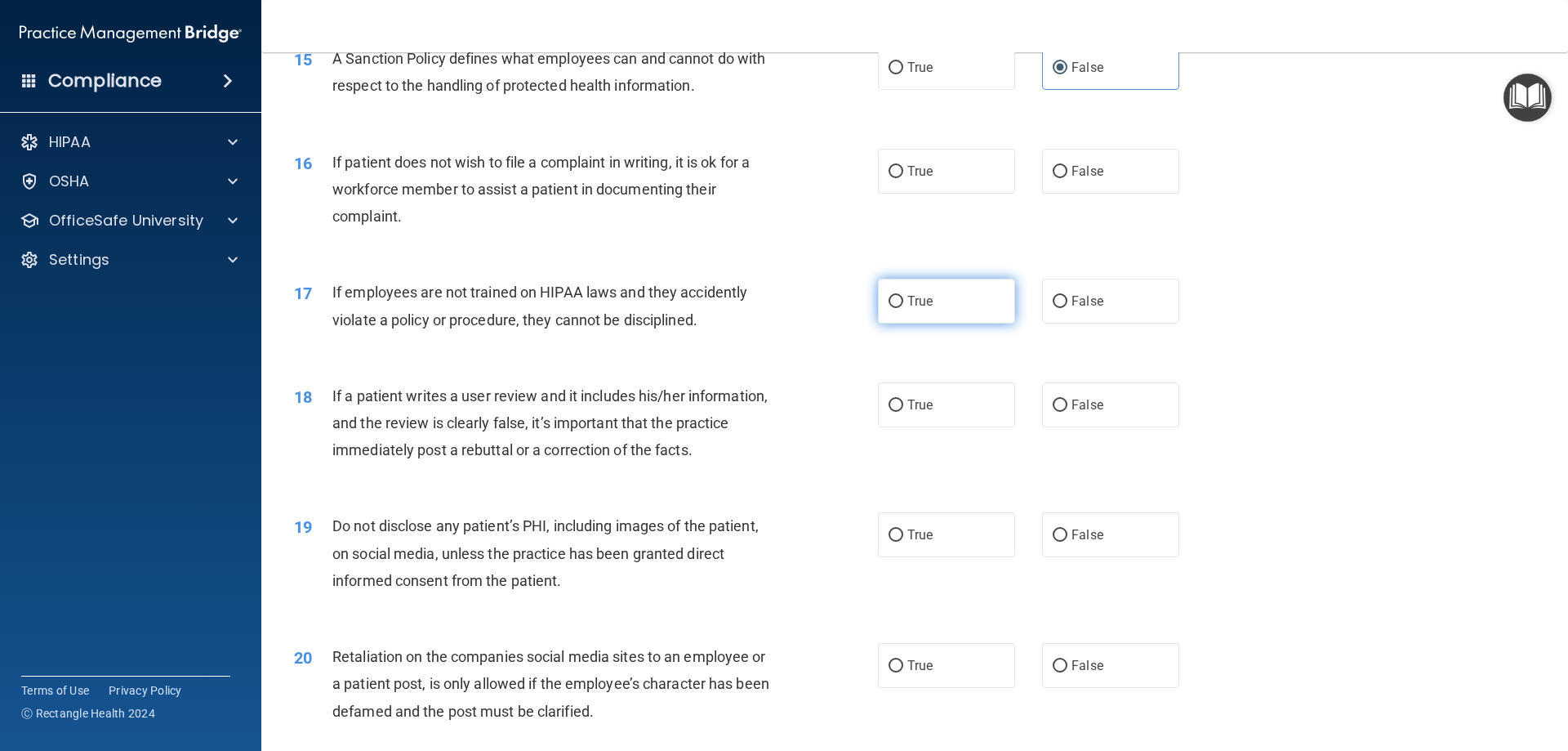
scroll to position [2043, 0]
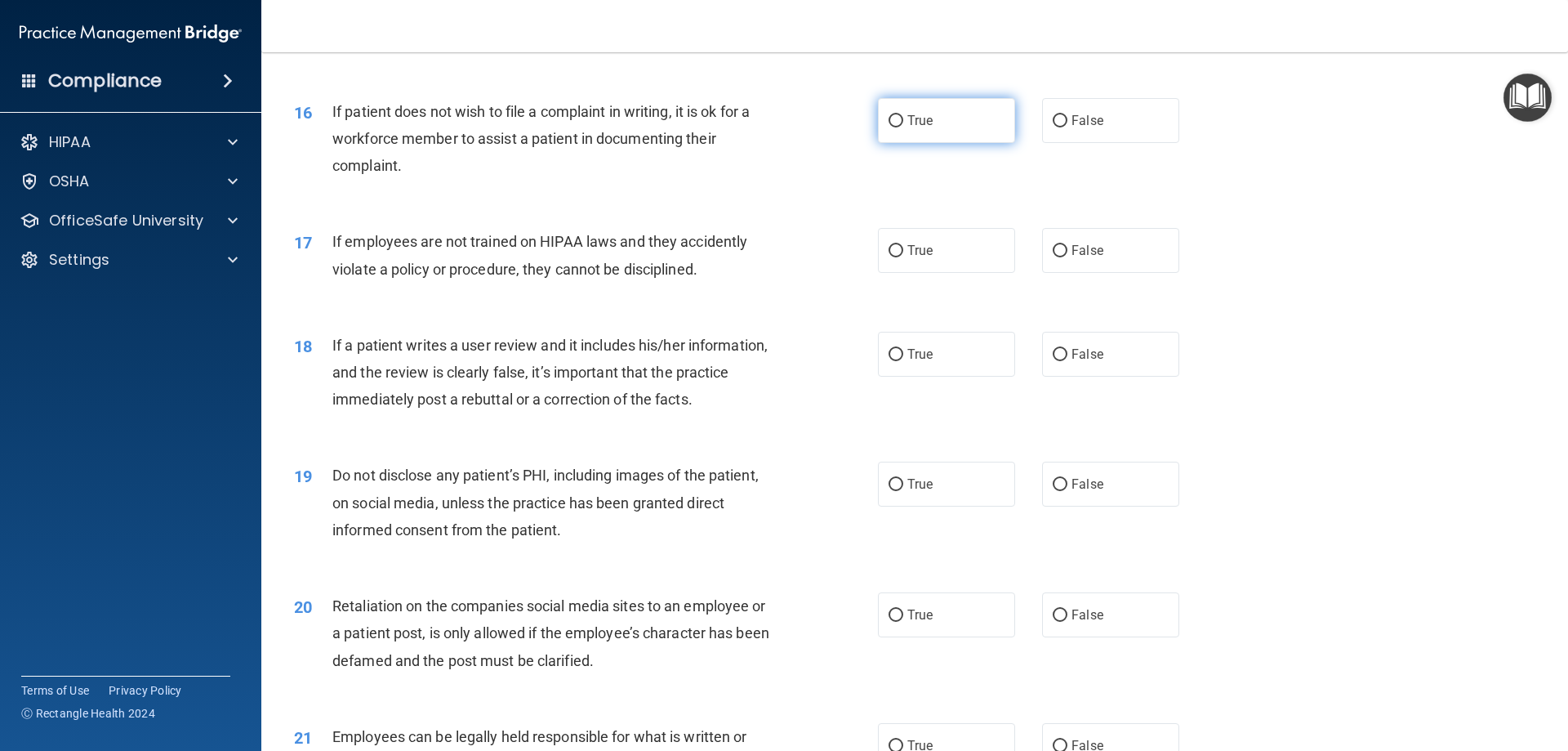
click at [934, 143] on label "True" at bounding box center [947, 120] width 137 height 45
click at [903, 128] on input "True" at bounding box center [896, 121] width 14 height 12
radio input "true"
click at [1082, 259] on span "False" at bounding box center [1088, 250] width 32 height 15
click at [1067, 258] on input "False" at bounding box center [1060, 252] width 14 height 12
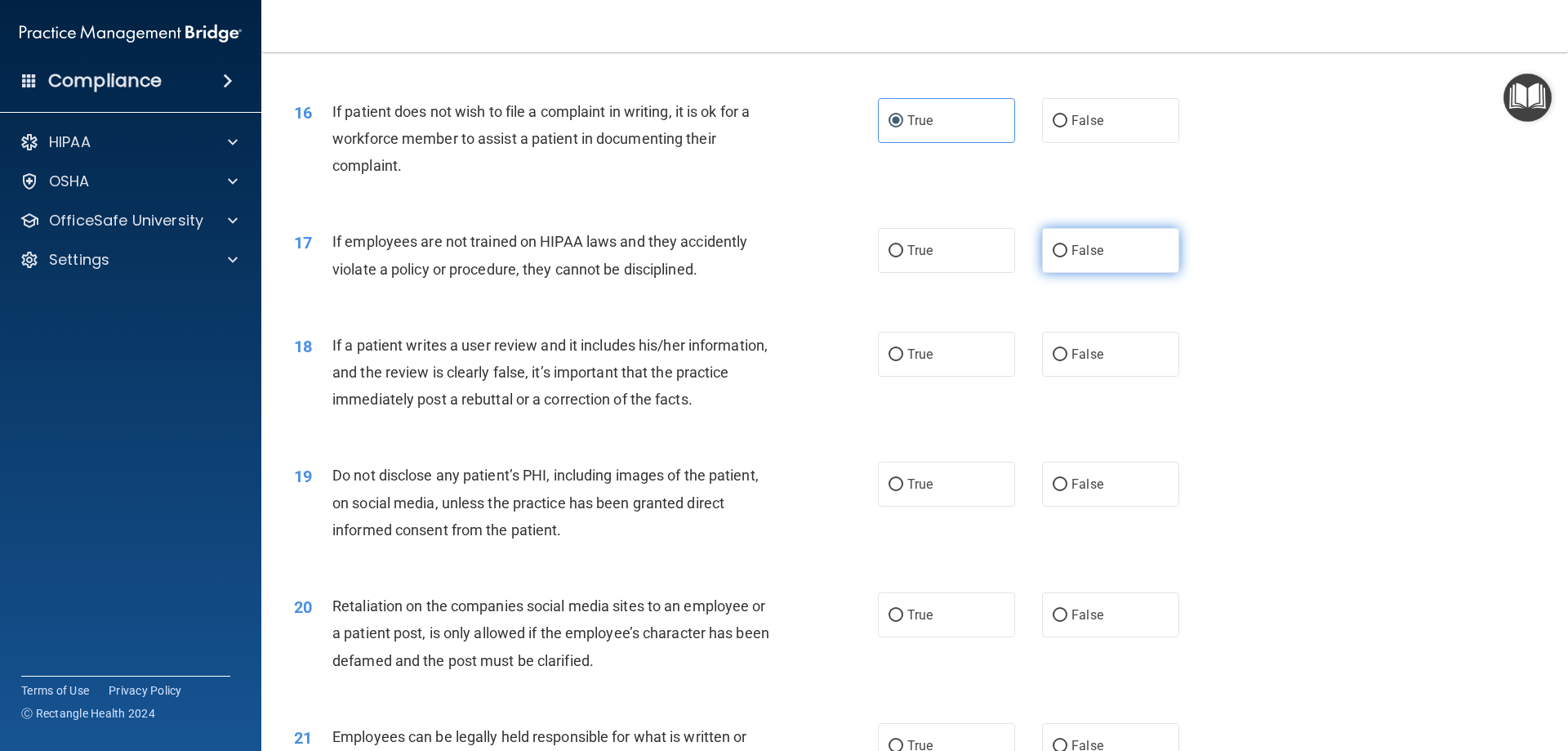
radio input "true"
click at [1104, 376] on label "False" at bounding box center [1111, 354] width 137 height 45
click at [1067, 361] on input "False" at bounding box center [1060, 355] width 14 height 12
radio input "true"
click at [1109, 500] on label "False" at bounding box center [1111, 484] width 137 height 45
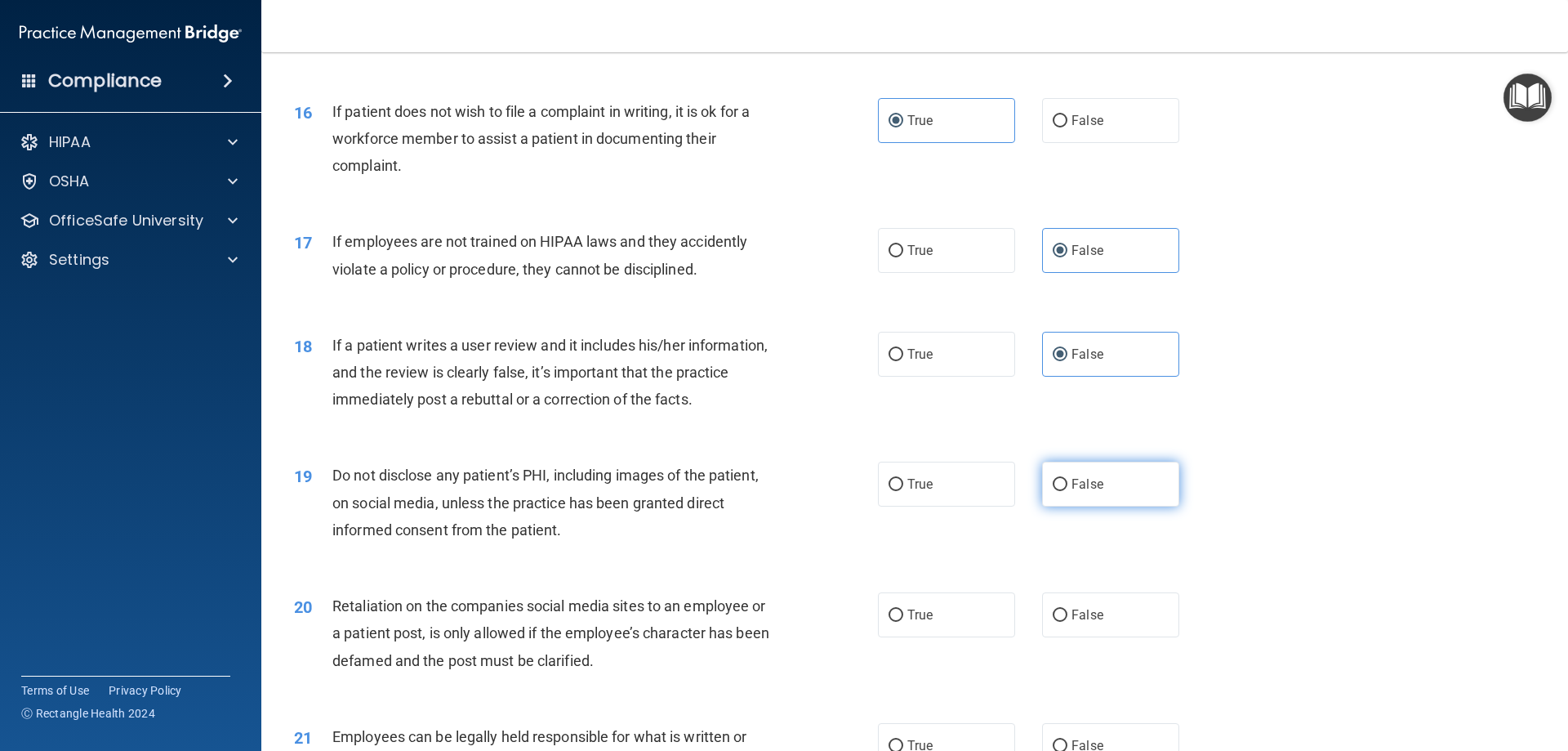
click at [1067, 491] on input "False" at bounding box center [1060, 485] width 14 height 12
radio input "true"
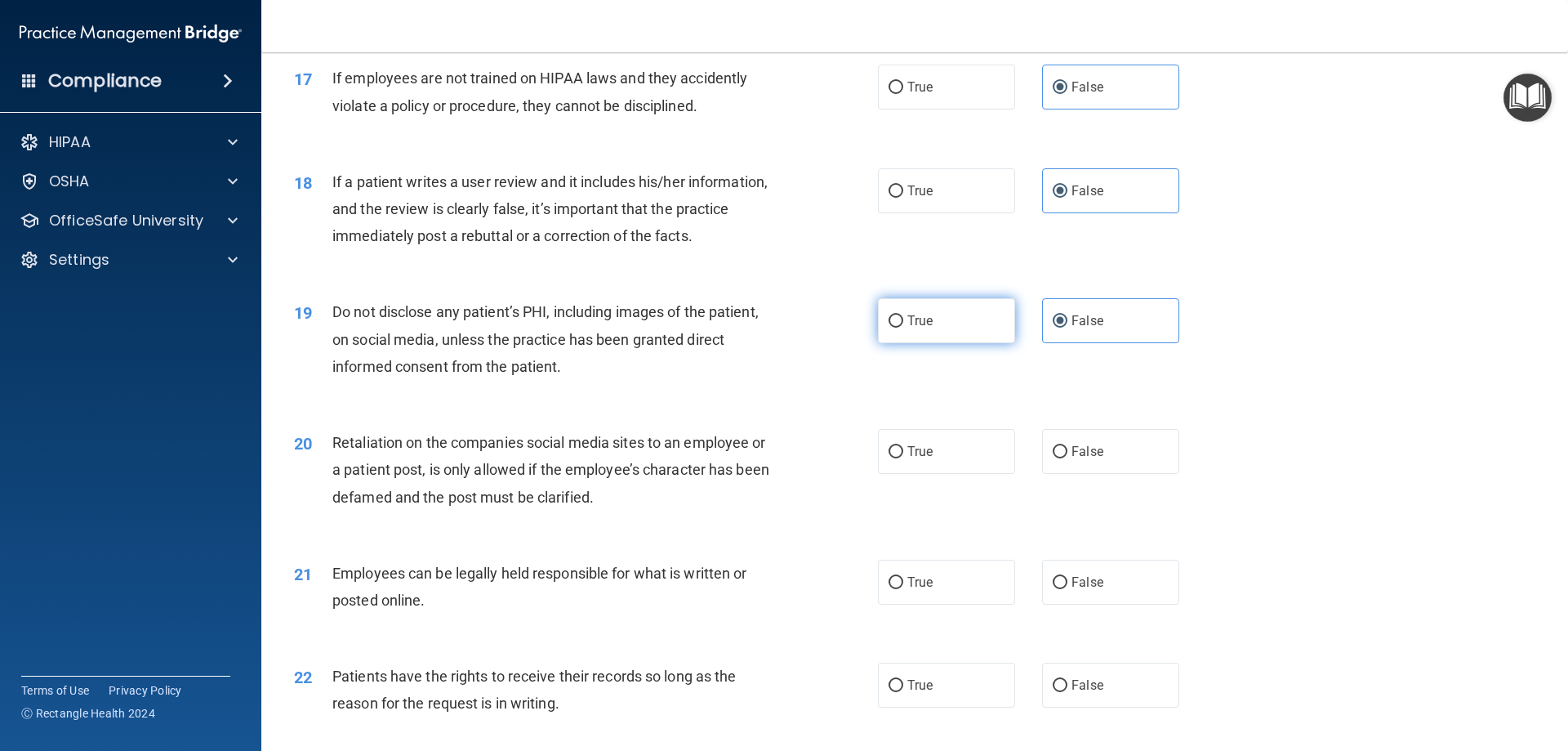
click at [979, 343] on label "True" at bounding box center [947, 320] width 137 height 45
click at [903, 327] on input "True" at bounding box center [896, 322] width 14 height 12
radio input "true"
radio input "false"
click at [1071, 459] on span "False" at bounding box center [1088, 450] width 32 height 15
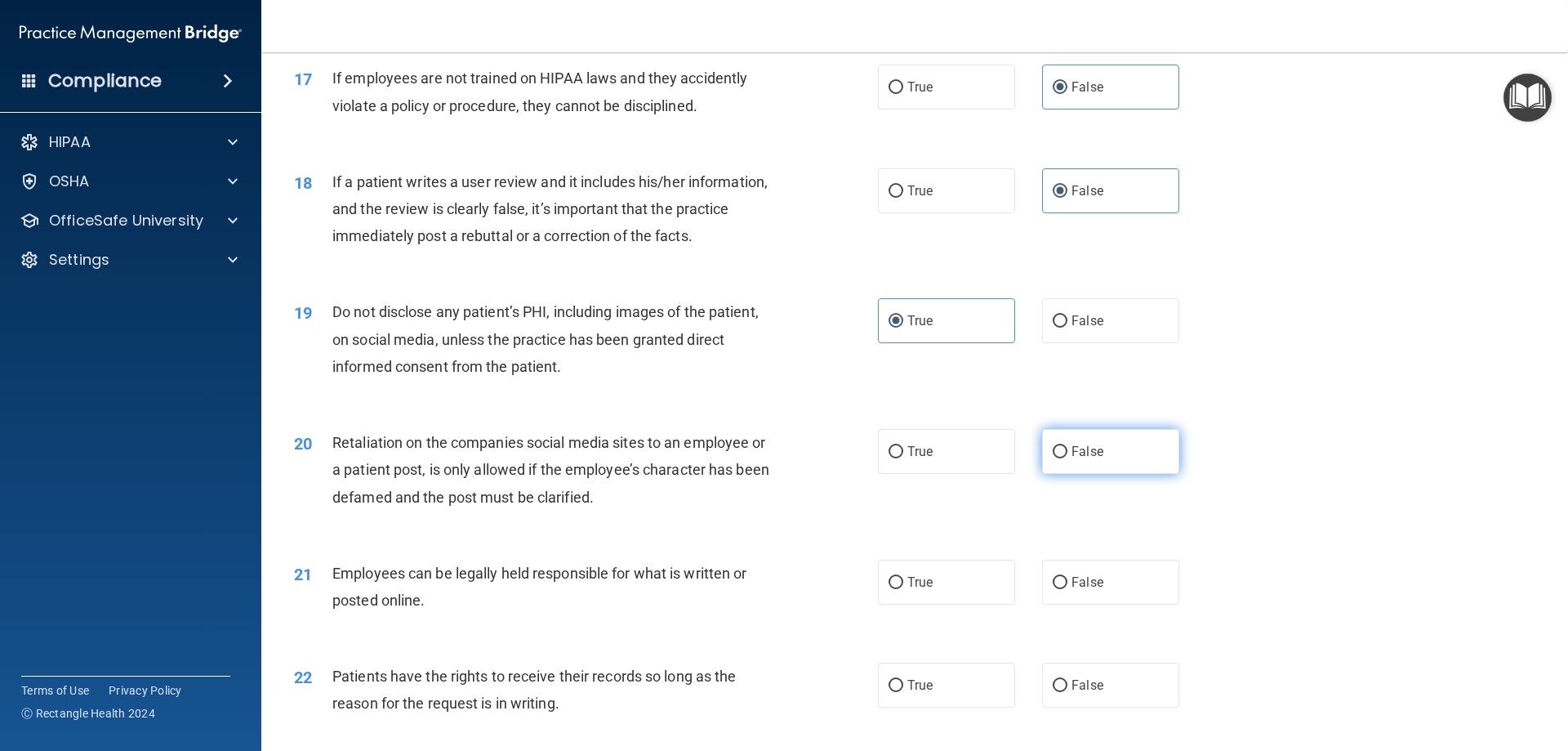
click at [1067, 458] on input "False" at bounding box center [1060, 452] width 14 height 12
radio input "true"
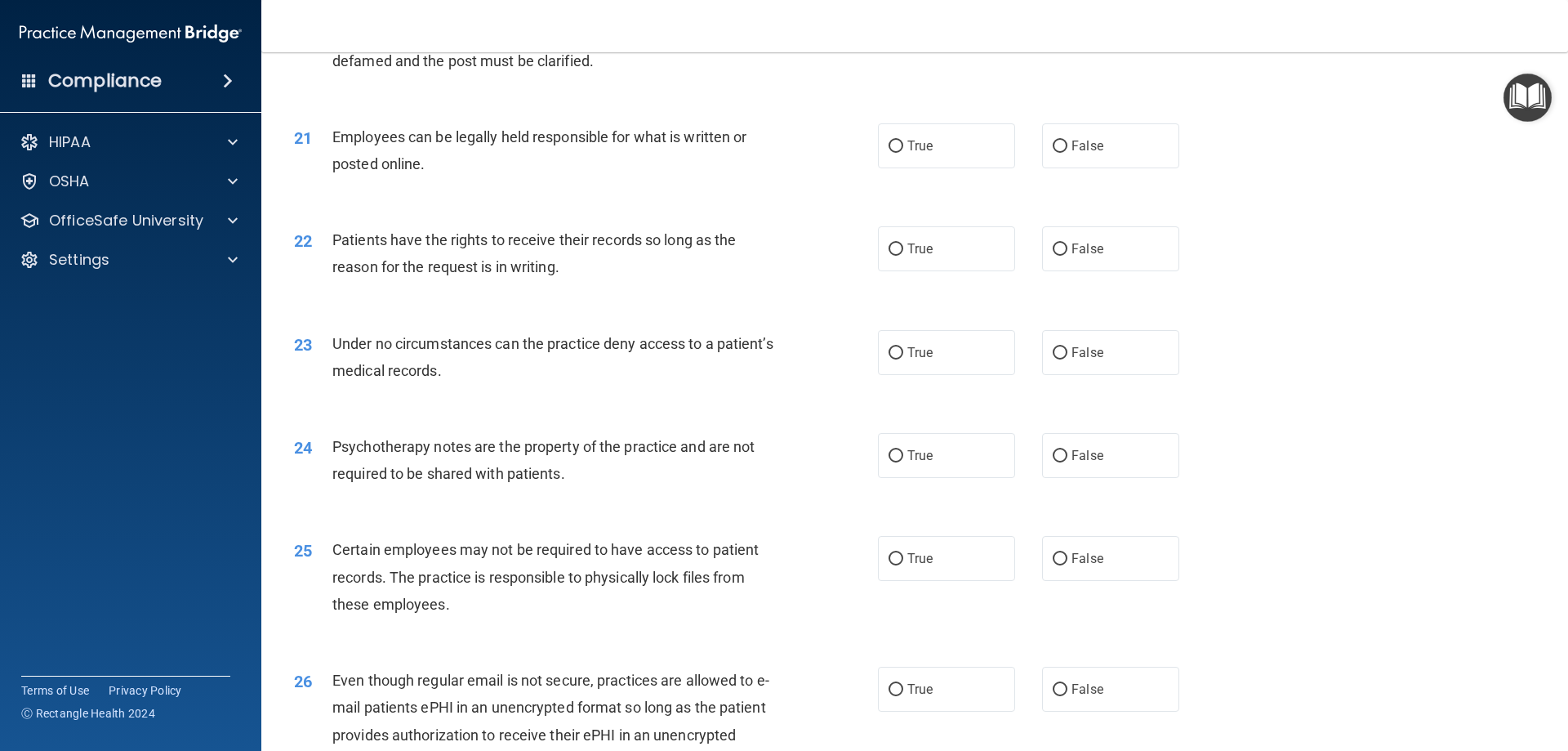
scroll to position [2696, 0]
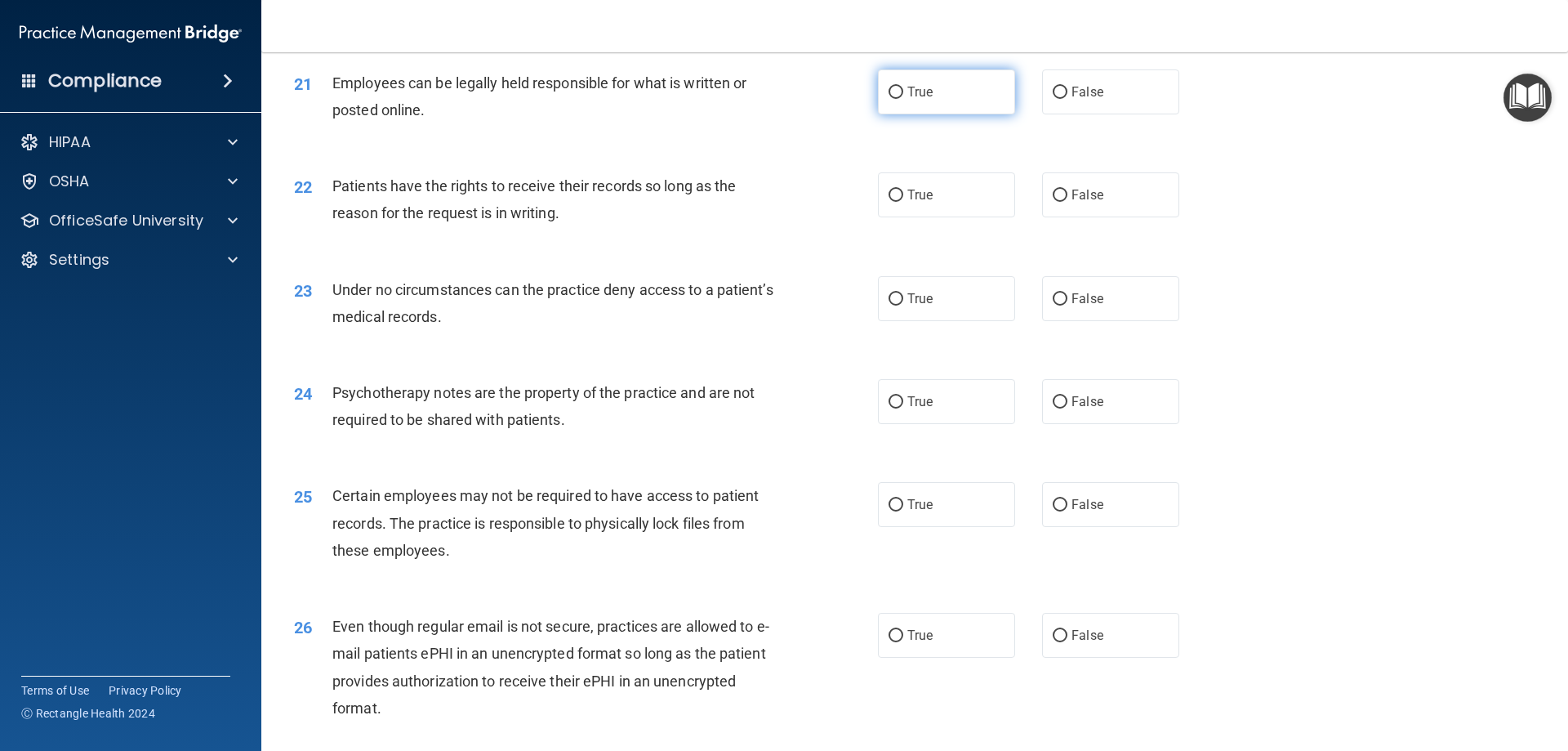
click at [948, 114] on label "True" at bounding box center [947, 92] width 137 height 45
click at [903, 99] on input "True" at bounding box center [896, 93] width 14 height 12
radio input "true"
click at [1087, 206] on label "False" at bounding box center [1111, 194] width 137 height 45
click at [1067, 202] on input "False" at bounding box center [1060, 196] width 14 height 12
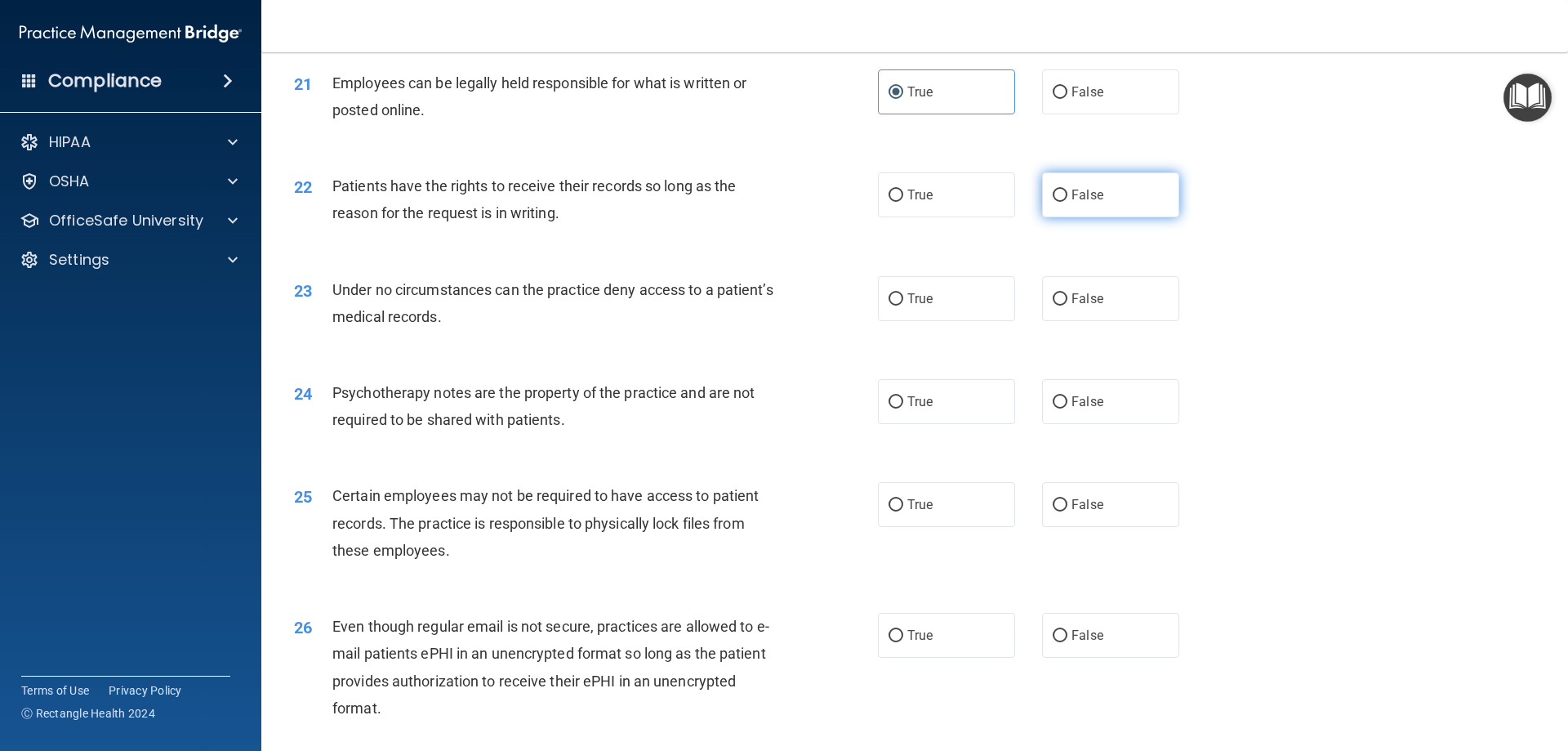
radio input "true"
click at [1101, 321] on label "False" at bounding box center [1111, 299] width 137 height 45
click at [1067, 306] on input "False" at bounding box center [1060, 300] width 14 height 12
radio input "true"
click at [973, 424] on label "True" at bounding box center [947, 401] width 137 height 45
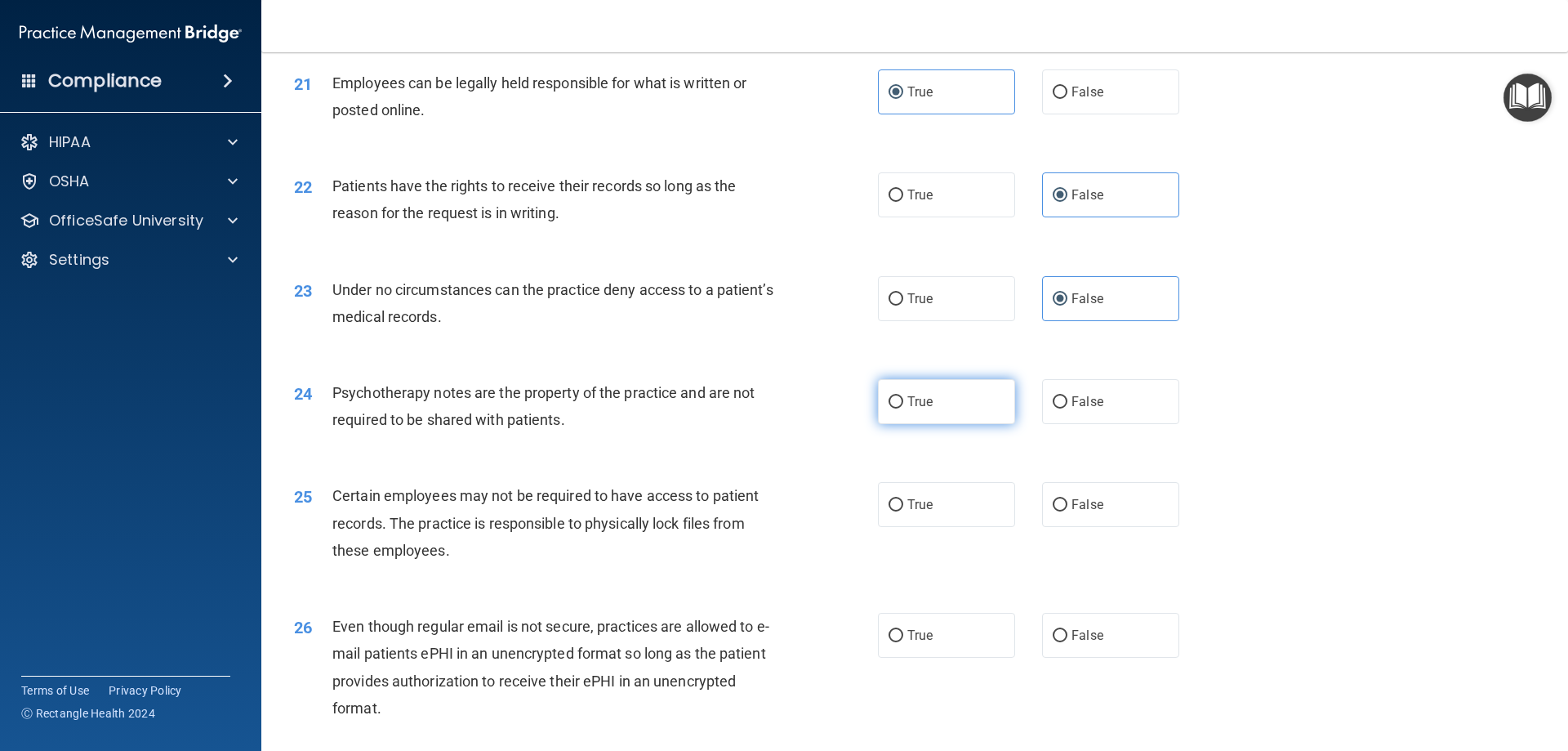
click at [903, 409] on input "True" at bounding box center [896, 402] width 14 height 12
radio input "true"
click at [966, 527] on label "True" at bounding box center [947, 505] width 137 height 45
click at [903, 512] on input "True" at bounding box center [896, 506] width 14 height 12
radio input "true"
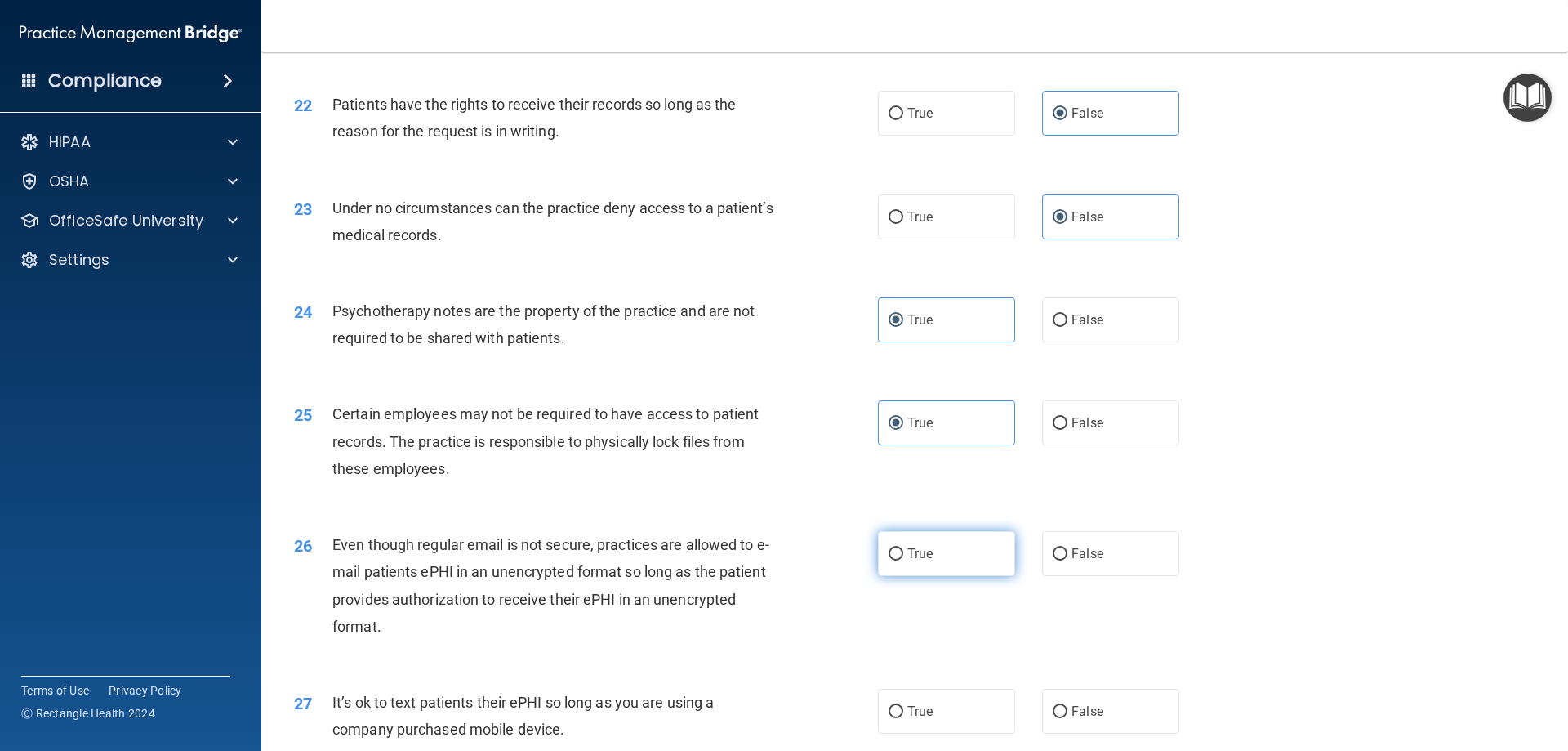
click at [942, 576] on label "True" at bounding box center [947, 554] width 137 height 45
click at [903, 560] on input "True" at bounding box center [896, 555] width 14 height 12
radio input "true"
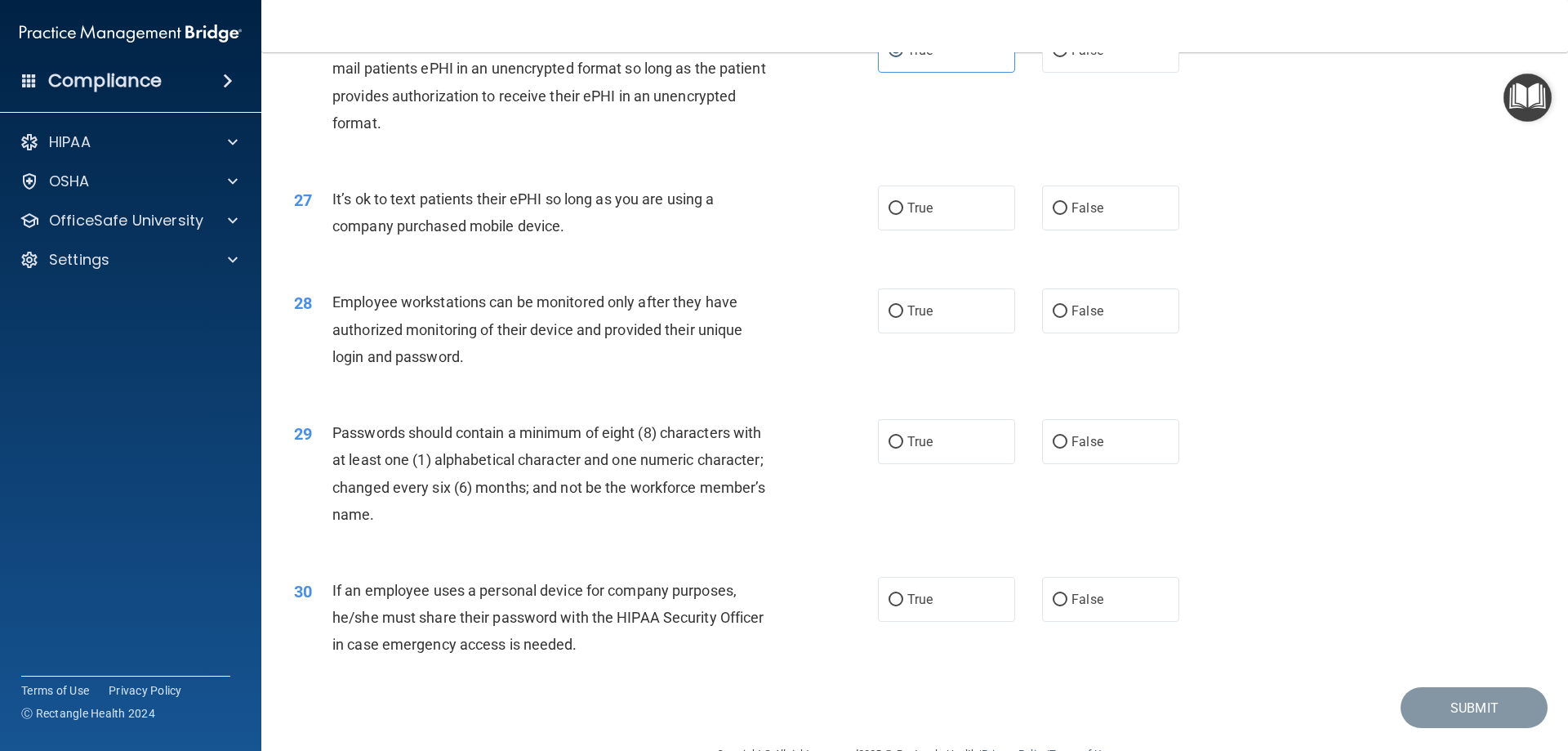
scroll to position [3350, 0]
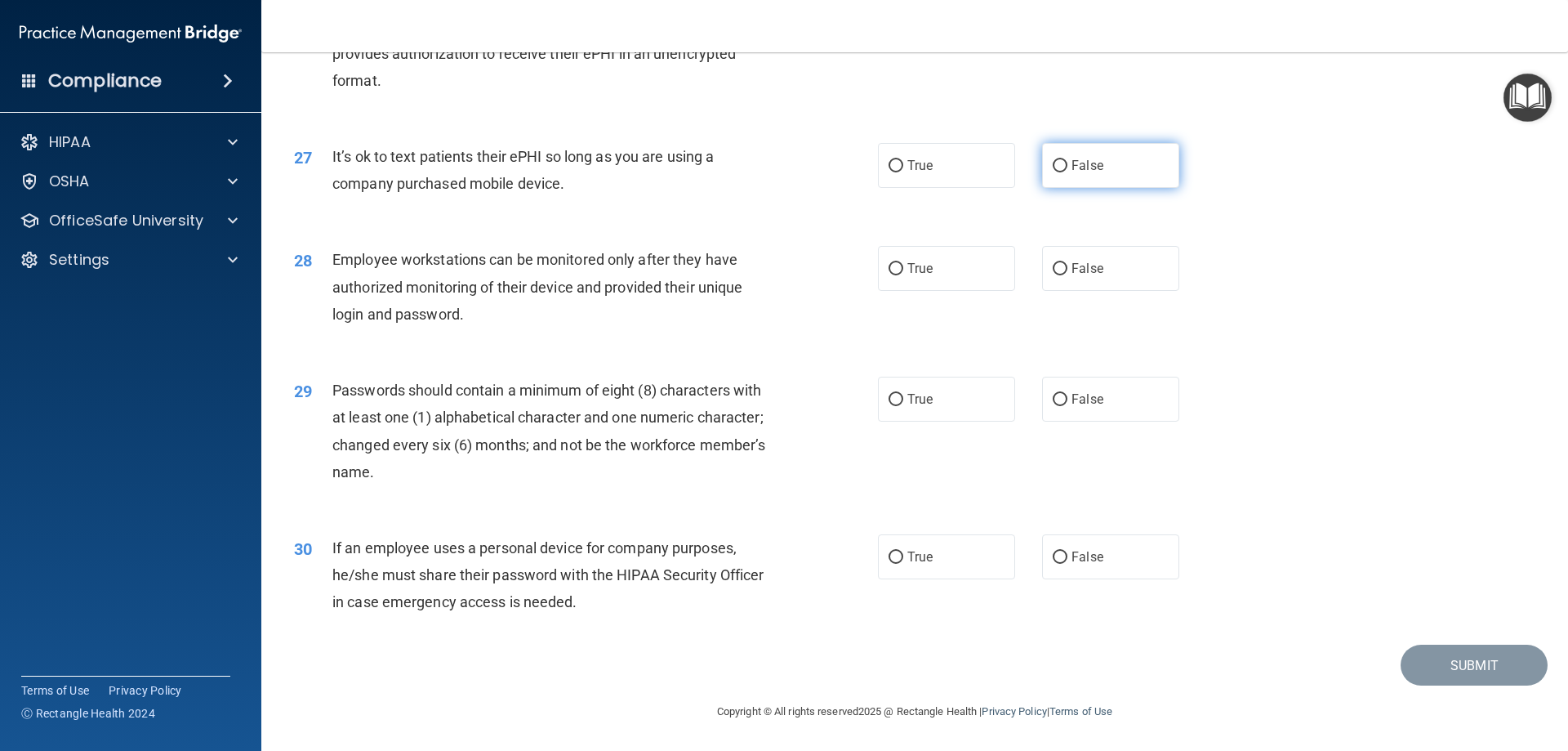
click at [1093, 174] on label "False" at bounding box center [1111, 165] width 137 height 45
click at [1067, 172] on input "False" at bounding box center [1060, 167] width 14 height 12
radio input "true"
click at [1096, 276] on label "False" at bounding box center [1111, 268] width 137 height 45
click at [1067, 276] on input "False" at bounding box center [1060, 269] width 14 height 12
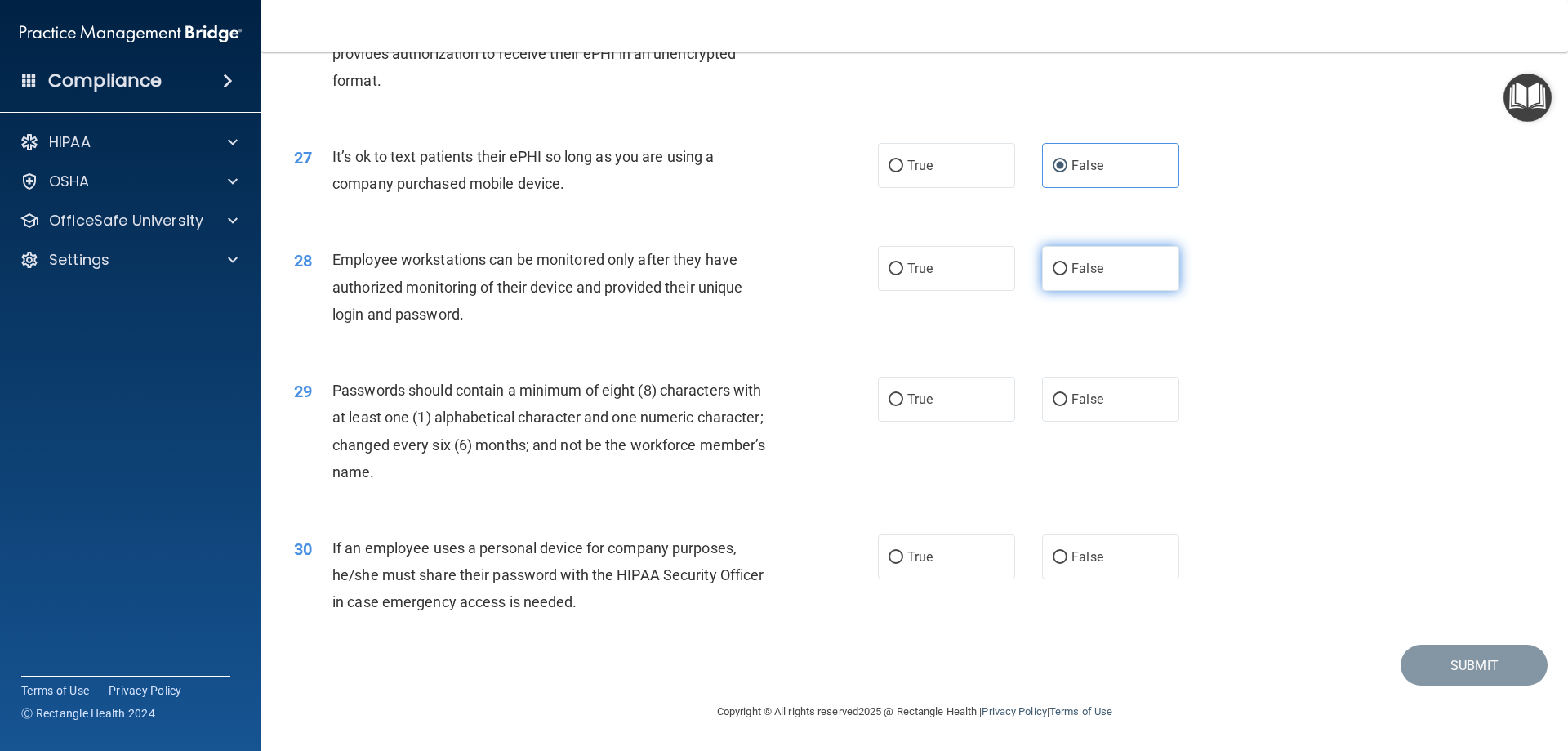
radio input "true"
click at [958, 409] on label "True" at bounding box center [947, 399] width 137 height 45
click at [903, 406] on input "True" at bounding box center [896, 400] width 14 height 12
radio input "true"
click at [1097, 556] on label "False" at bounding box center [1111, 557] width 137 height 45
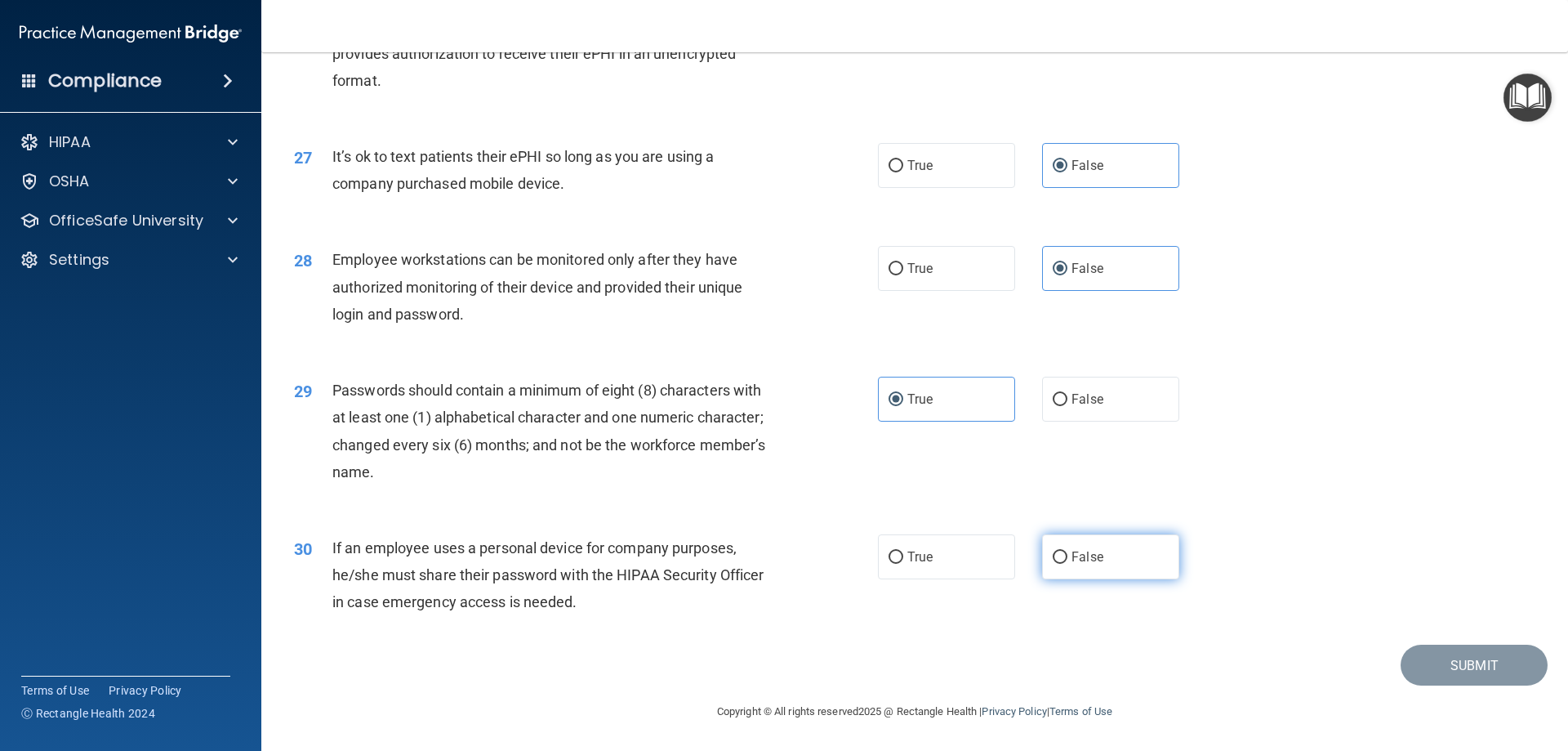
click at [1067, 556] on input "False" at bounding box center [1060, 557] width 14 height 12
radio input "true"
click at [1513, 658] on button "Submit" at bounding box center [1474, 665] width 147 height 42
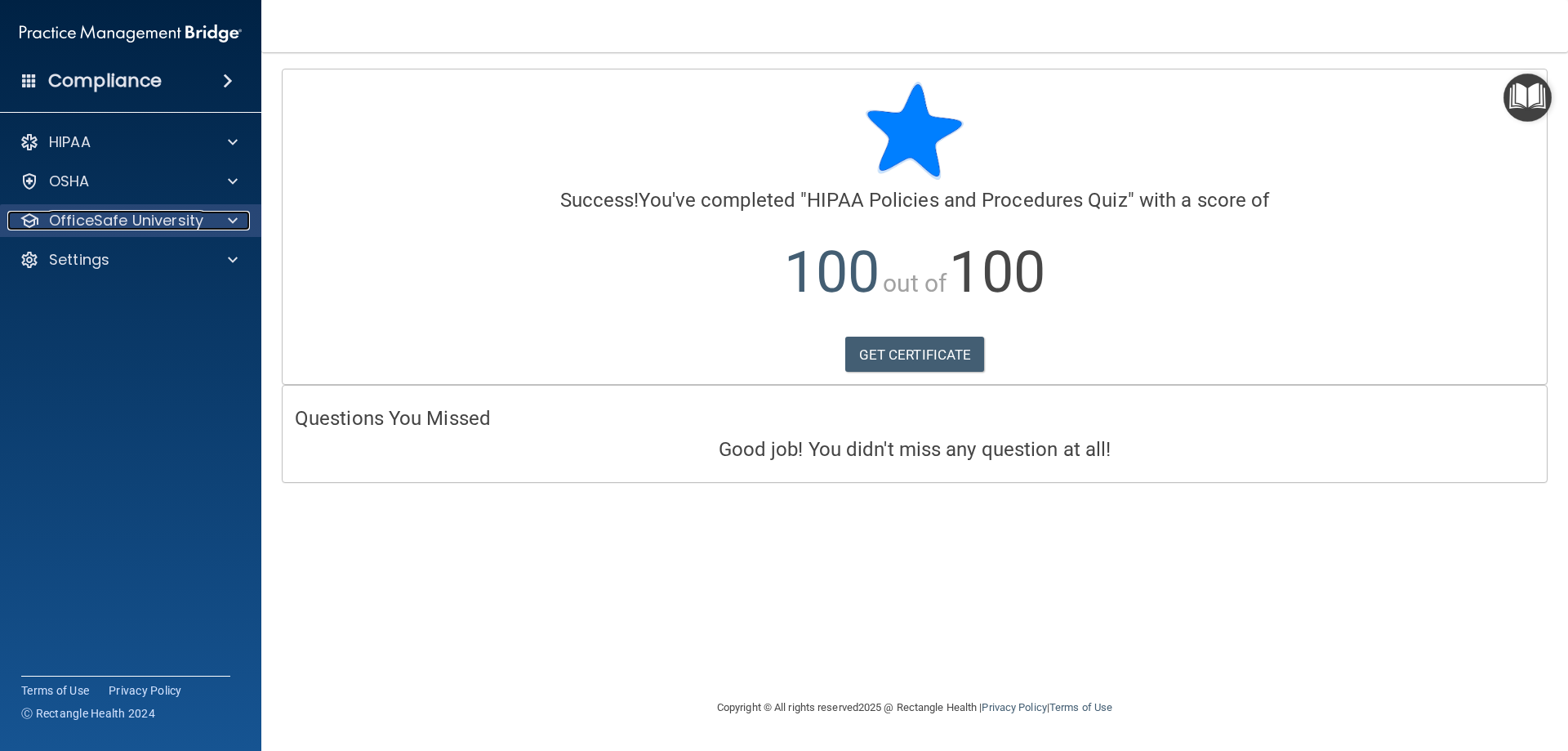
click at [137, 210] on p "OfficeSafe University" at bounding box center [126, 220] width 154 height 20
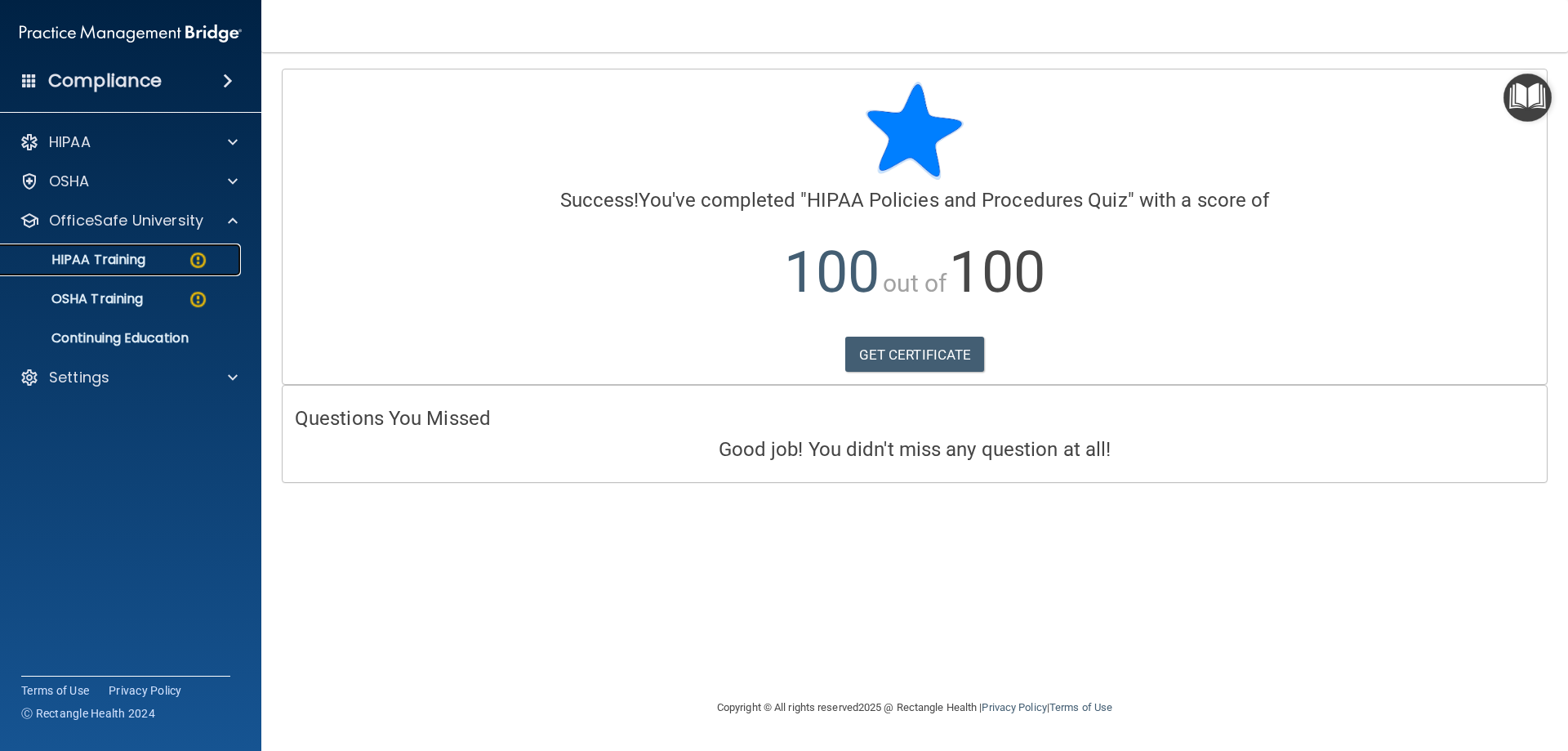
click at [147, 262] on div "HIPAA Training" at bounding box center [122, 260] width 223 height 16
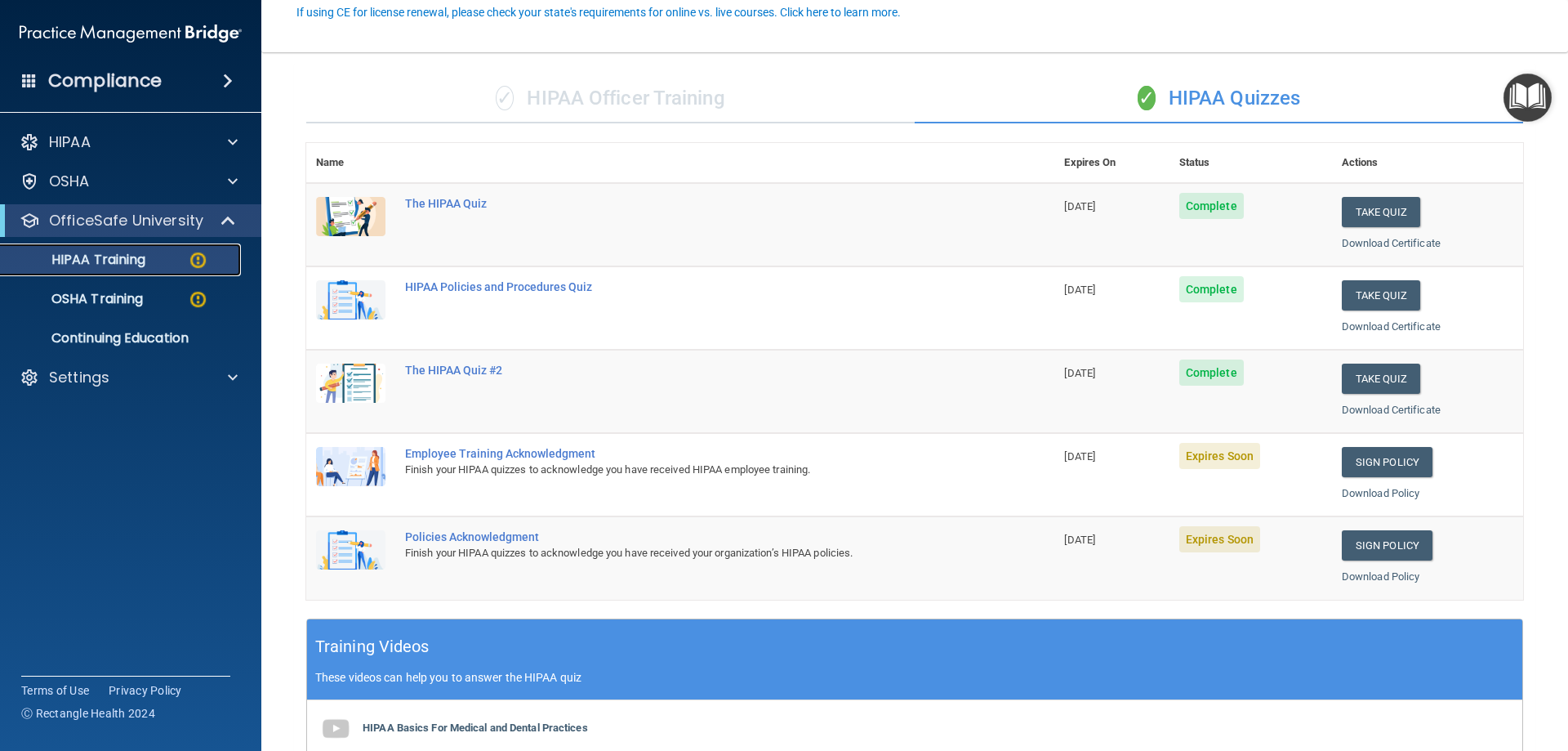
scroll to position [163, 0]
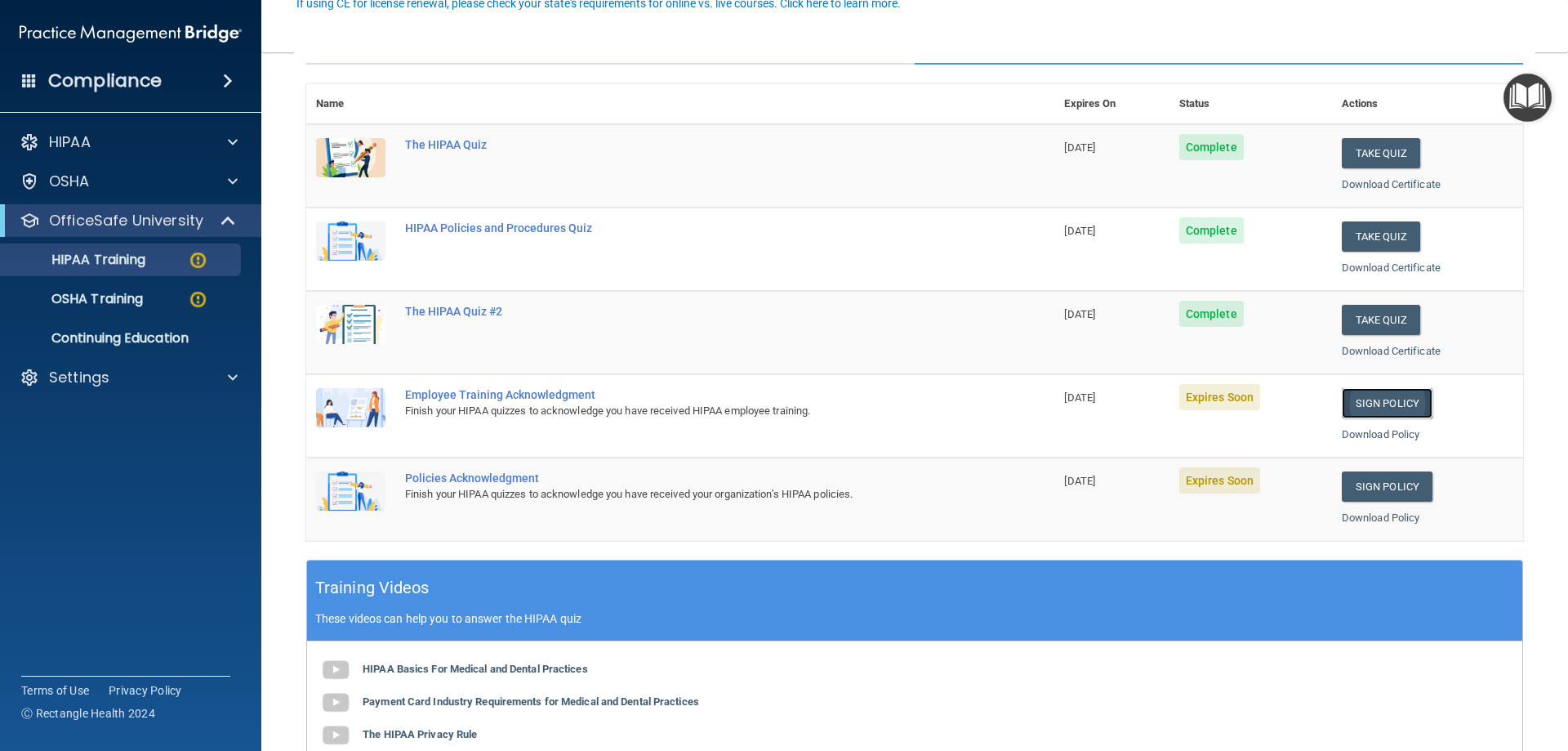
click at [1371, 405] on link "Sign Policy" at bounding box center [1387, 403] width 91 height 30
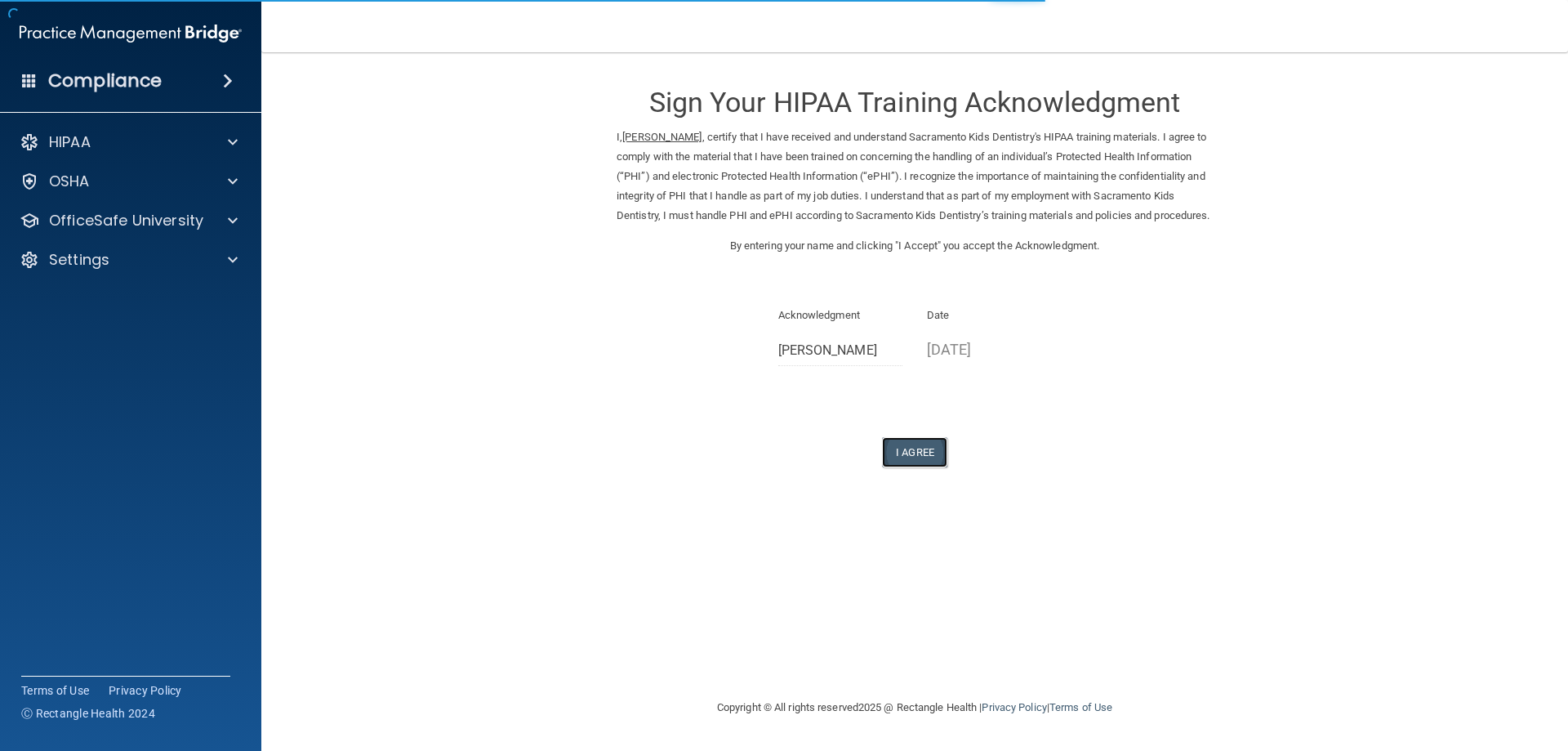
click at [924, 466] on button "I Agree" at bounding box center [914, 452] width 65 height 30
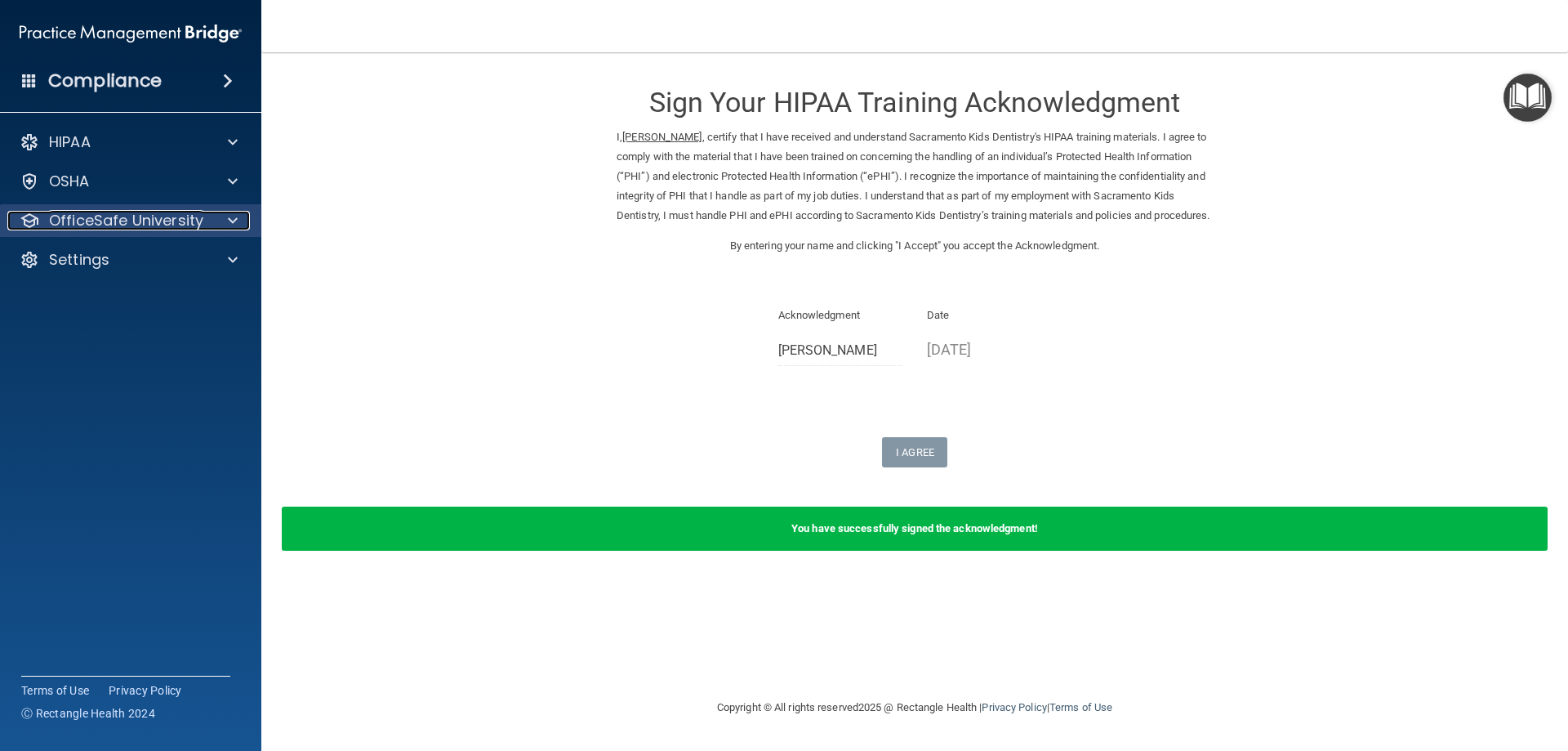
click at [101, 225] on p "OfficeSafe University" at bounding box center [126, 220] width 154 height 20
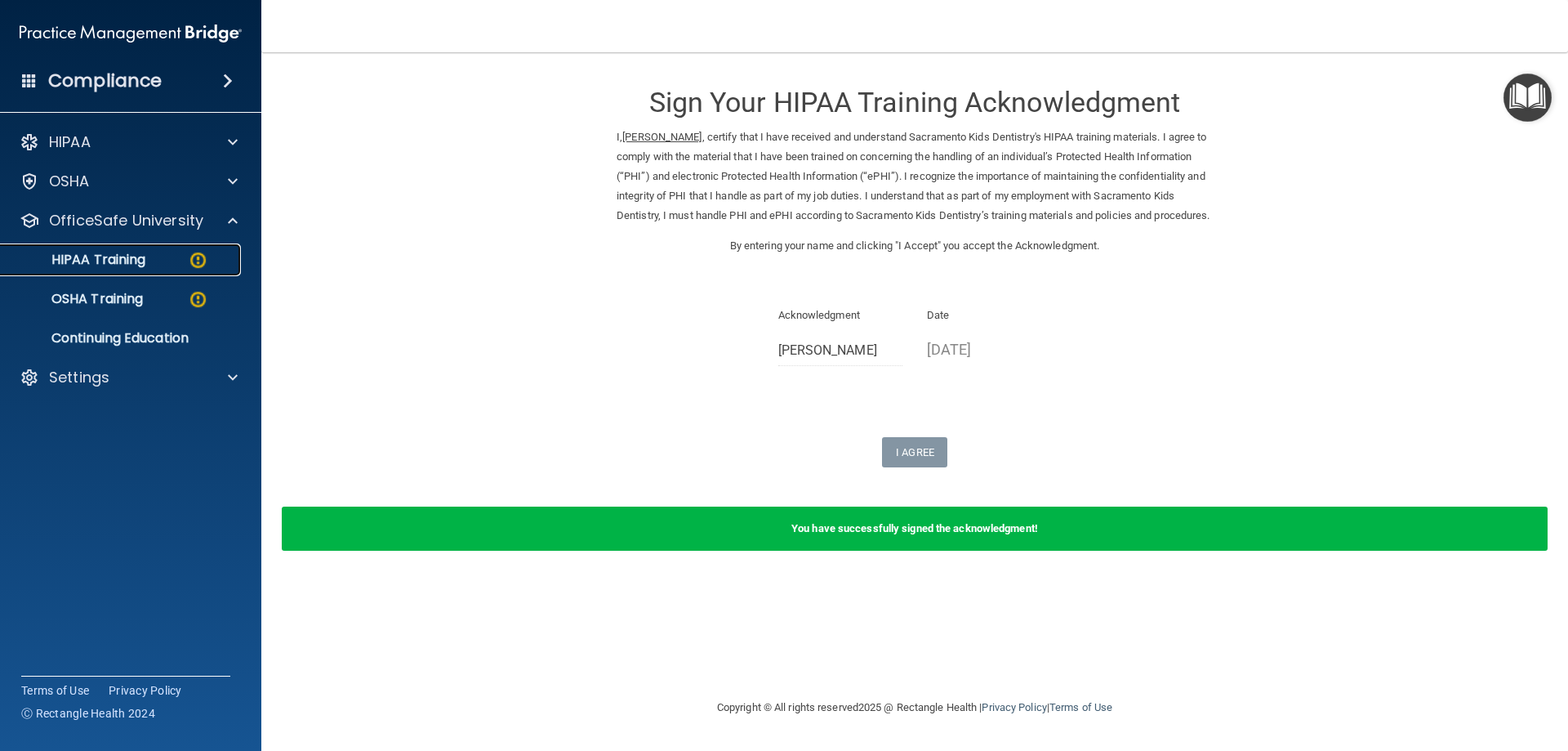
click at [119, 268] on p "HIPAA Training" at bounding box center [78, 260] width 135 height 16
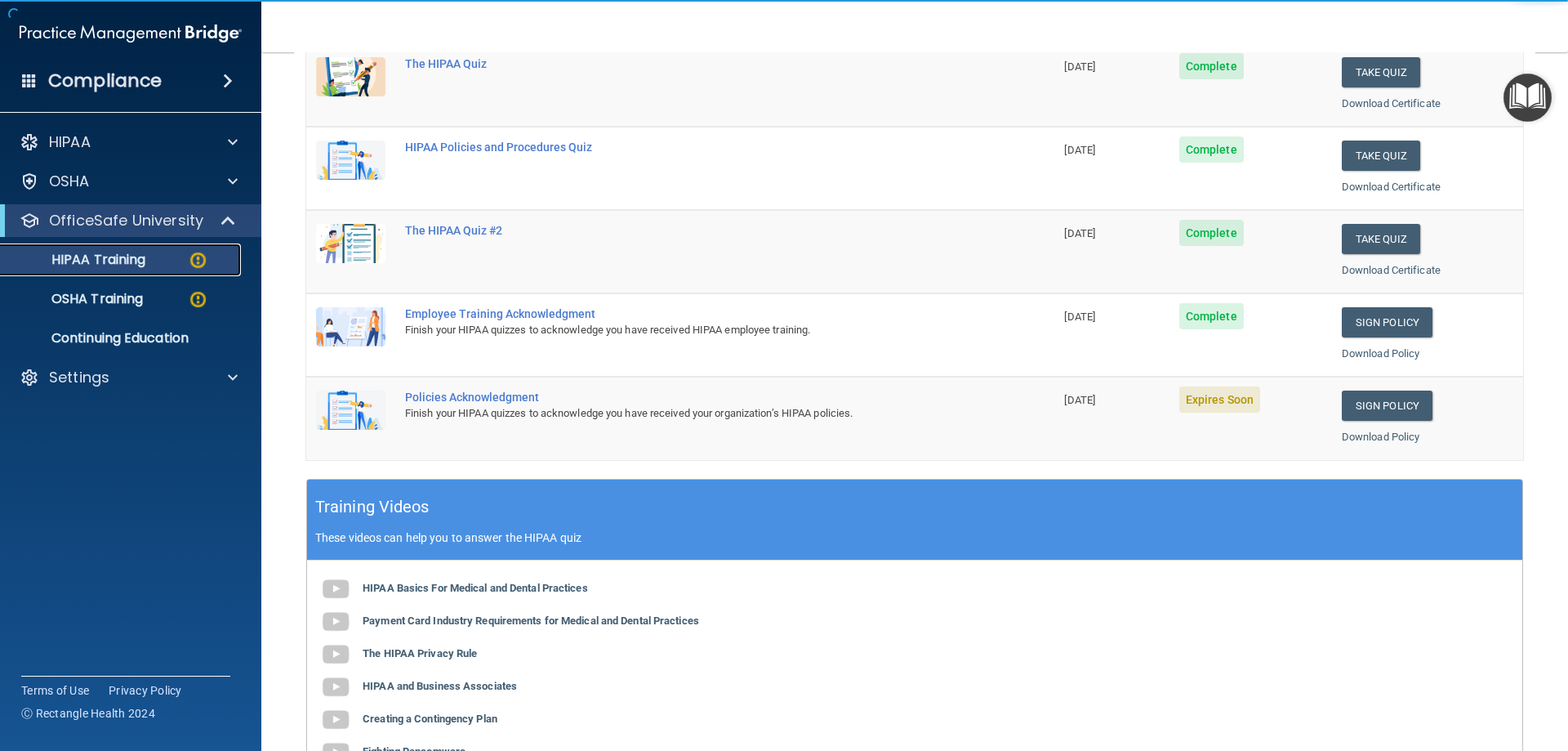
scroll to position [245, 0]
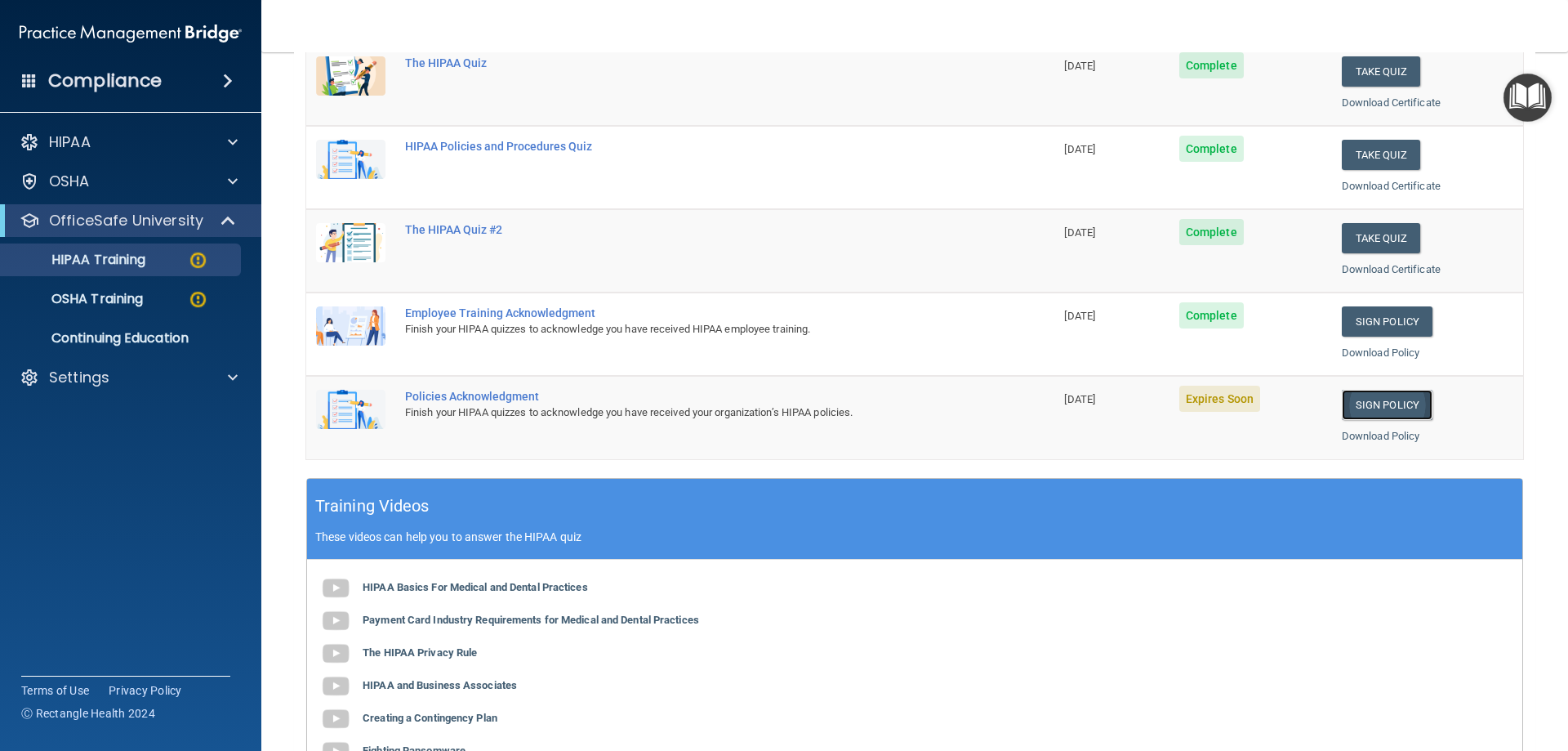
click at [1359, 398] on link "Sign Policy" at bounding box center [1387, 405] width 91 height 30
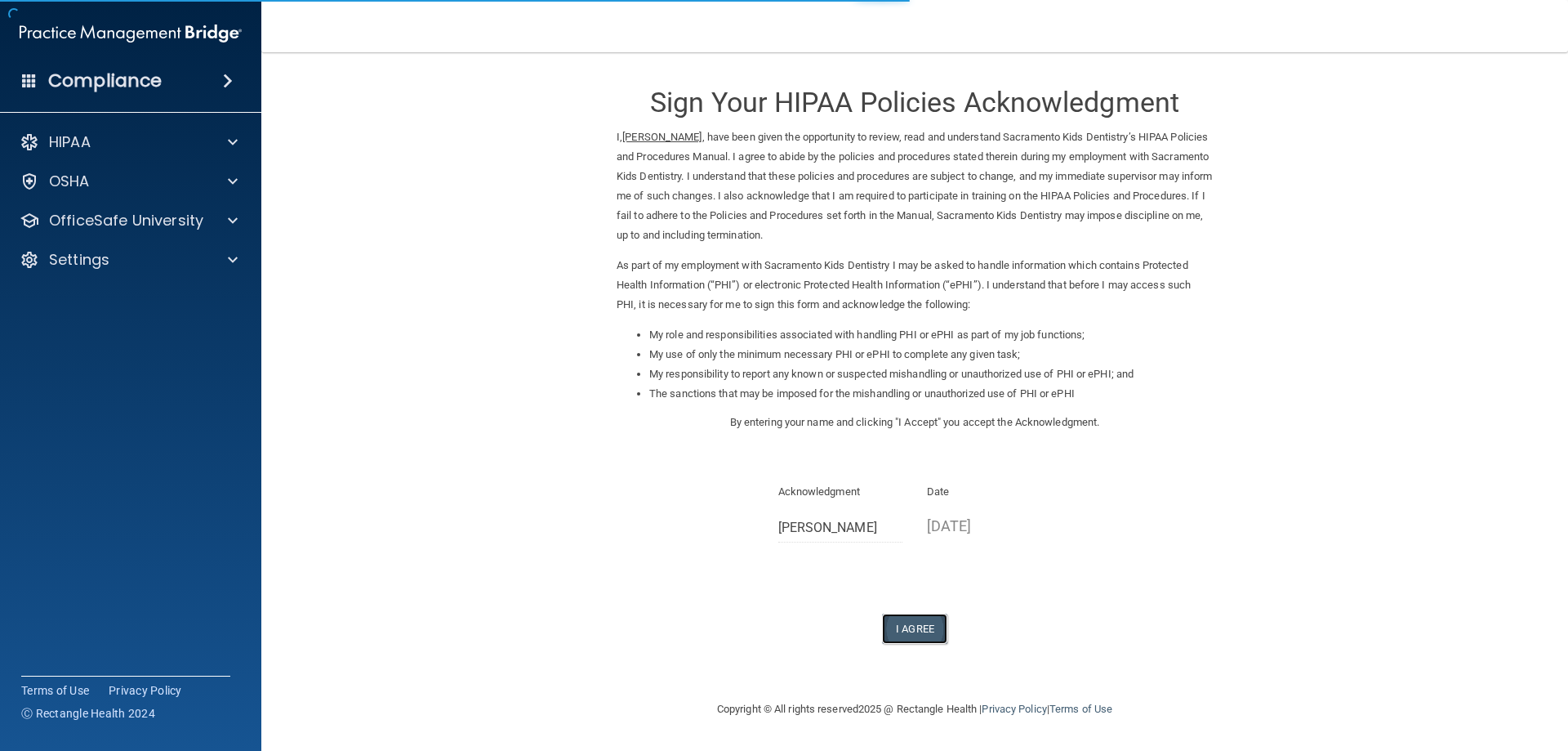
click at [937, 625] on button "I Agree" at bounding box center [914, 629] width 65 height 30
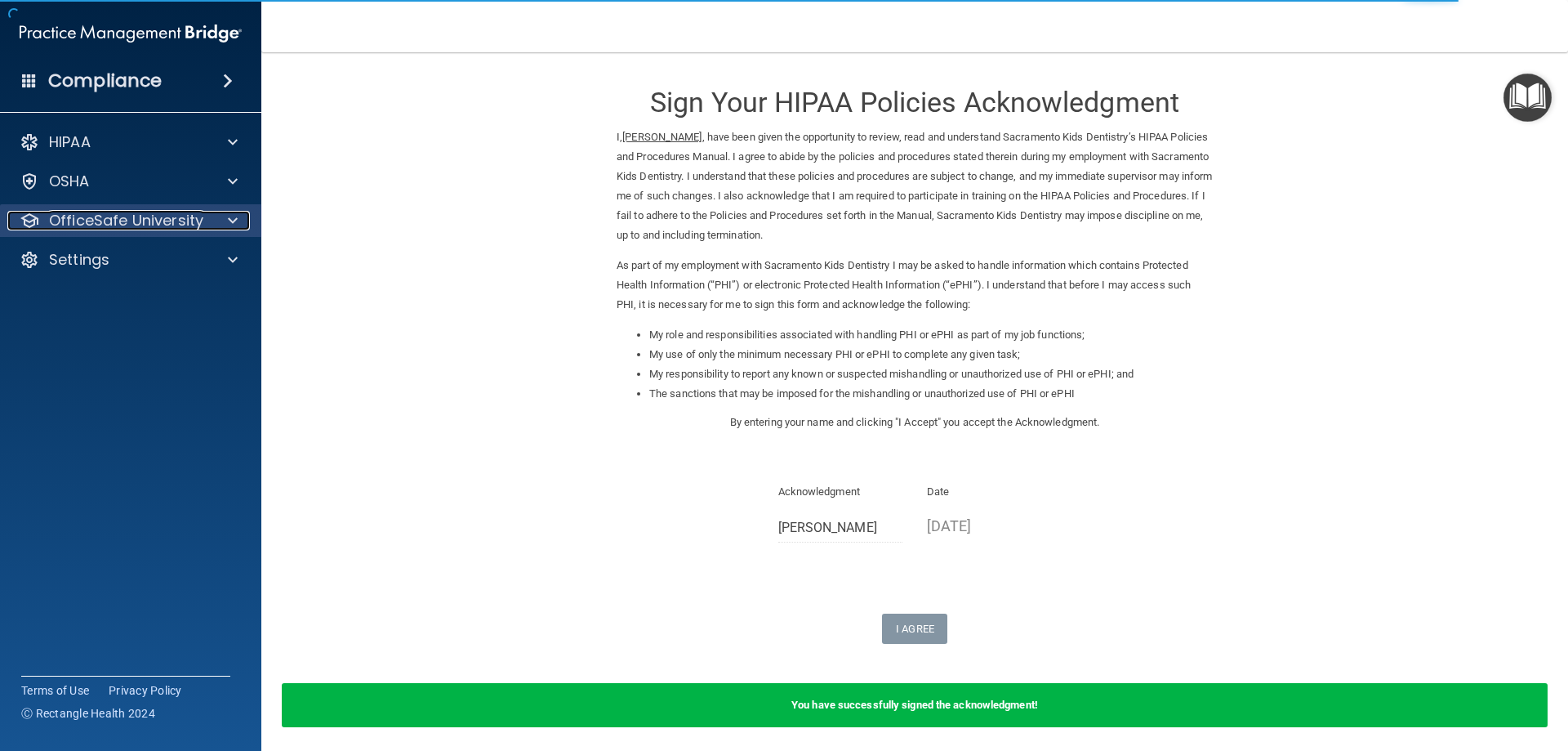
drag, startPoint x: 120, startPoint y: 220, endPoint x: 121, endPoint y: 240, distance: 20.0
click at [119, 220] on p "OfficeSafe University" at bounding box center [126, 220] width 154 height 20
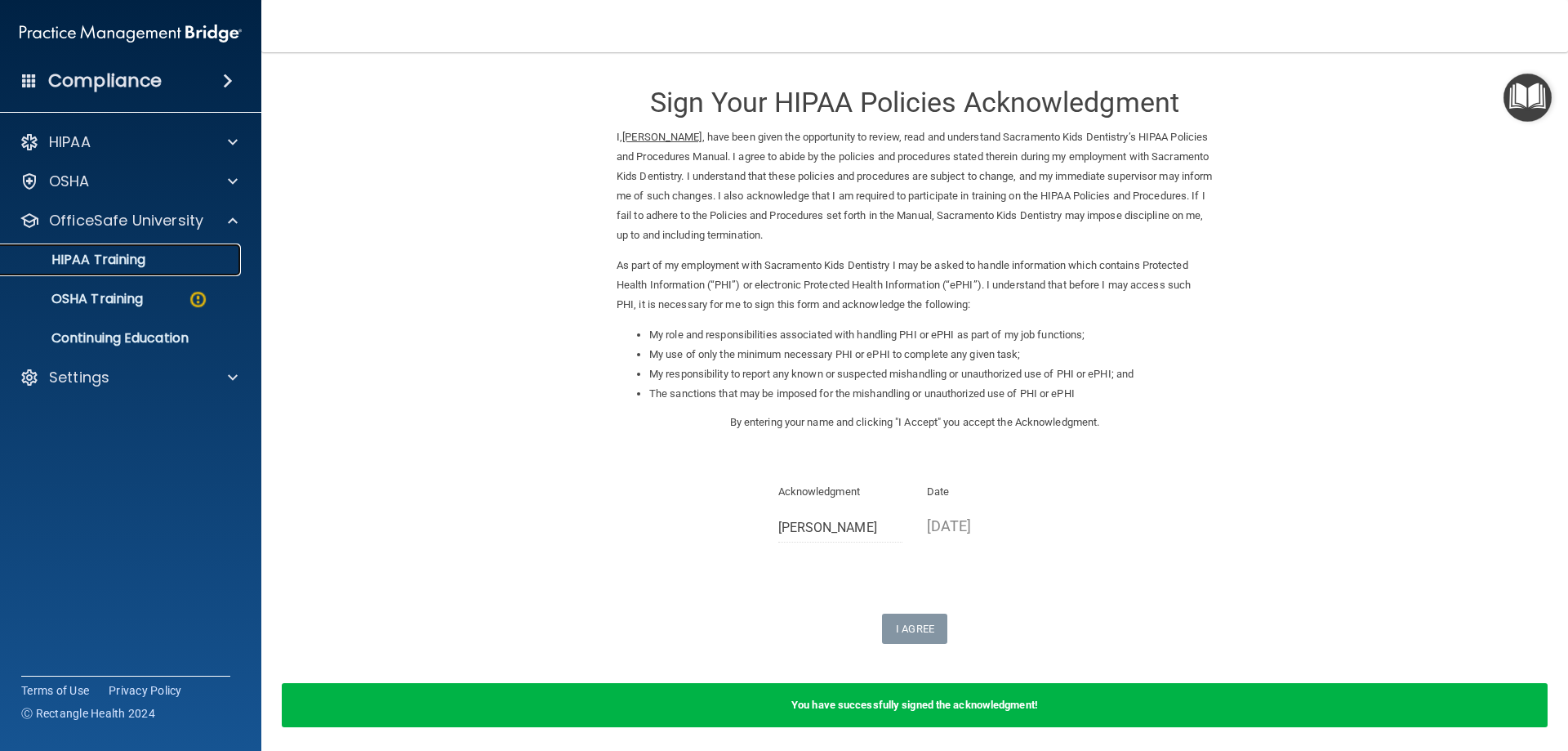
click at [122, 260] on p "HIPAA Training" at bounding box center [78, 260] width 135 height 16
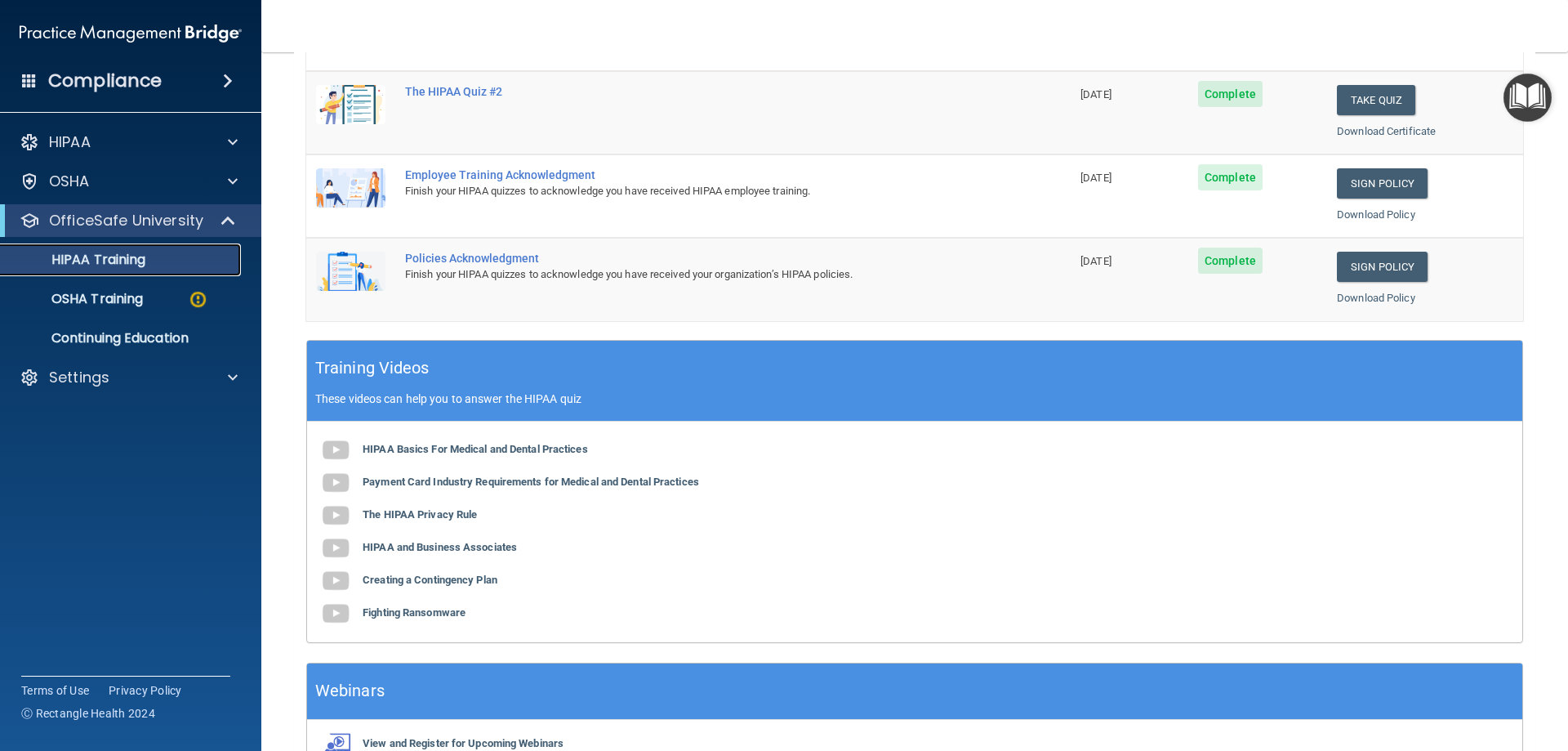
scroll to position [480, 0]
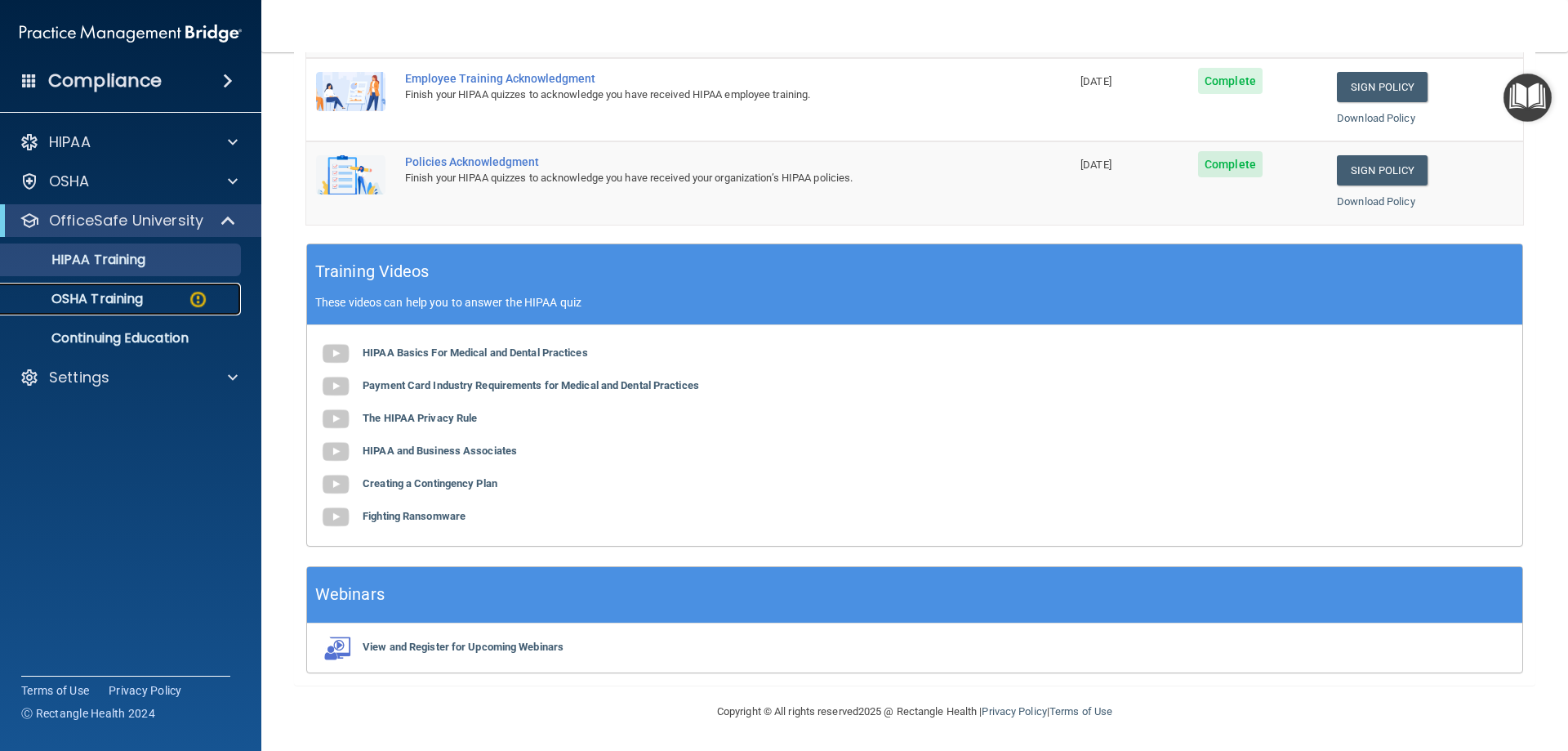
click at [132, 291] on p "OSHA Training" at bounding box center [77, 299] width 132 height 16
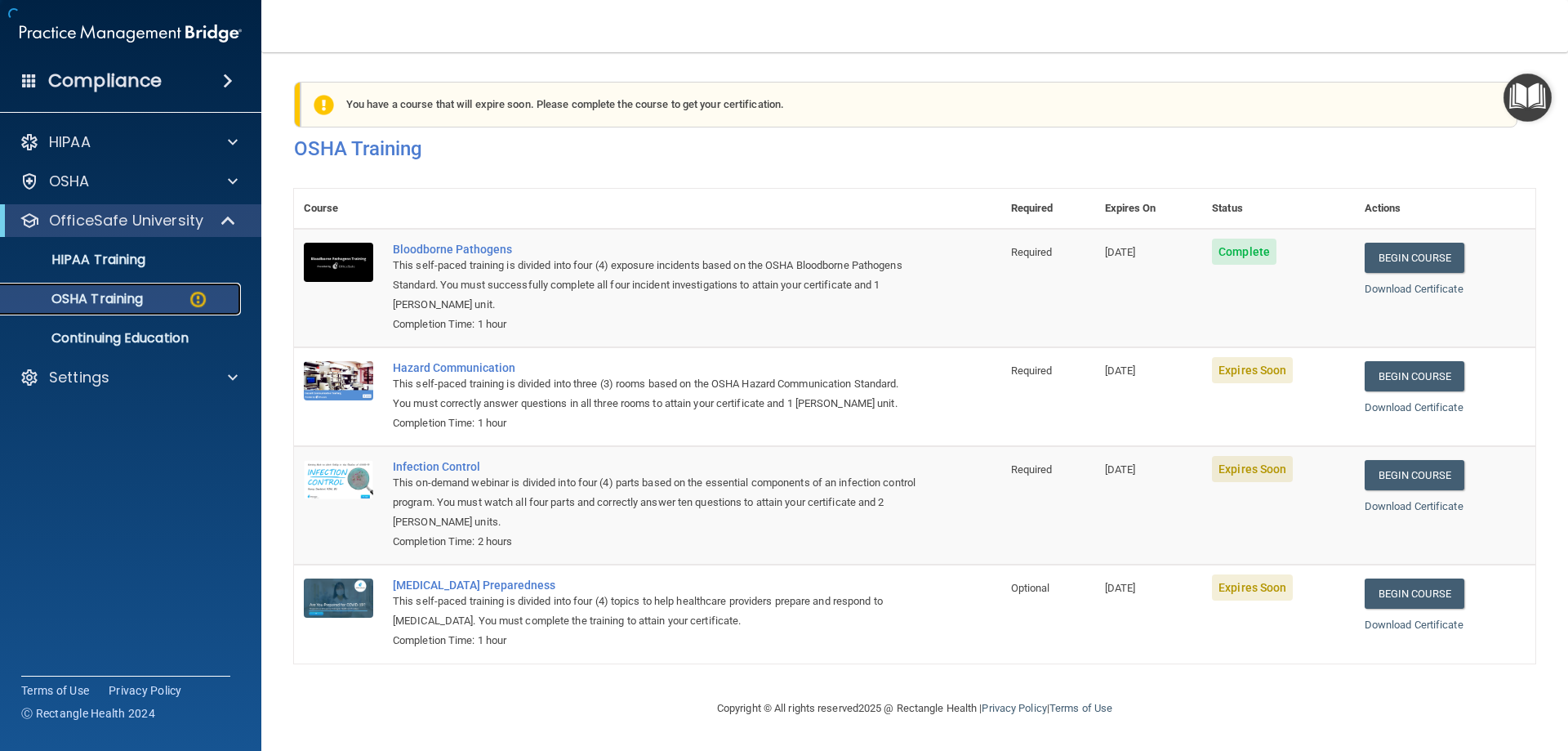
scroll to position [21, 0]
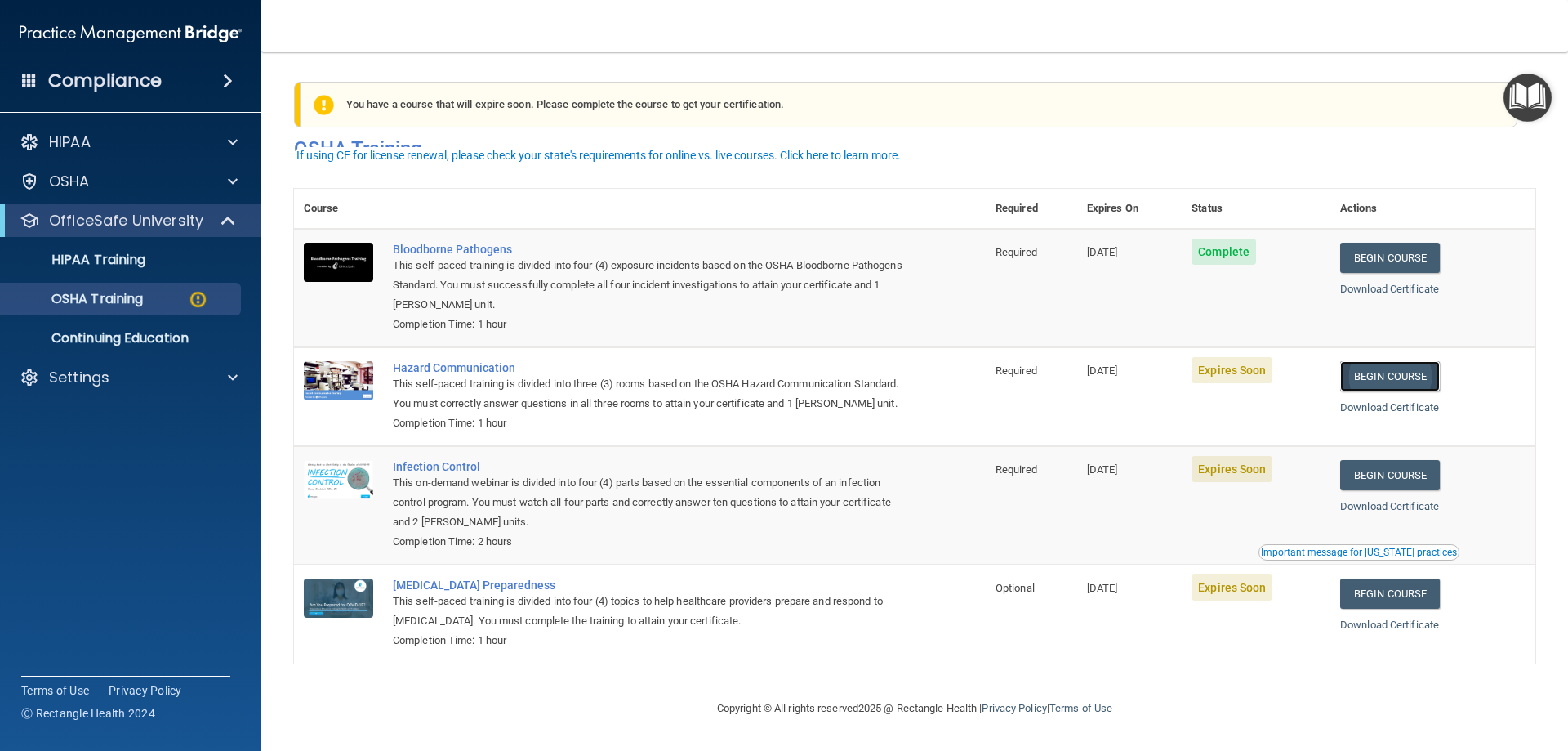
click at [1385, 366] on link "Begin Course" at bounding box center [1390, 376] width 100 height 30
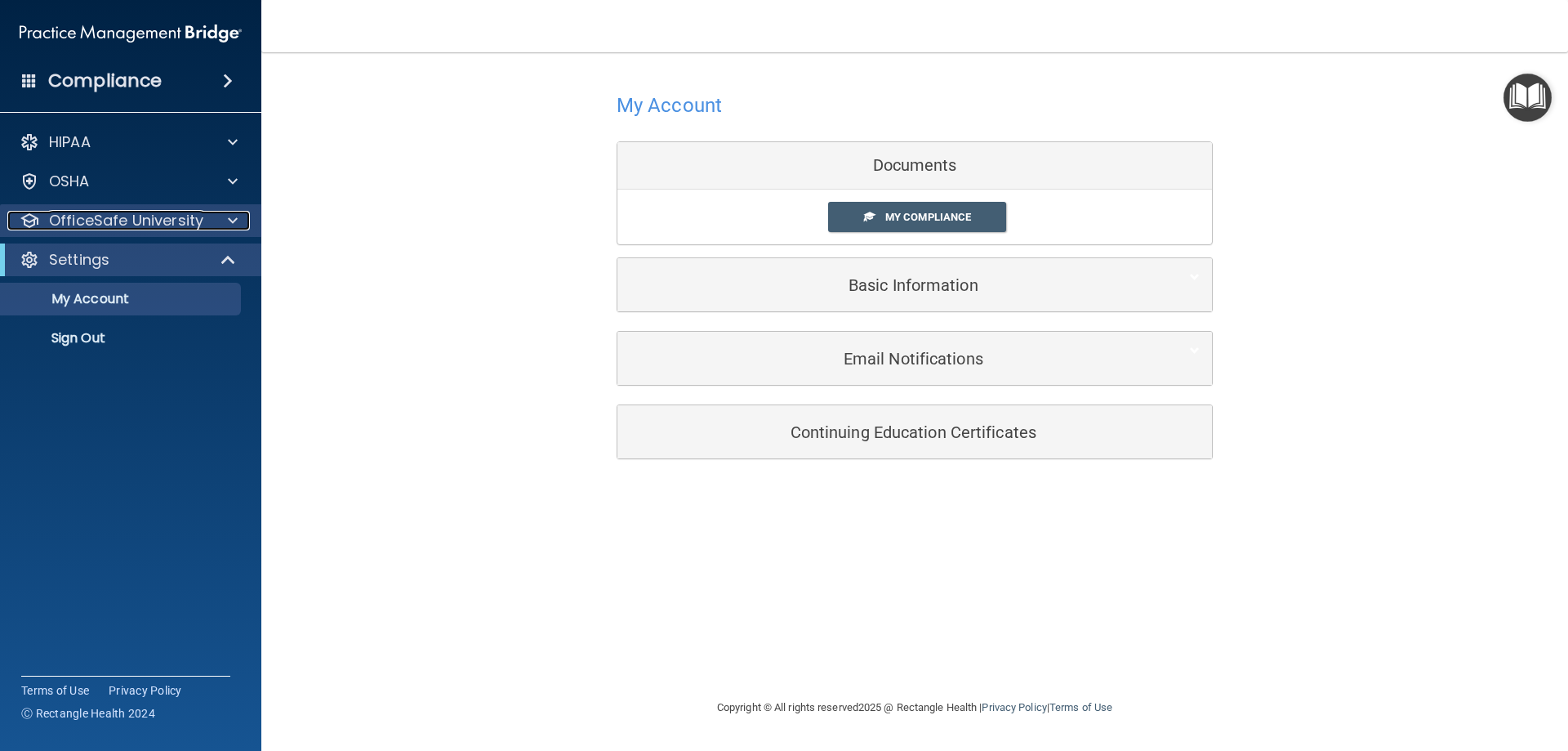
click at [220, 219] on div at bounding box center [230, 220] width 41 height 20
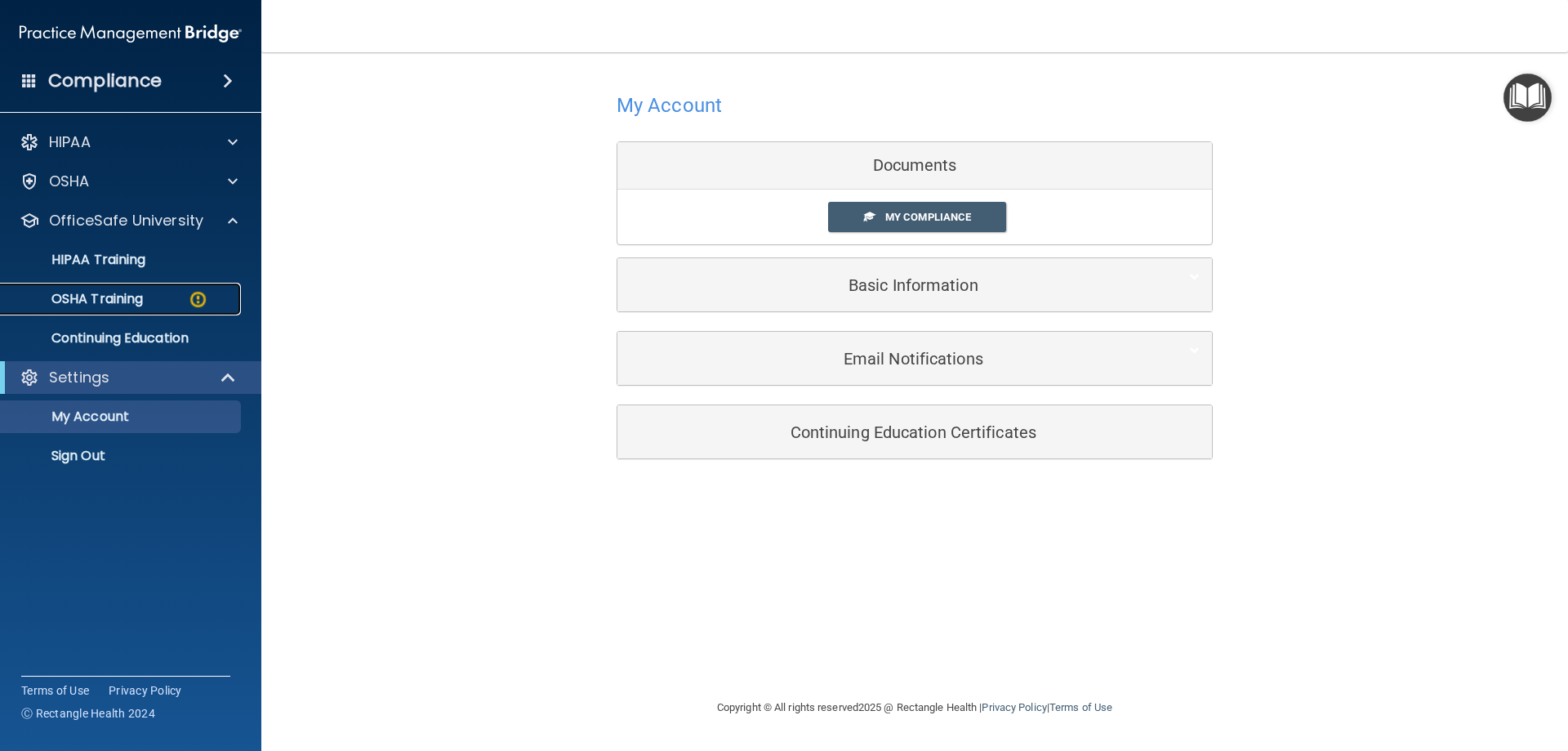
click at [177, 297] on div "OSHA Training" at bounding box center [122, 299] width 223 height 16
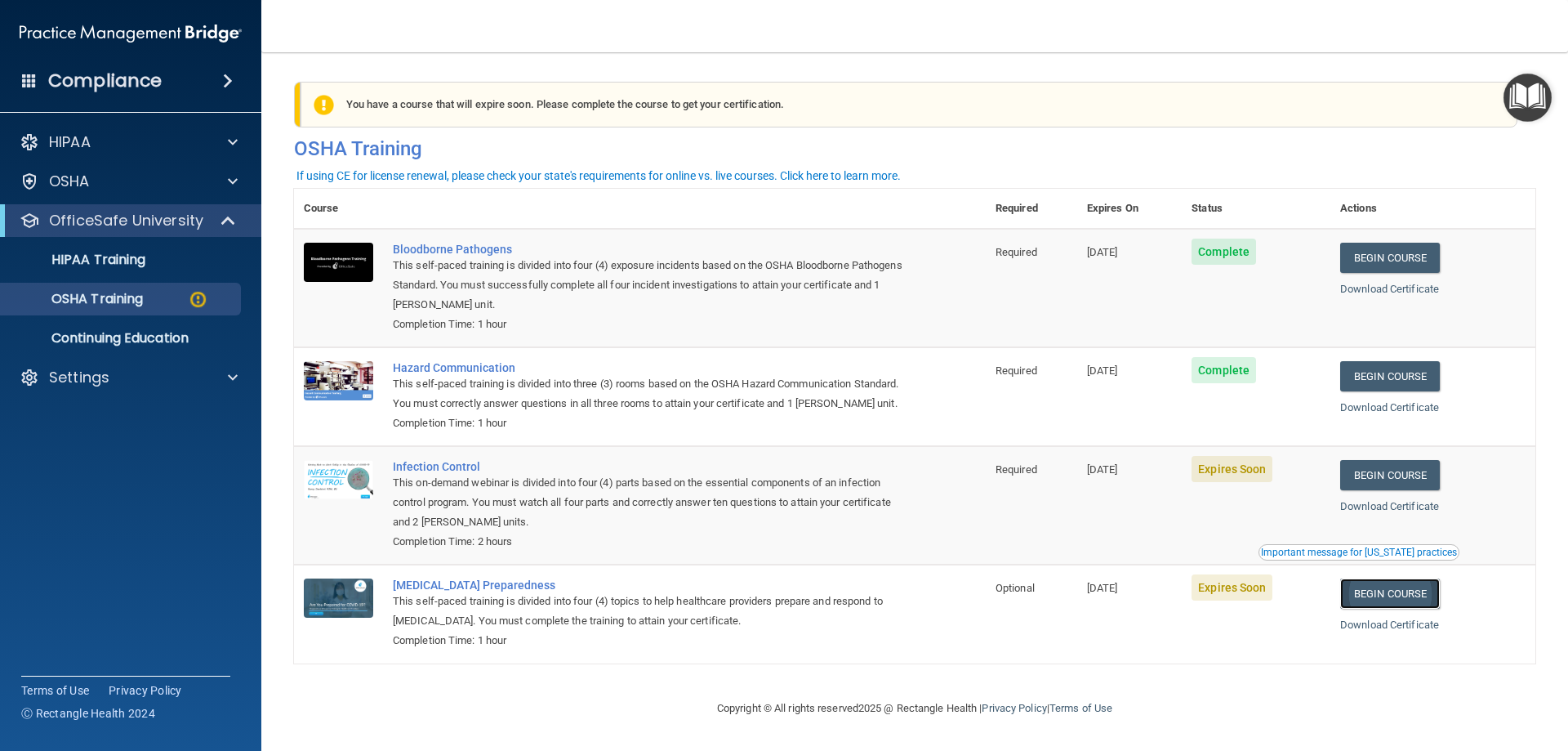
click at [1414, 609] on link "Begin Course" at bounding box center [1390, 594] width 100 height 30
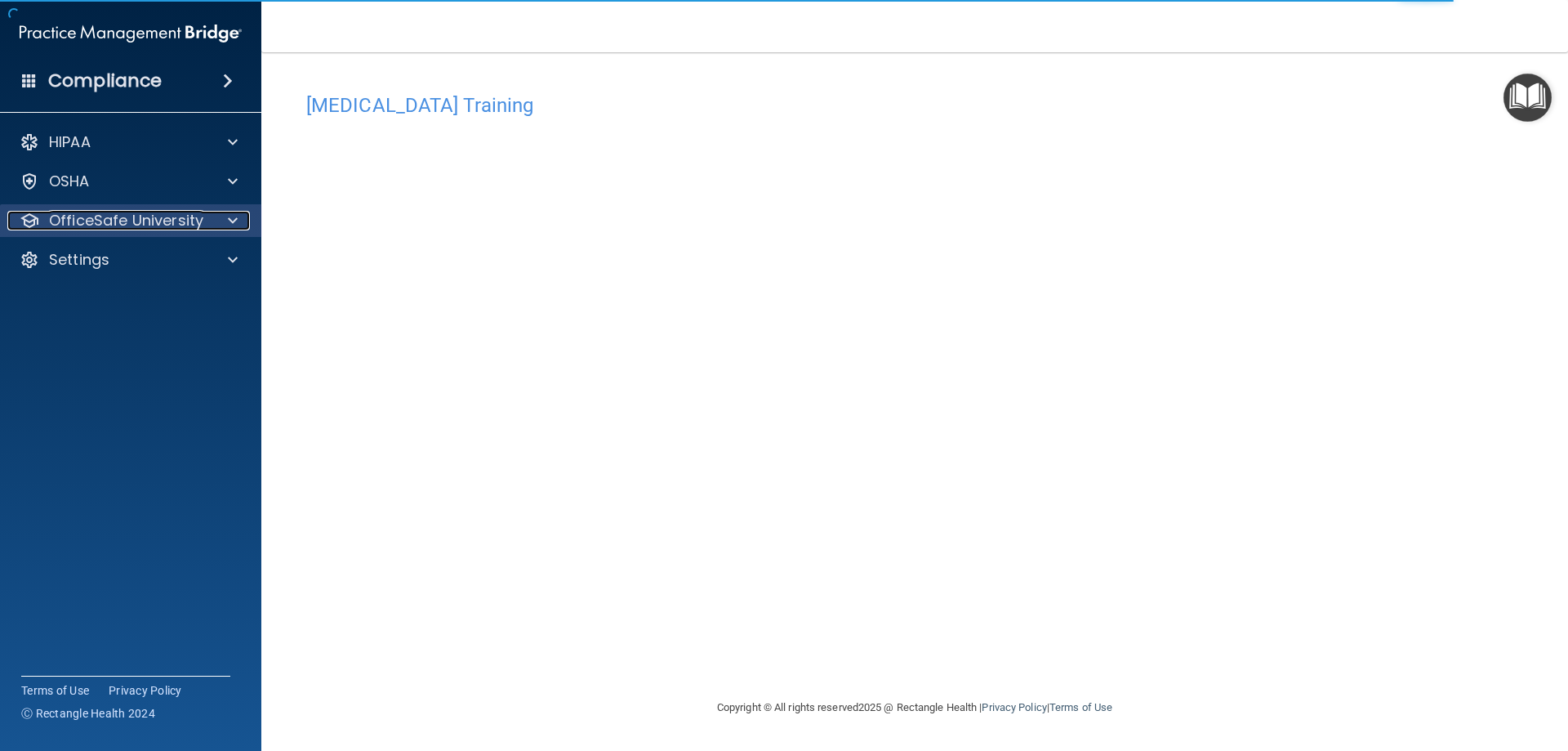
click at [210, 218] on div at bounding box center [230, 220] width 41 height 20
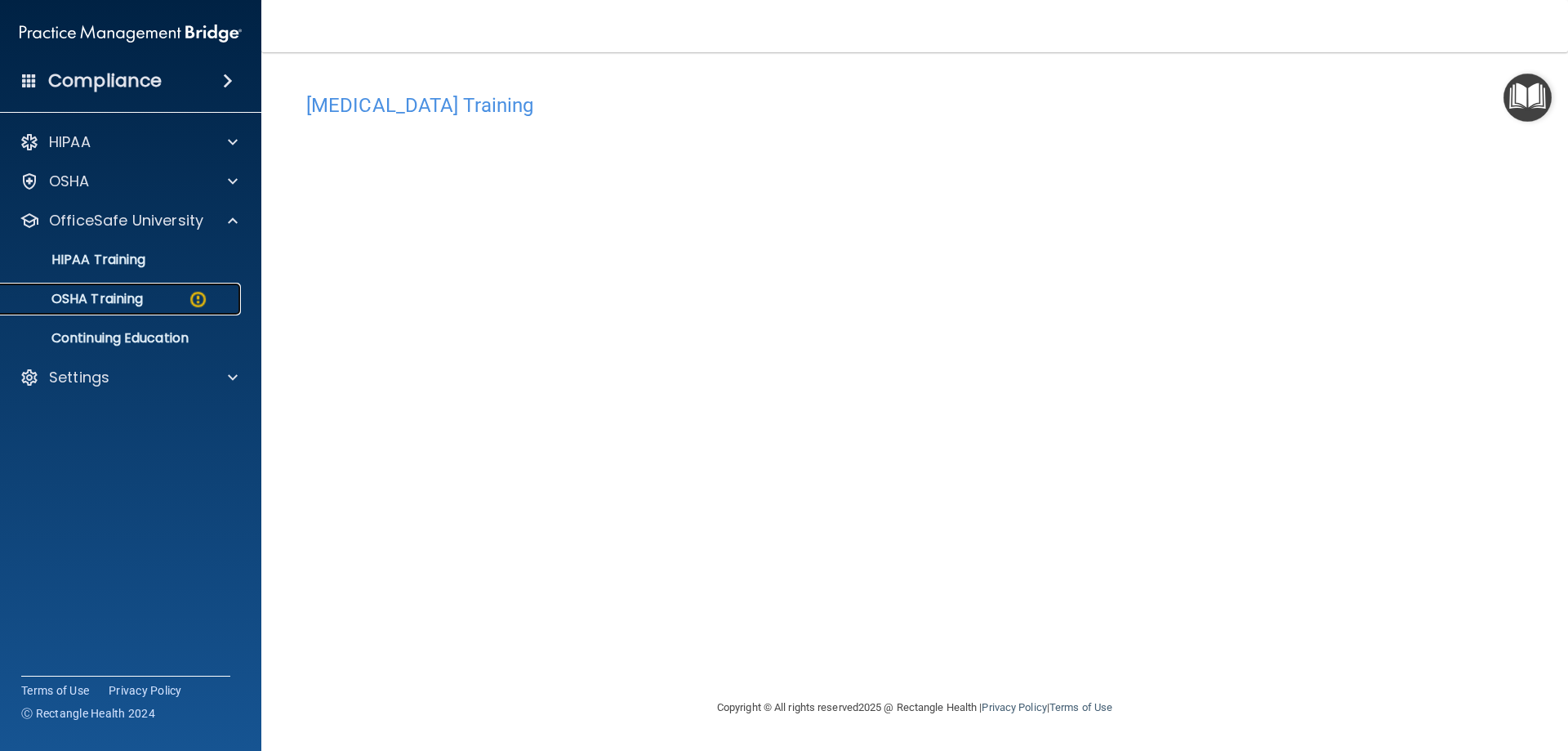
click at [183, 297] on div "OSHA Training" at bounding box center [122, 299] width 223 height 16
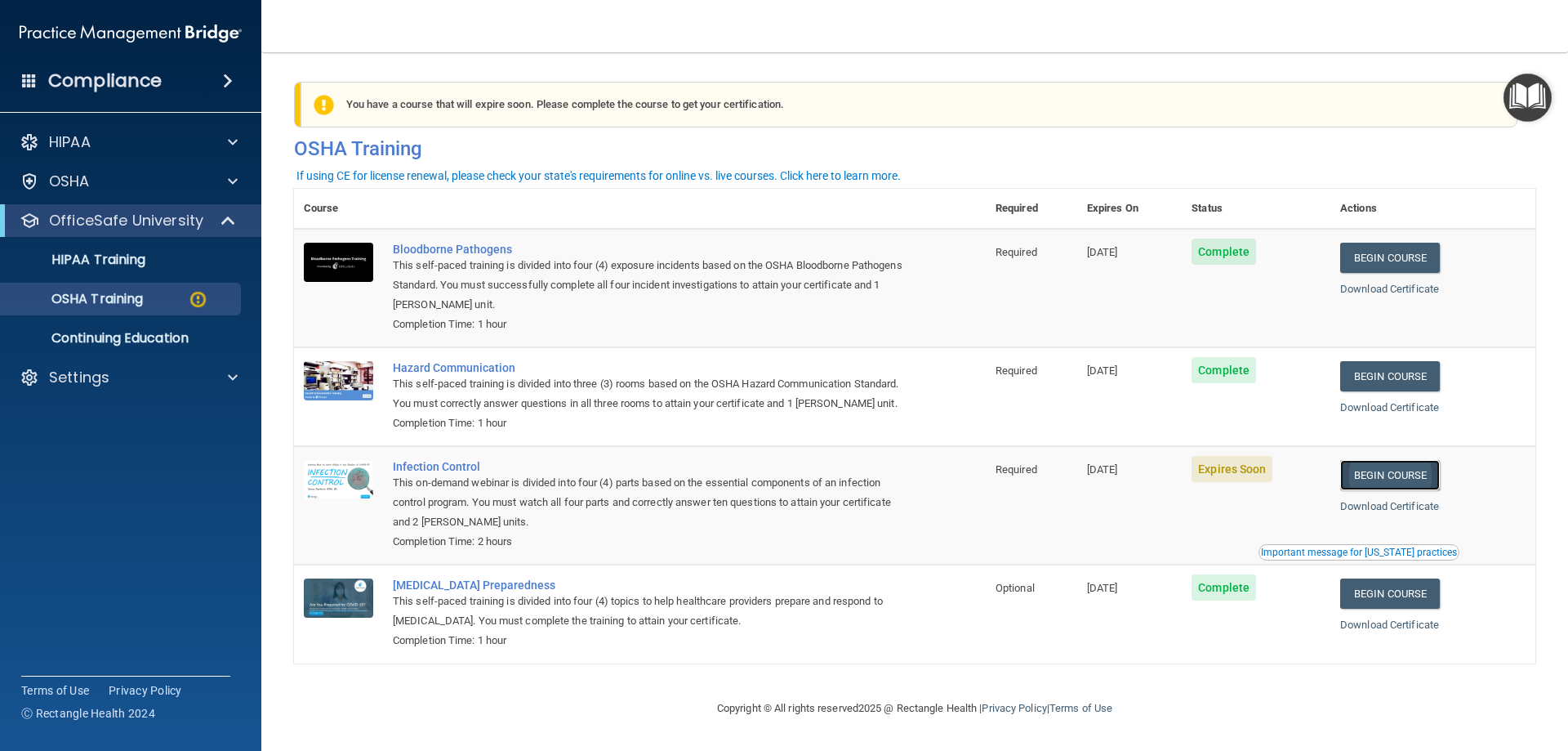
click at [1385, 491] on link "Begin Course" at bounding box center [1390, 475] width 100 height 30
